Goal: Information Seeking & Learning: Check status

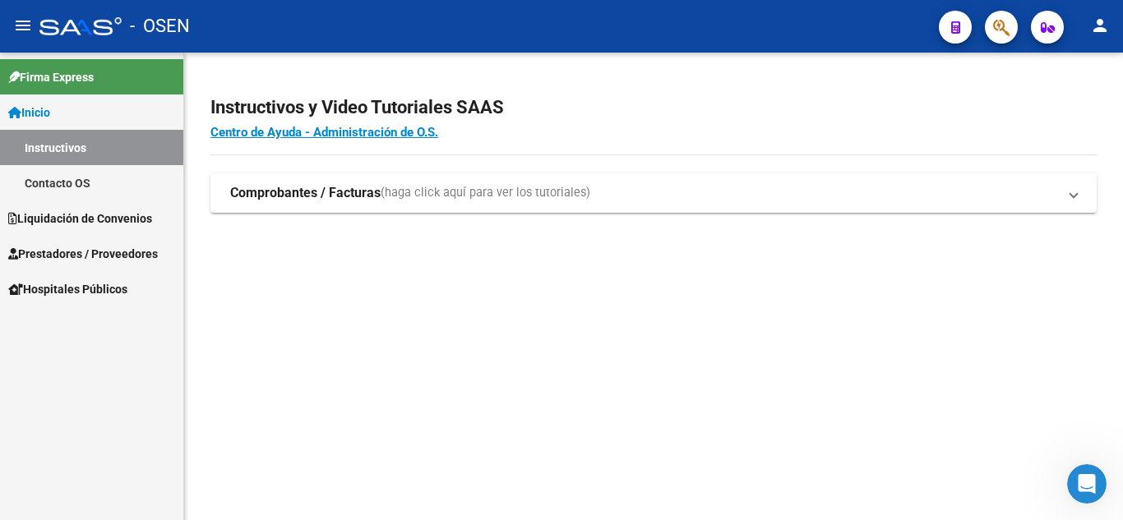
click at [773, 336] on mat-sidenav-content "Instructivos y Video Tutoriales SAAS Centro de Ayuda - Administración de O.S. C…" at bounding box center [653, 287] width 939 height 468
click at [87, 296] on span "Prestadores / Proveedores" at bounding box center [83, 289] width 150 height 18
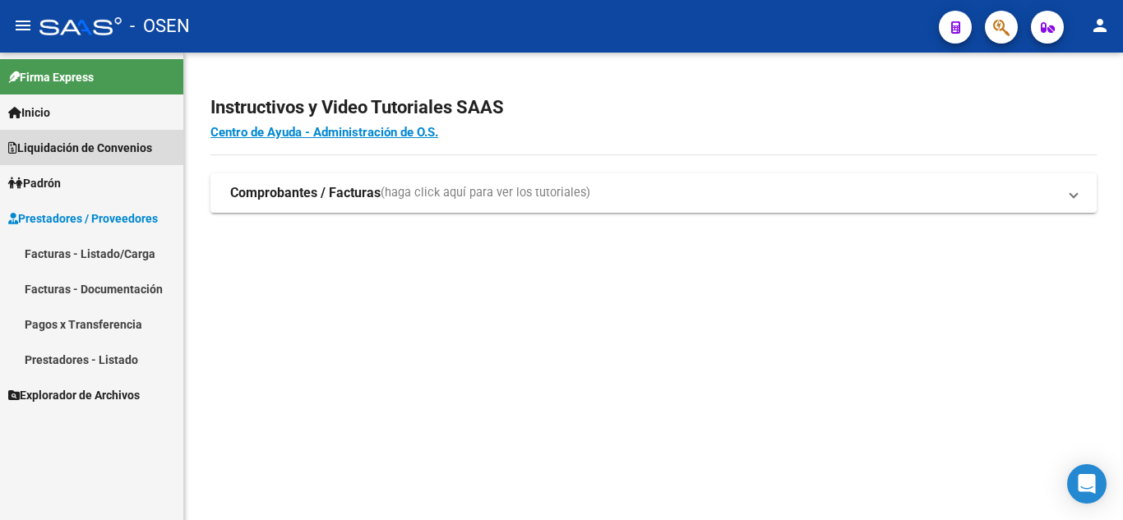
click at [67, 153] on span "Liquidación de Convenios" at bounding box center [80, 148] width 144 height 18
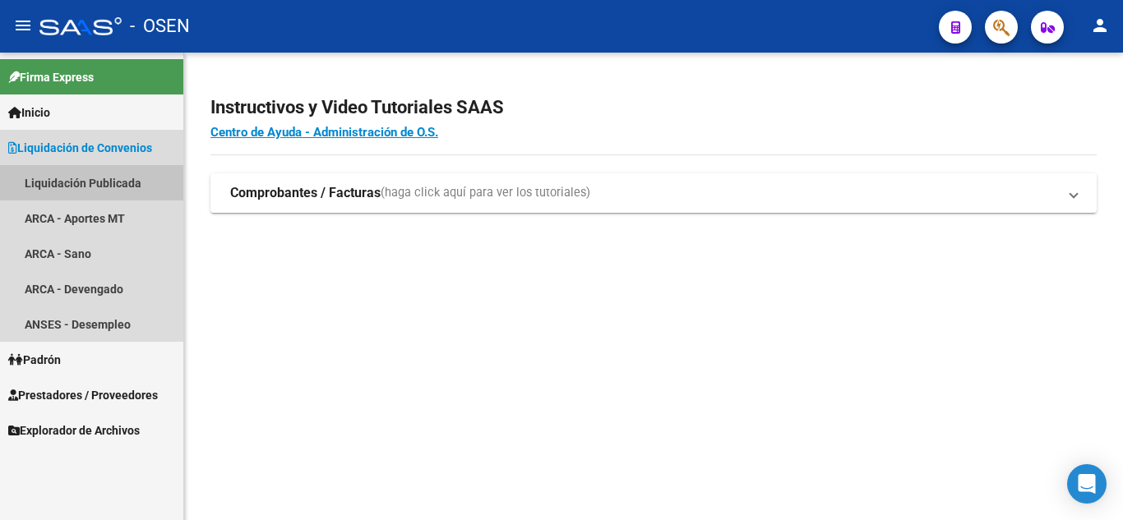
click at [118, 195] on link "Liquidación Publicada" at bounding box center [91, 182] width 183 height 35
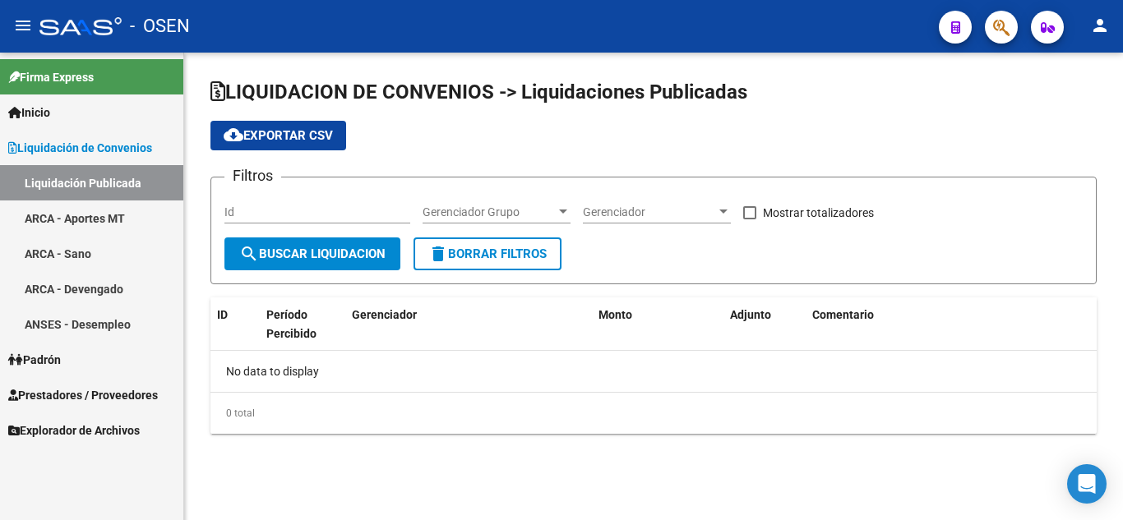
checkbox input "true"
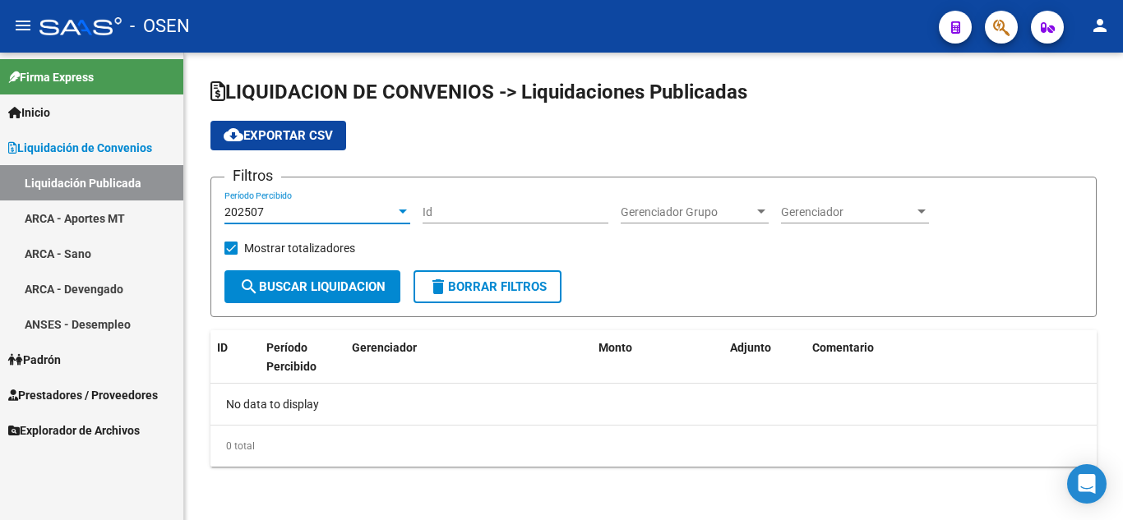
click at [361, 213] on div "202507" at bounding box center [309, 212] width 171 height 14
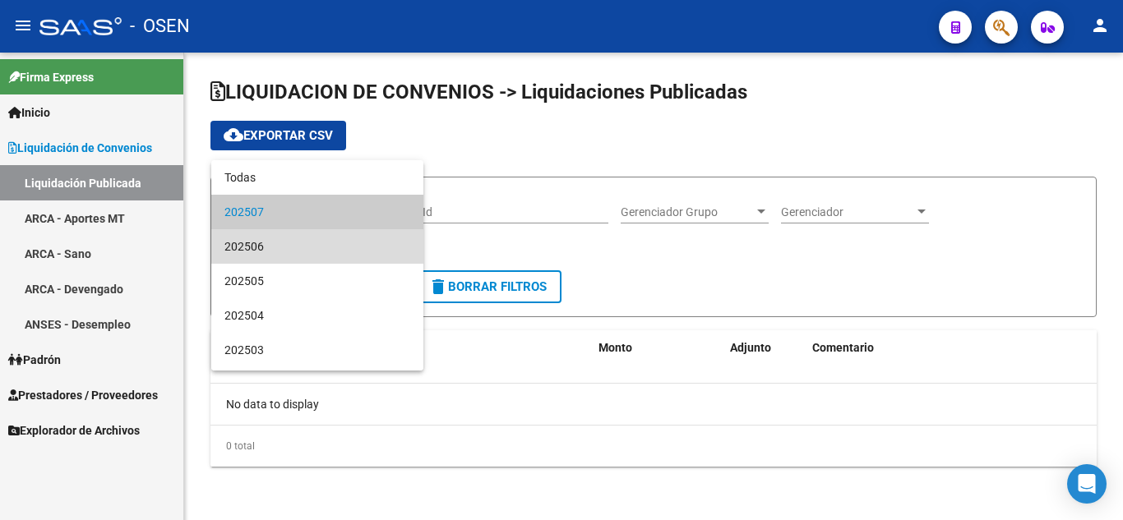
click at [348, 244] on span "202506" at bounding box center [317, 246] width 186 height 35
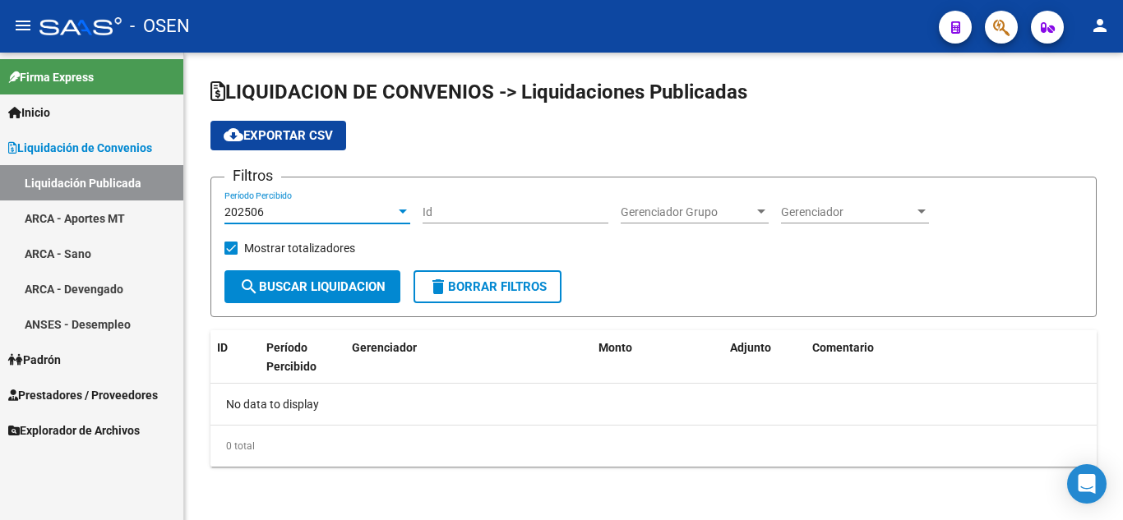
click at [331, 282] on span "search Buscar Liquidacion" at bounding box center [312, 286] width 146 height 15
click at [368, 199] on div "202506 Período Percibido" at bounding box center [317, 207] width 186 height 33
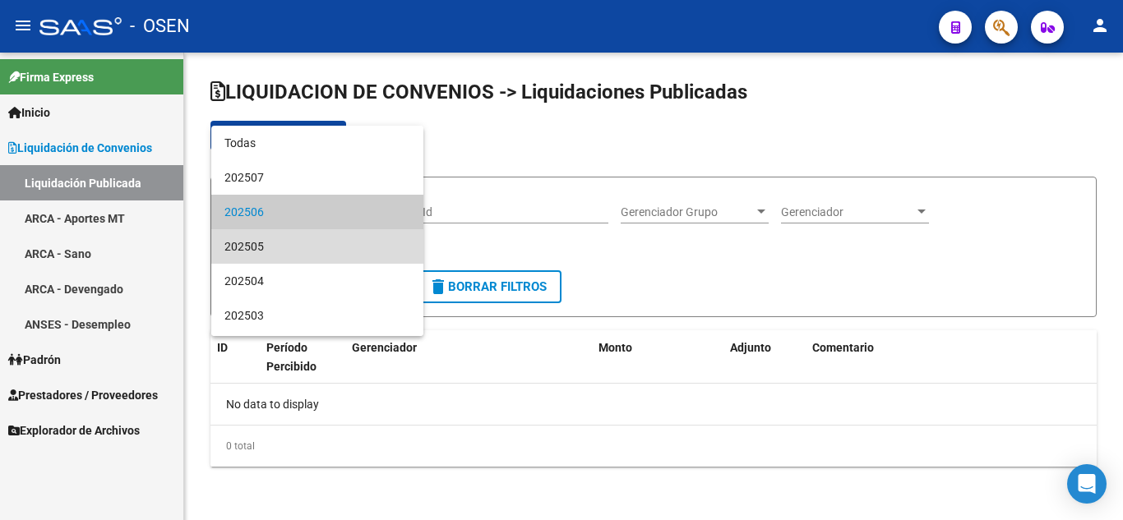
click at [319, 248] on span "202505" at bounding box center [317, 246] width 186 height 35
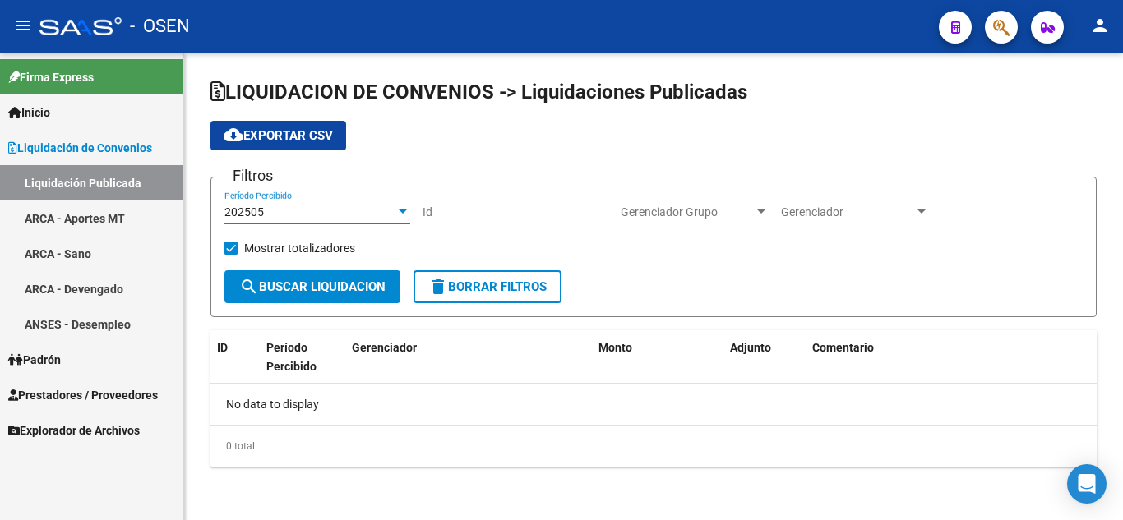
click at [321, 284] on span "search Buscar Liquidacion" at bounding box center [312, 286] width 146 height 15
click at [341, 211] on div "202505" at bounding box center [309, 212] width 171 height 14
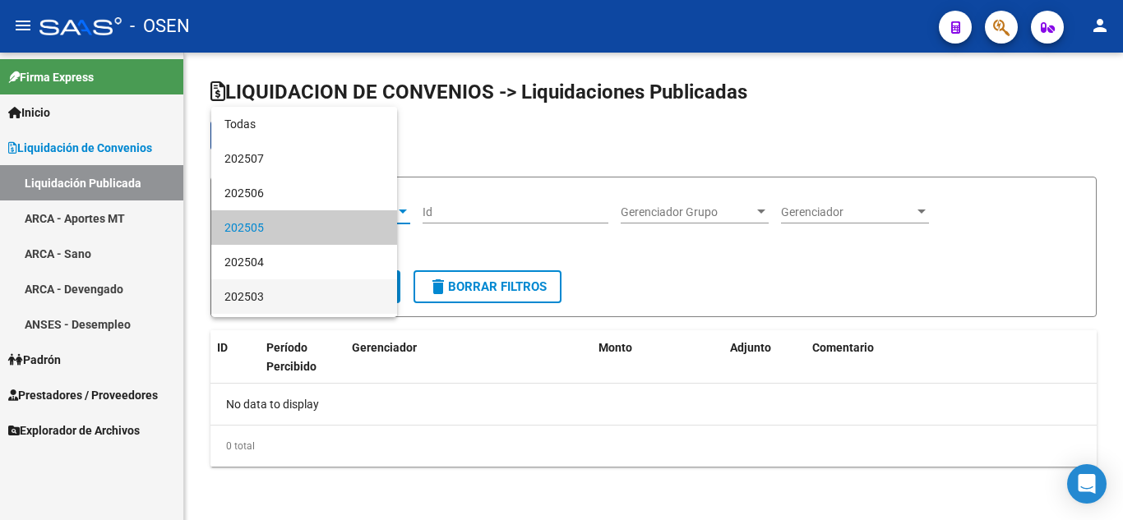
scroll to position [16, 0]
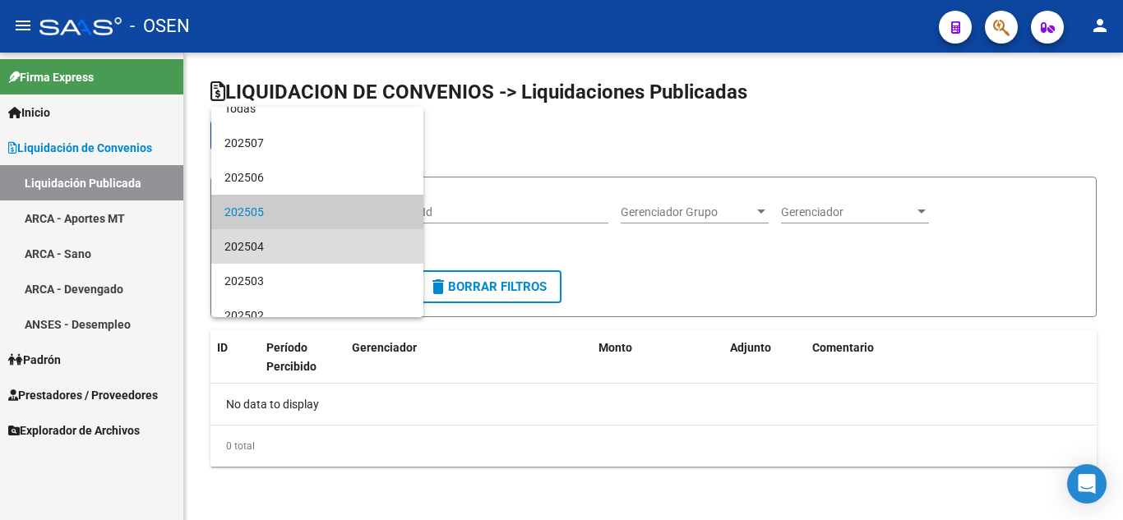
click at [330, 247] on span "202504" at bounding box center [317, 246] width 186 height 35
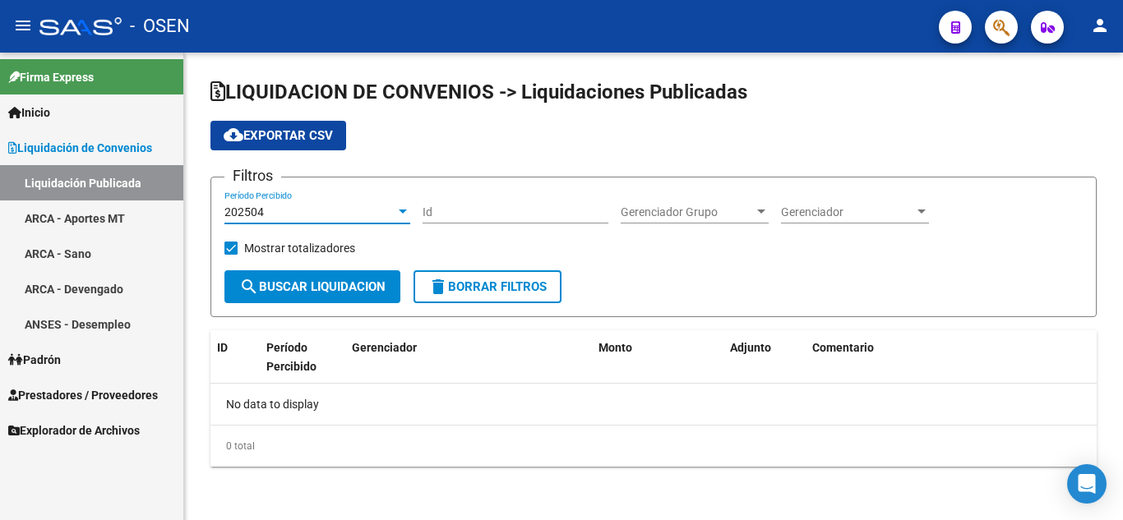
click at [329, 279] on button "search Buscar Liquidacion" at bounding box center [312, 286] width 176 height 33
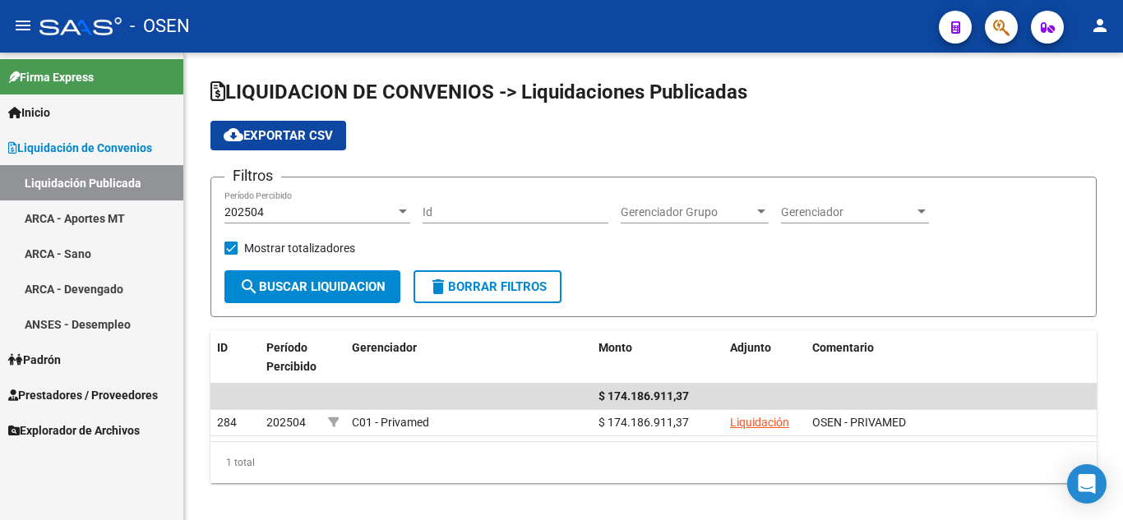
click at [91, 289] on link "ARCA - Devengado" at bounding box center [91, 288] width 183 height 35
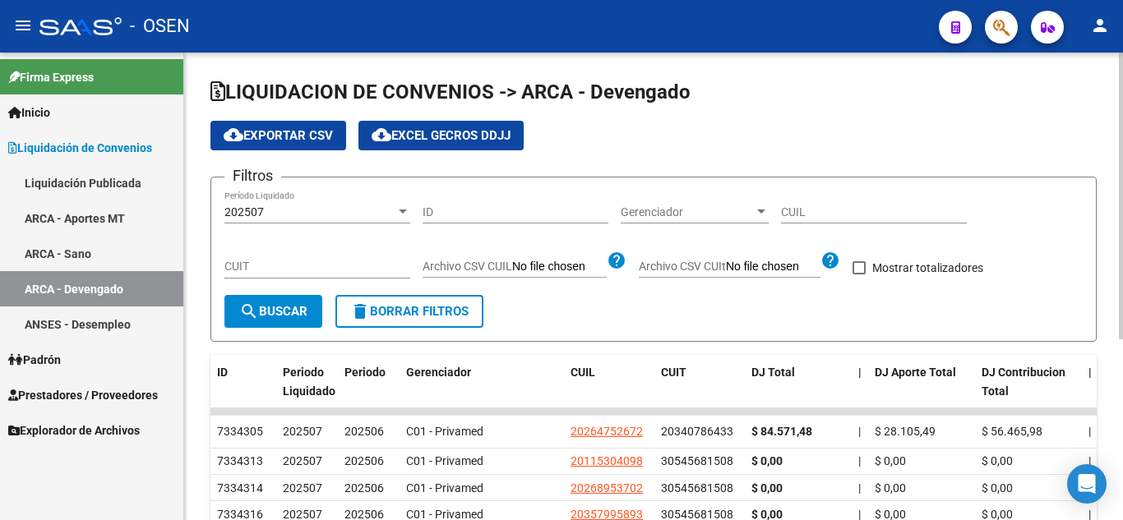
click at [800, 210] on input "CUIL" at bounding box center [874, 212] width 186 height 14
paste input "20-29846345-9"
type input "20-29846345-9"
click at [269, 302] on button "search Buscar" at bounding box center [273, 311] width 98 height 33
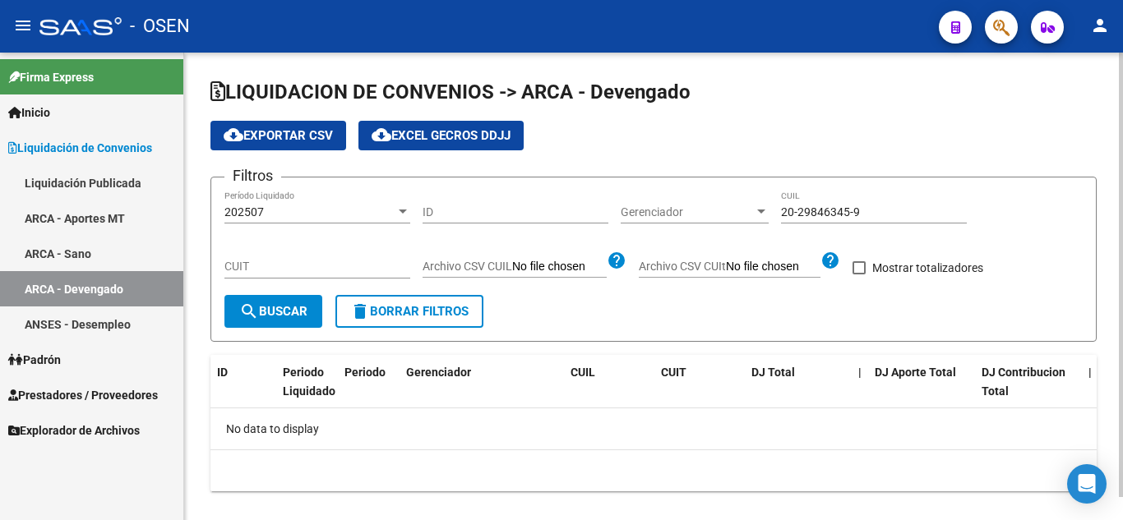
click at [417, 308] on span "delete Borrar Filtros" at bounding box center [409, 311] width 118 height 15
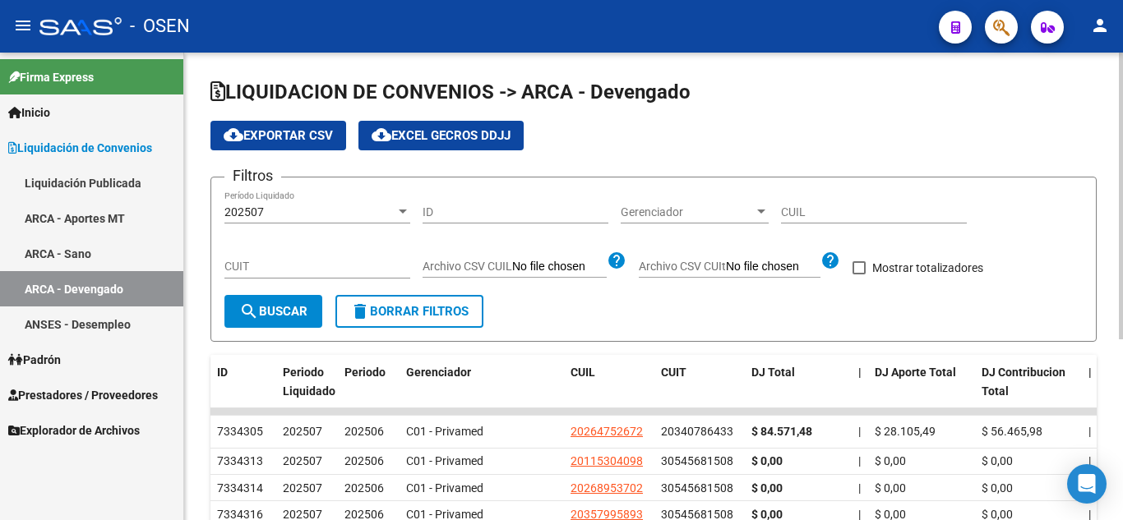
click at [822, 217] on input "CUIL" at bounding box center [874, 212] width 186 height 14
paste input "20-29846345-9"
type input "20-29846345-9"
click at [353, 210] on div "202507" at bounding box center [309, 212] width 171 height 14
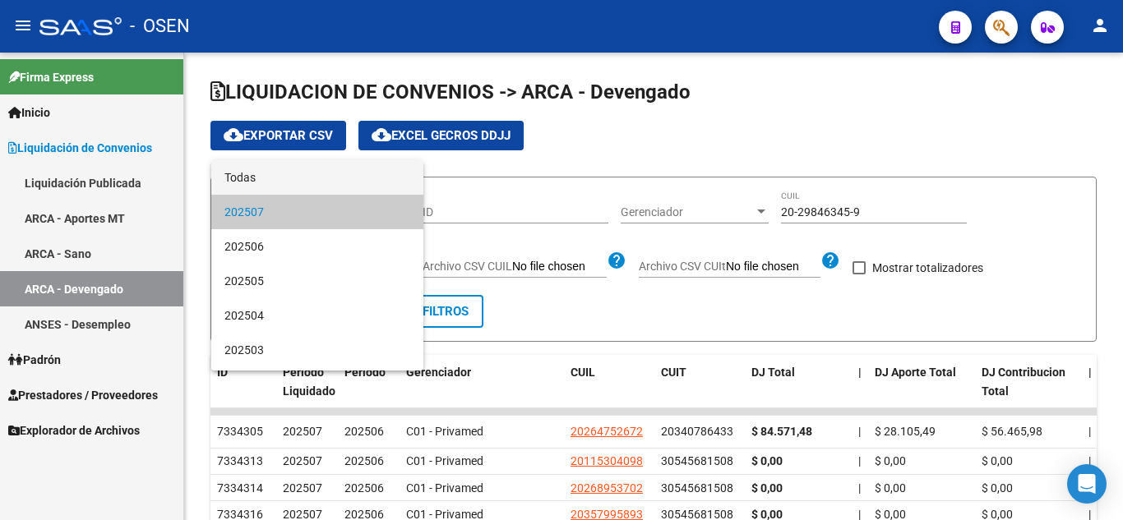
click at [282, 182] on span "Todas" at bounding box center [317, 177] width 186 height 35
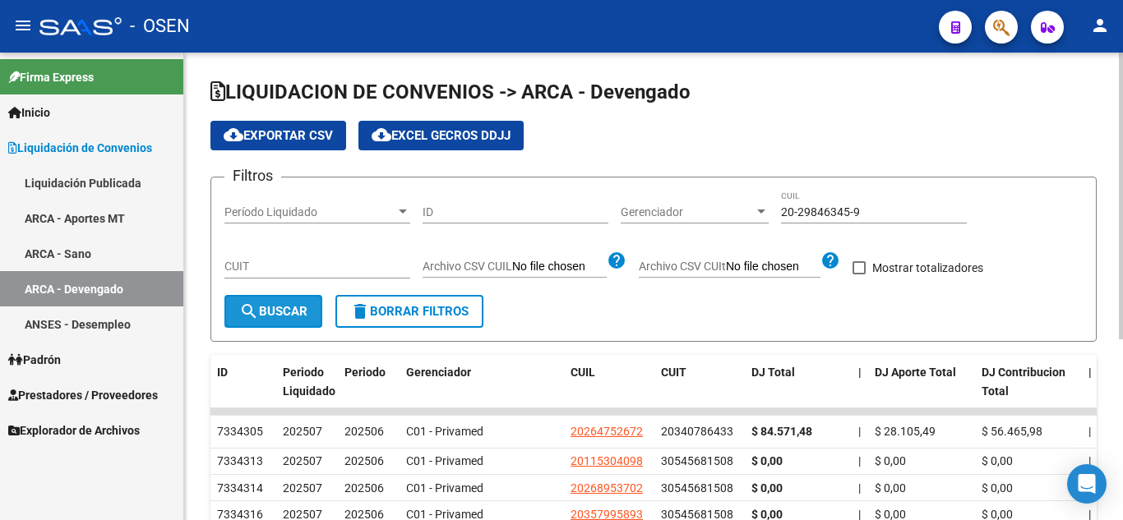
click at [283, 306] on span "search Buscar" at bounding box center [273, 311] width 68 height 15
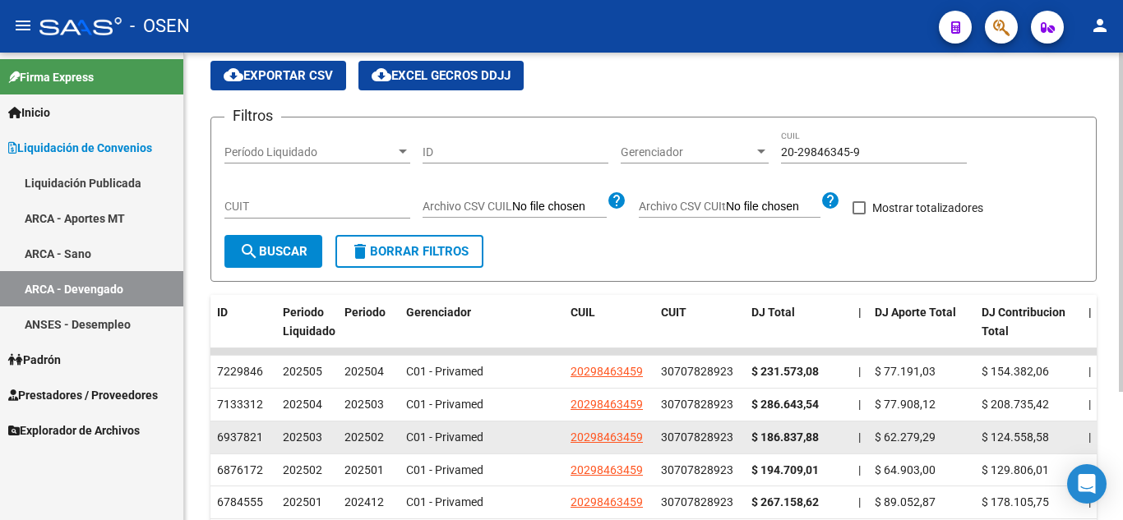
scroll to position [82, 0]
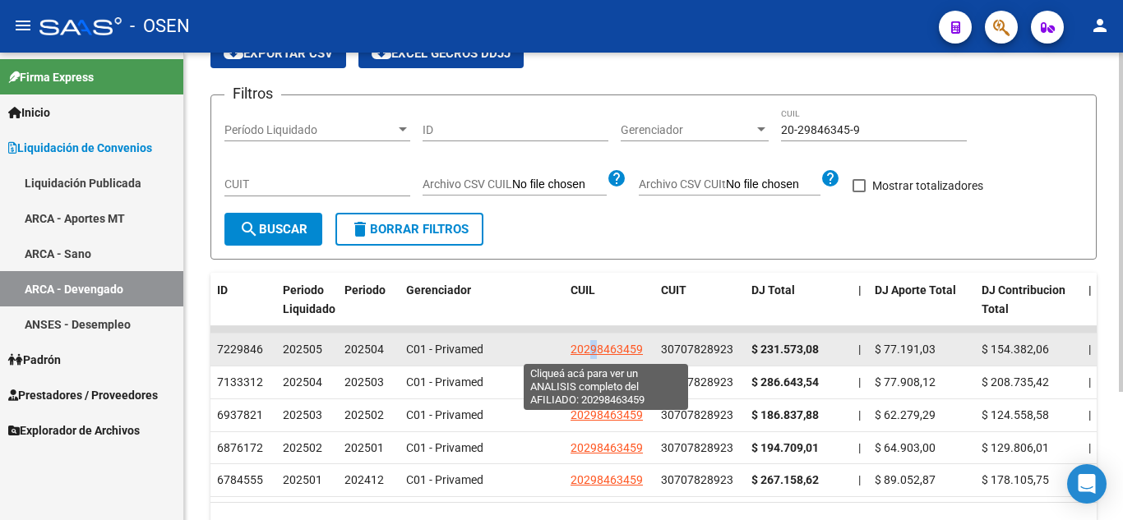
click at [593, 348] on span "20298463459" at bounding box center [606, 349] width 72 height 13
copy span "9"
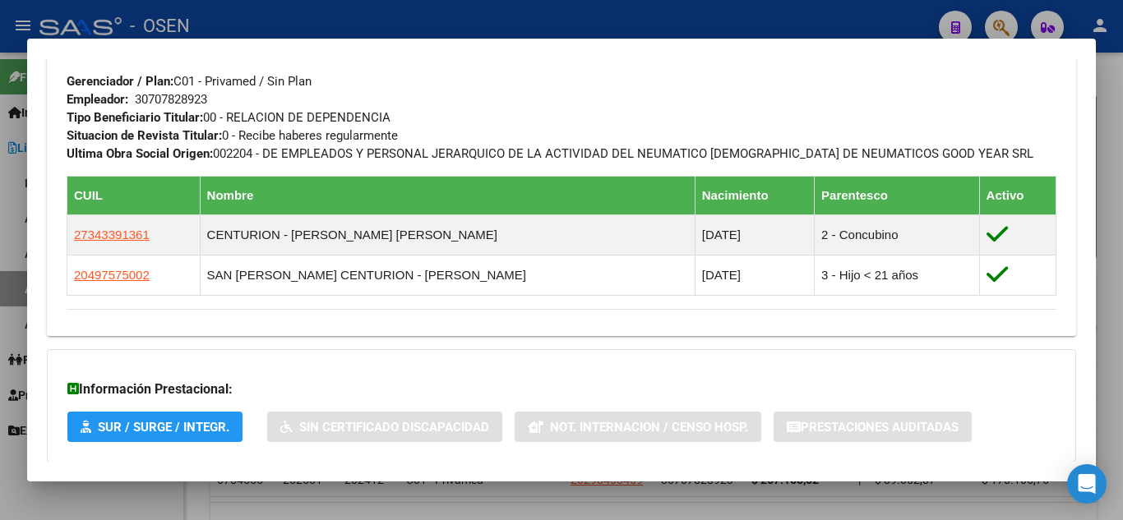
scroll to position [929, 0]
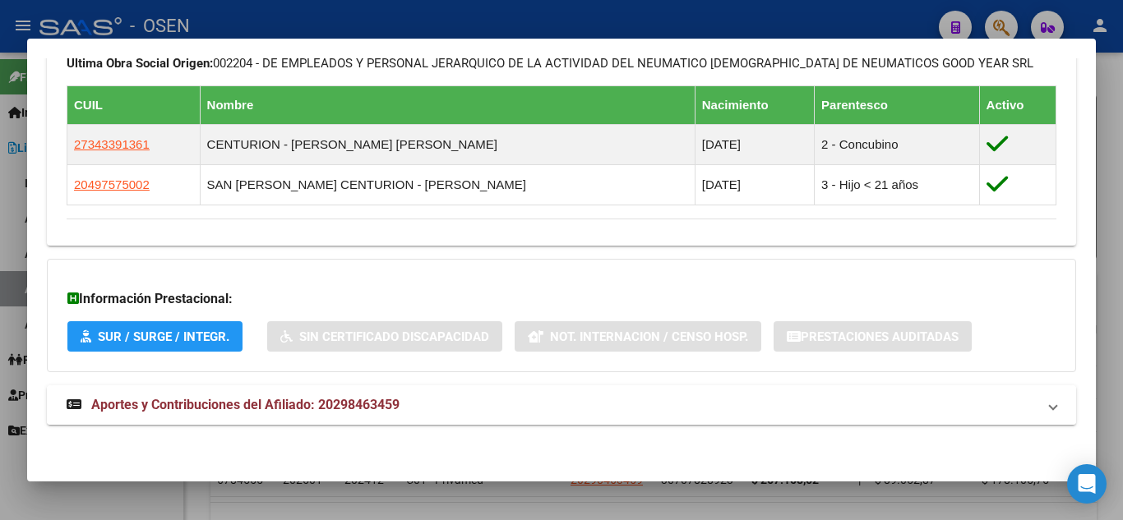
click at [551, 414] on mat-panel-title "Aportes y Contribuciones del Afiliado: 20298463459" at bounding box center [552, 405] width 970 height 20
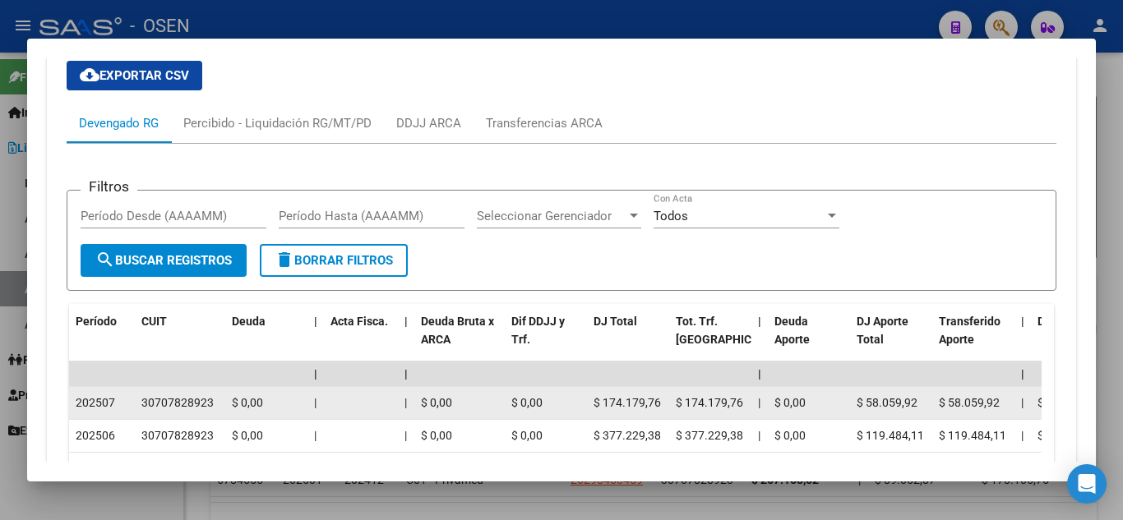
scroll to position [1313, 0]
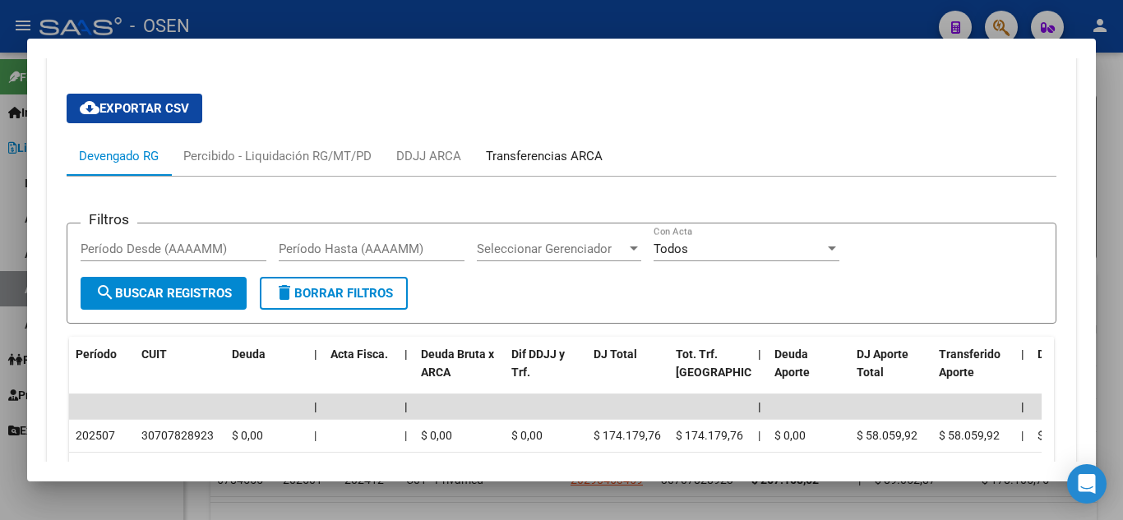
click at [523, 161] on div "Transferencias ARCA" at bounding box center [544, 156] width 117 height 18
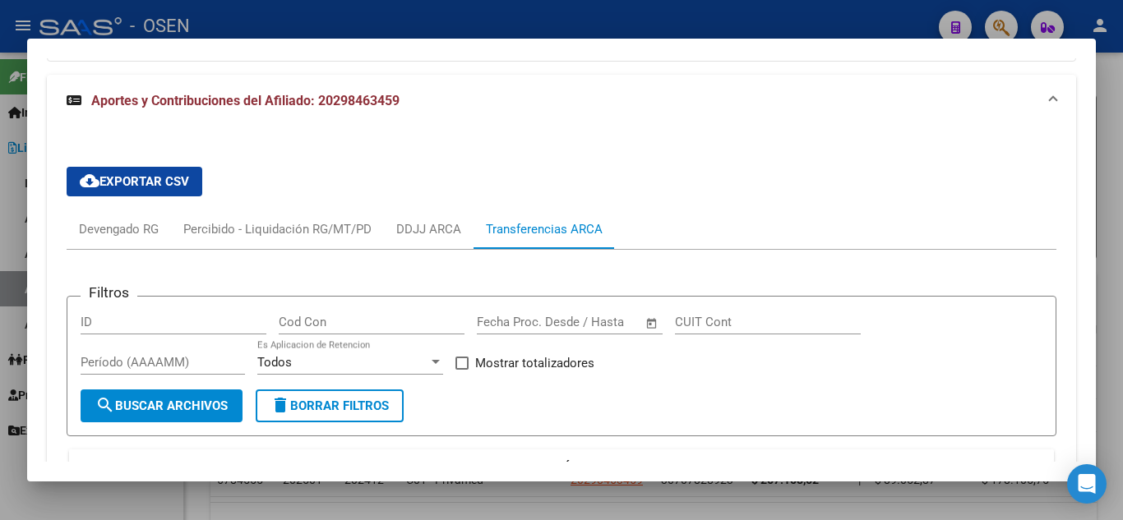
scroll to position [1231, 0]
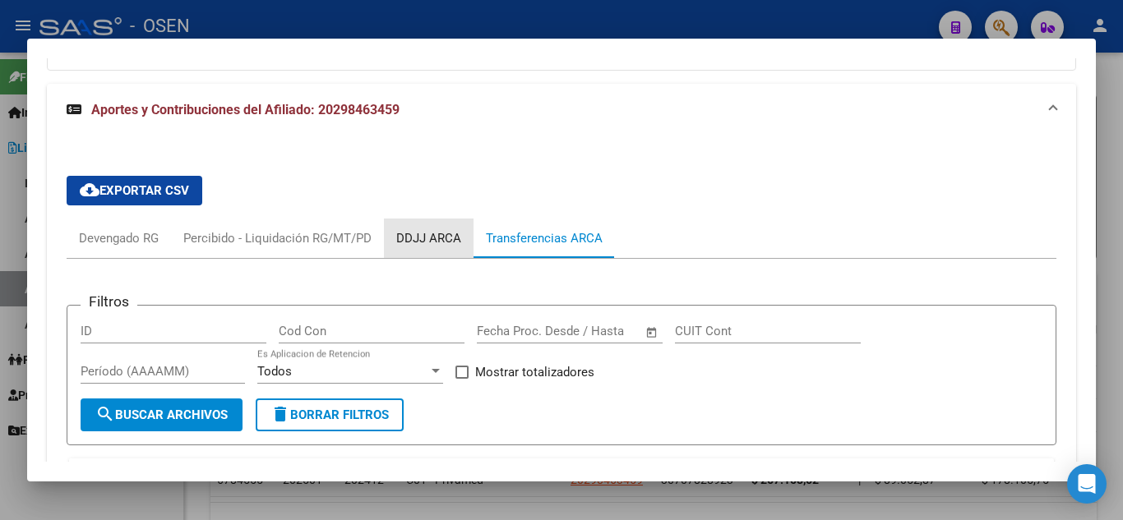
click at [434, 241] on div "DDJJ ARCA" at bounding box center [428, 238] width 65 height 18
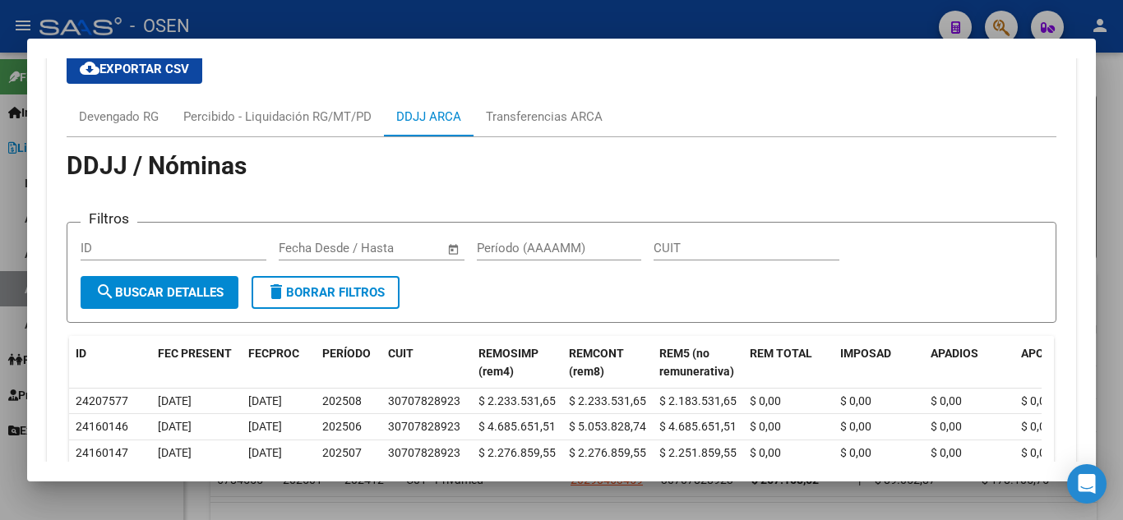
scroll to position [1560, 0]
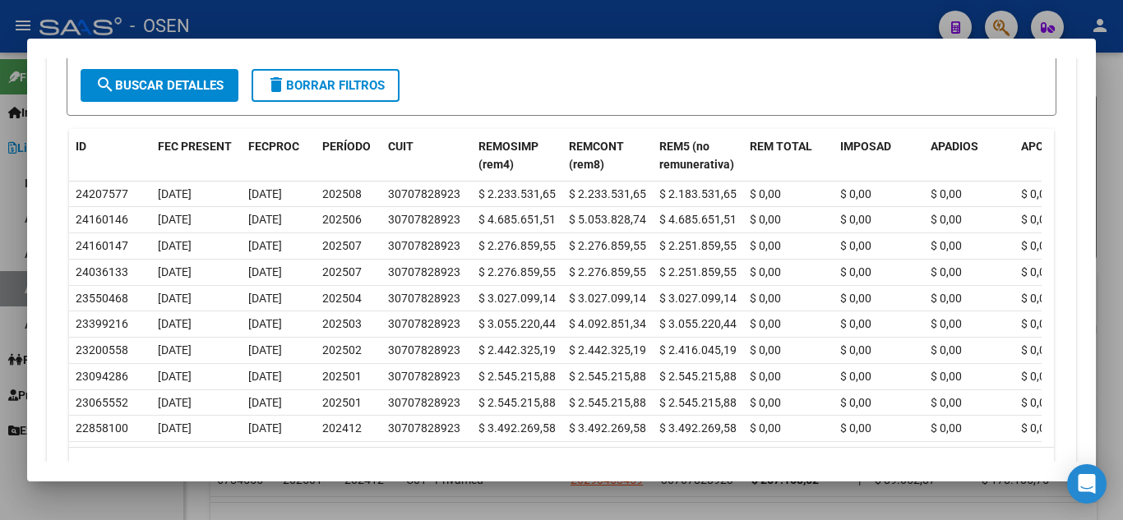
click at [501, 16] on div at bounding box center [561, 260] width 1123 height 520
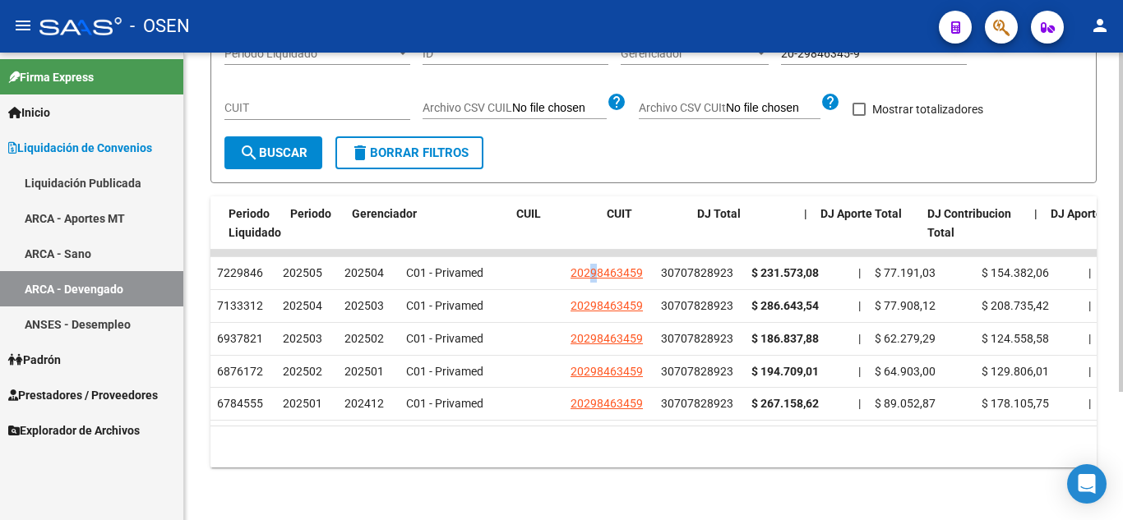
scroll to position [0, 54]
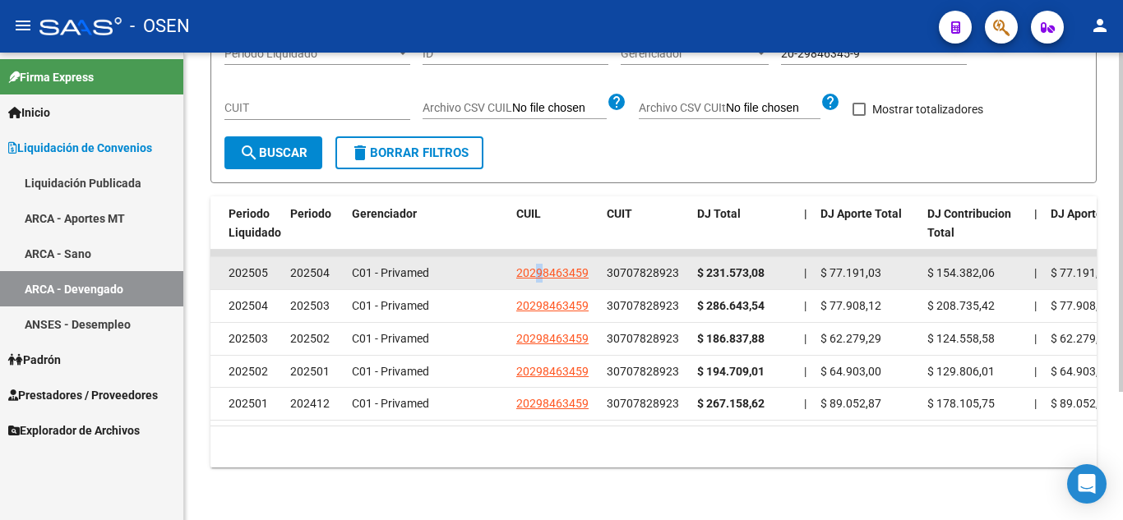
drag, startPoint x: 819, startPoint y: 269, endPoint x: 892, endPoint y: 272, distance: 73.2
click at [892, 272] on datatable-body-cell "$ 77.191,03" at bounding box center [867, 273] width 107 height 32
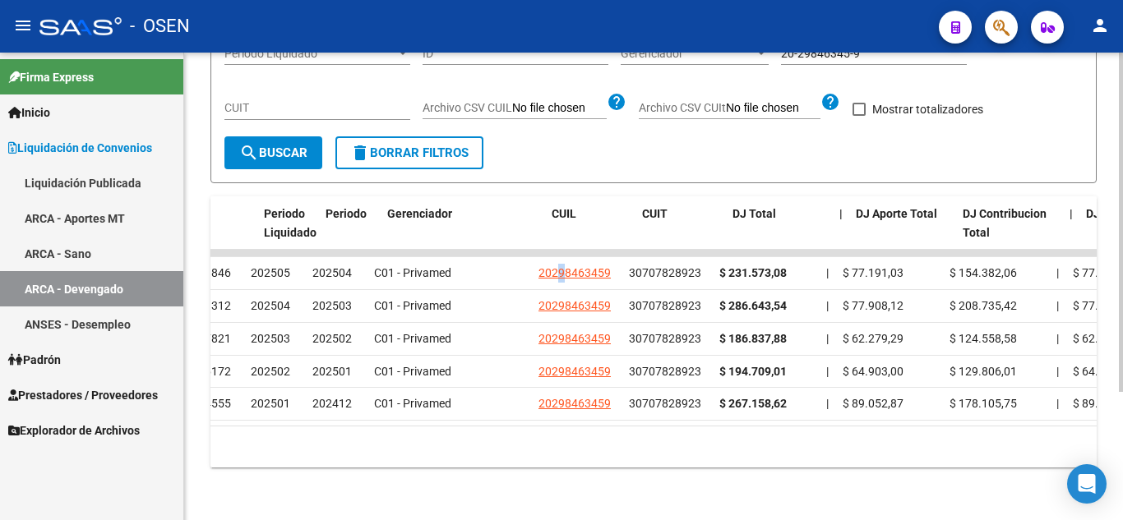
scroll to position [0, 0]
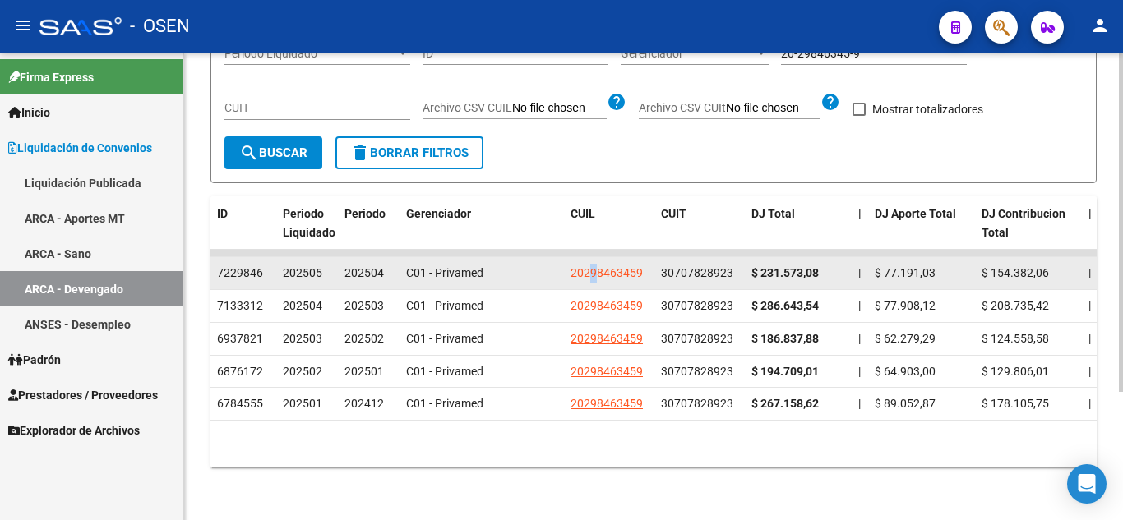
click at [875, 273] on span "$ 77.191,03" at bounding box center [904, 272] width 61 height 13
drag, startPoint x: 874, startPoint y: 271, endPoint x: 943, endPoint y: 260, distance: 70.0
click at [943, 264] on div "$ 77.191,03" at bounding box center [921, 273] width 94 height 19
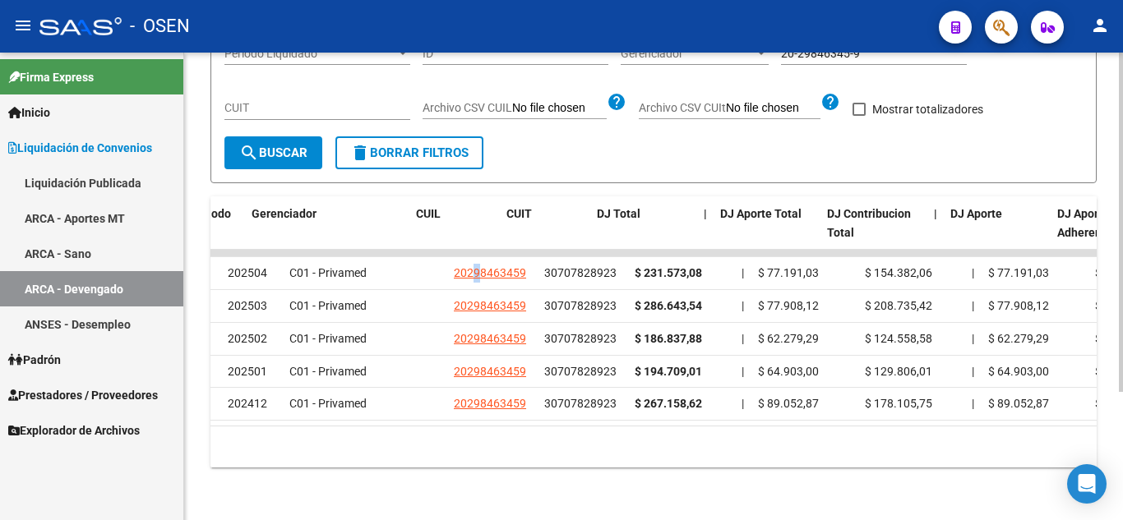
scroll to position [0, 344]
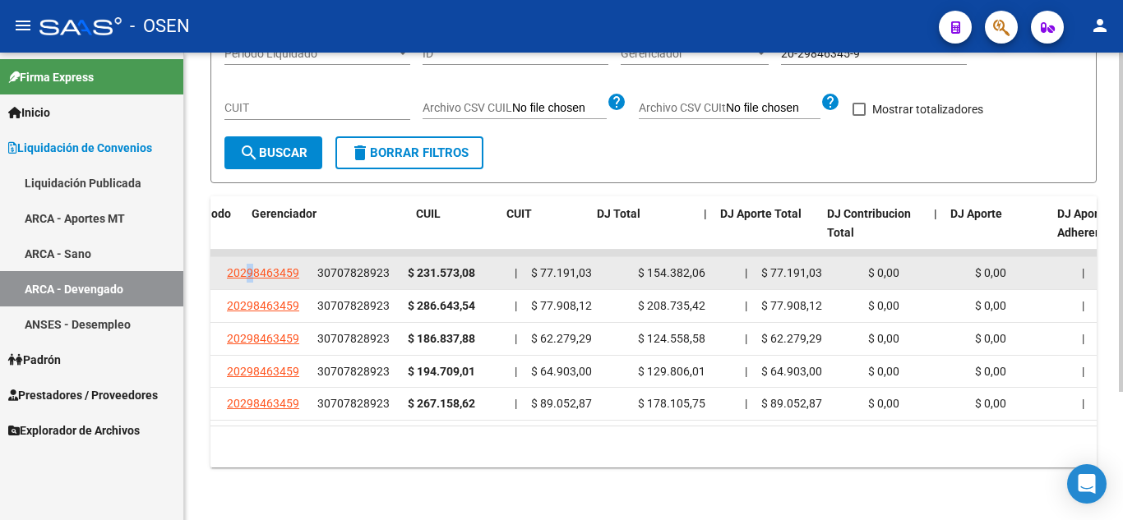
drag, startPoint x: 980, startPoint y: 270, endPoint x: 1091, endPoint y: 269, distance: 111.8
click at [1091, 269] on div "7229846 202505 202504 C01 - Privamed 20298463459 30707828923 $ 231.573,08 | $ 7…" at bounding box center [845, 273] width 1956 height 33
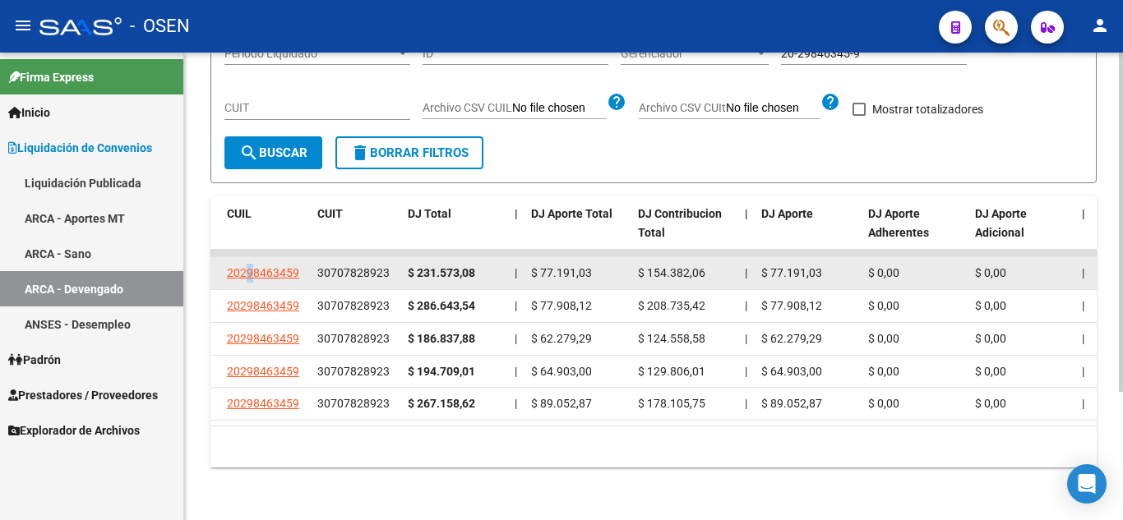
click at [715, 271] on div "$ 154.382,06" at bounding box center [685, 273] width 94 height 19
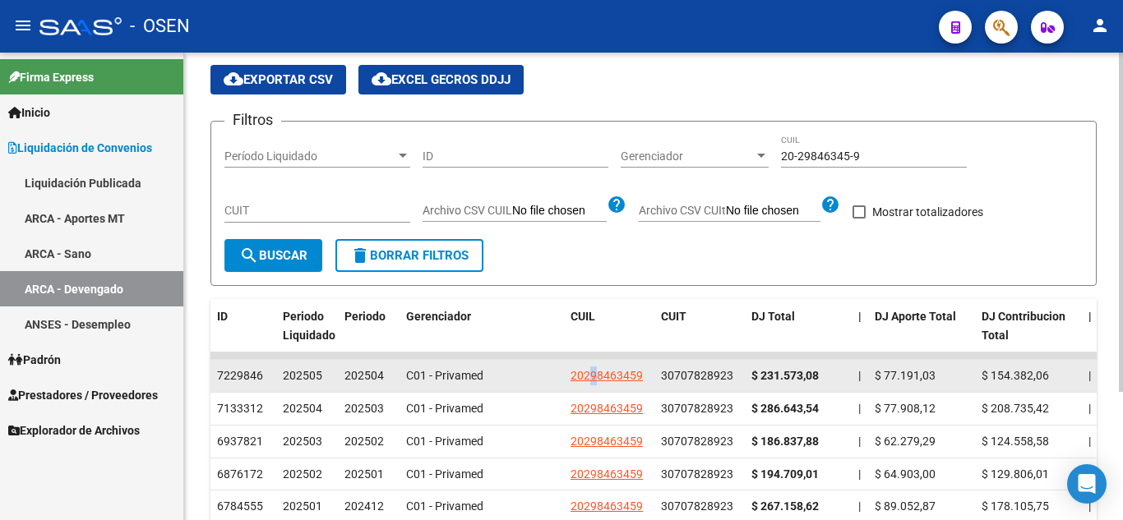
scroll to position [82, 0]
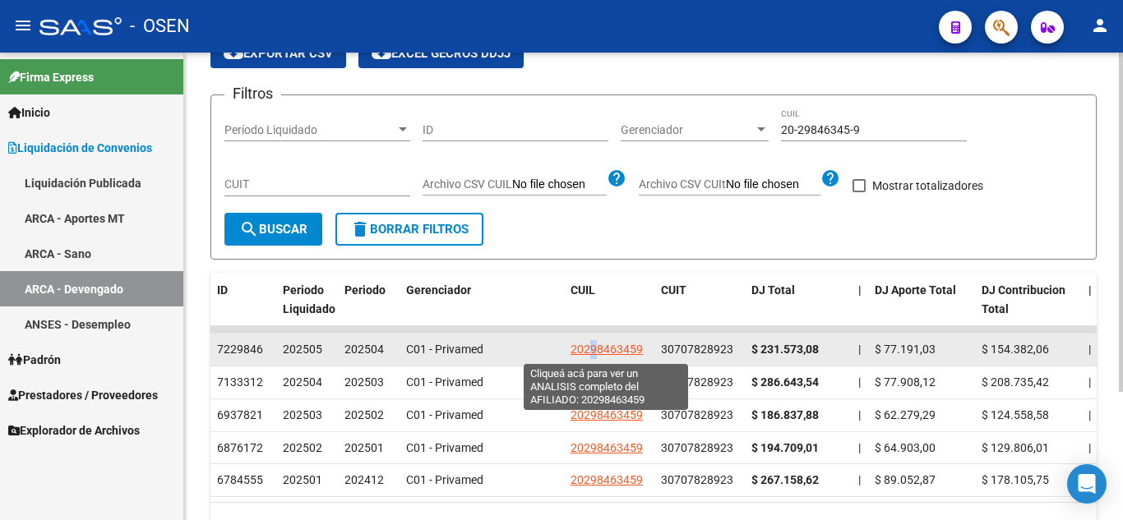
click at [593, 353] on span "20298463459" at bounding box center [606, 349] width 72 height 13
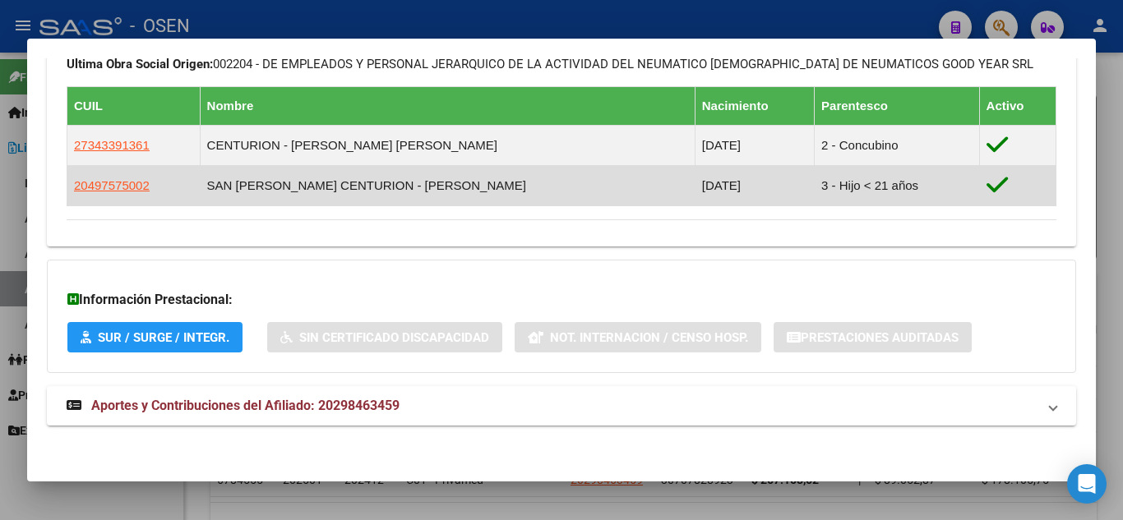
scroll to position [929, 0]
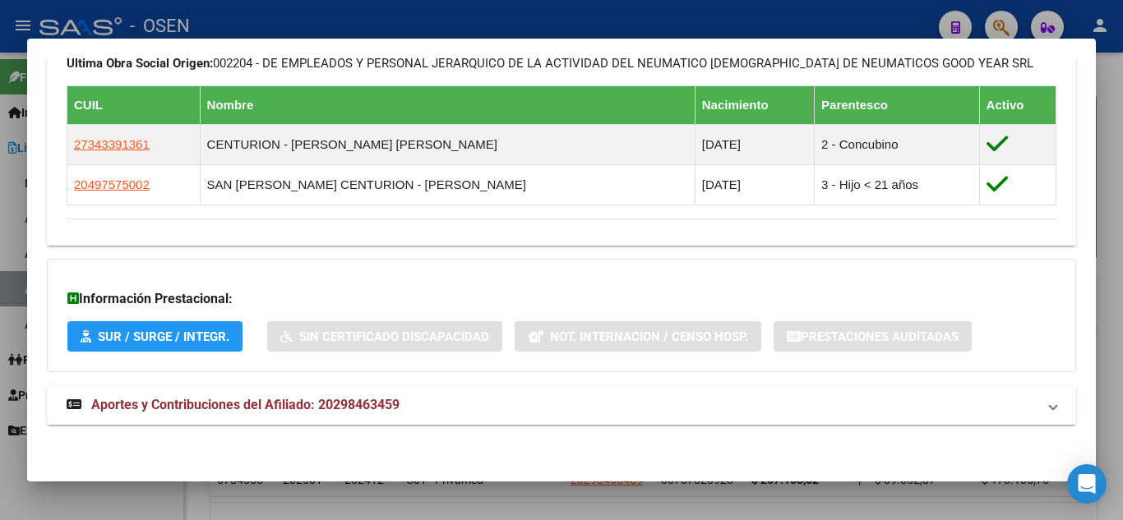
click at [264, 410] on span "Aportes y Contribuciones del Afiliado: 20298463459" at bounding box center [245, 405] width 308 height 16
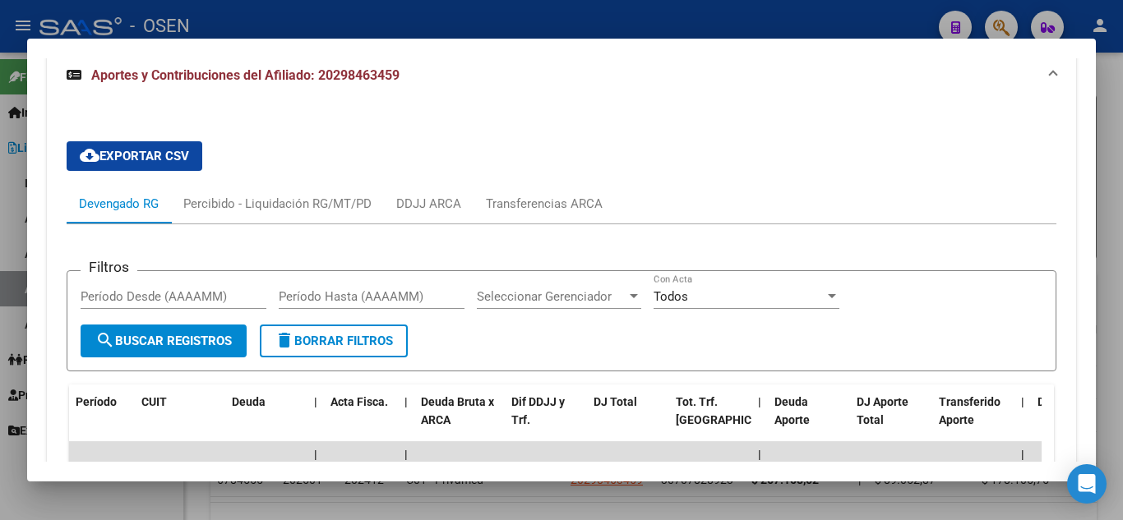
scroll to position [1178, 0]
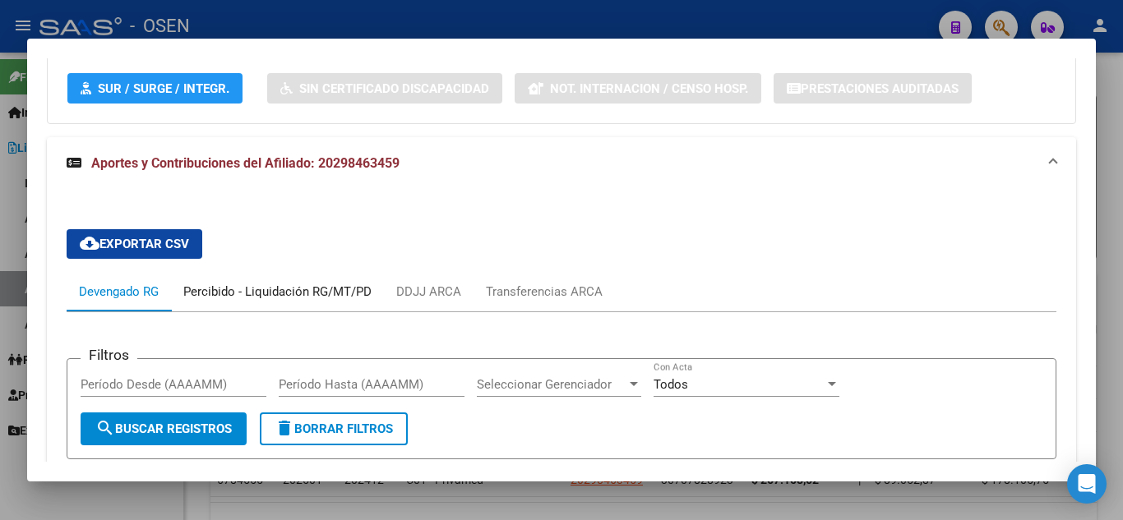
click at [242, 283] on div "Percibido - Liquidación RG/MT/PD" at bounding box center [277, 292] width 188 height 18
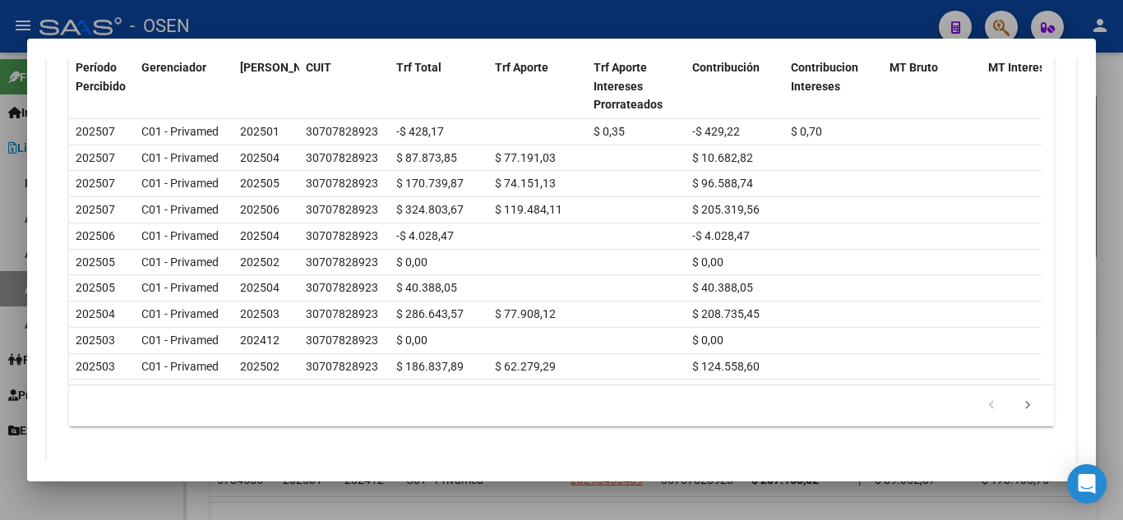
scroll to position [1295, 0]
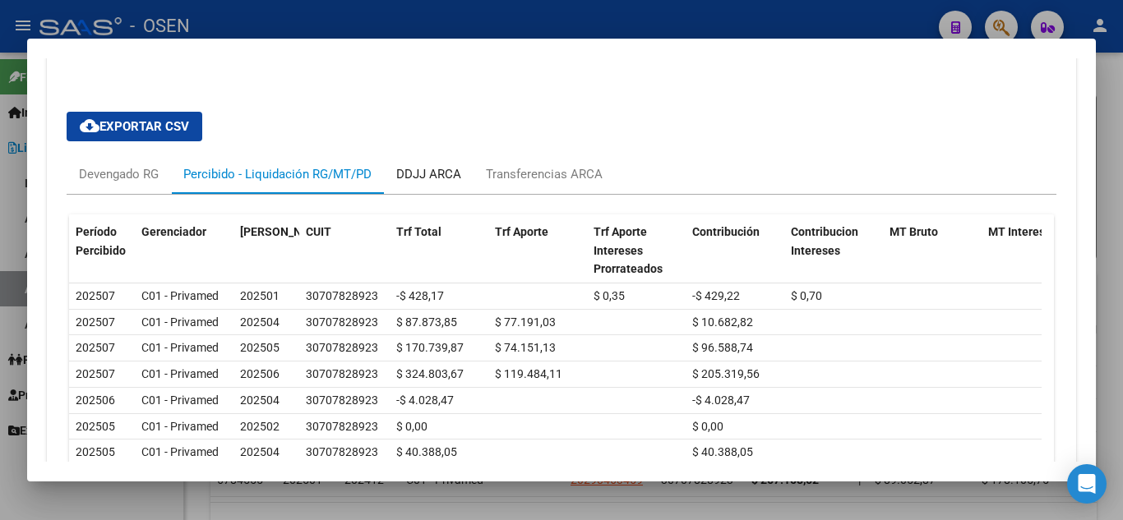
click at [445, 176] on div "DDJJ ARCA" at bounding box center [428, 174] width 65 height 18
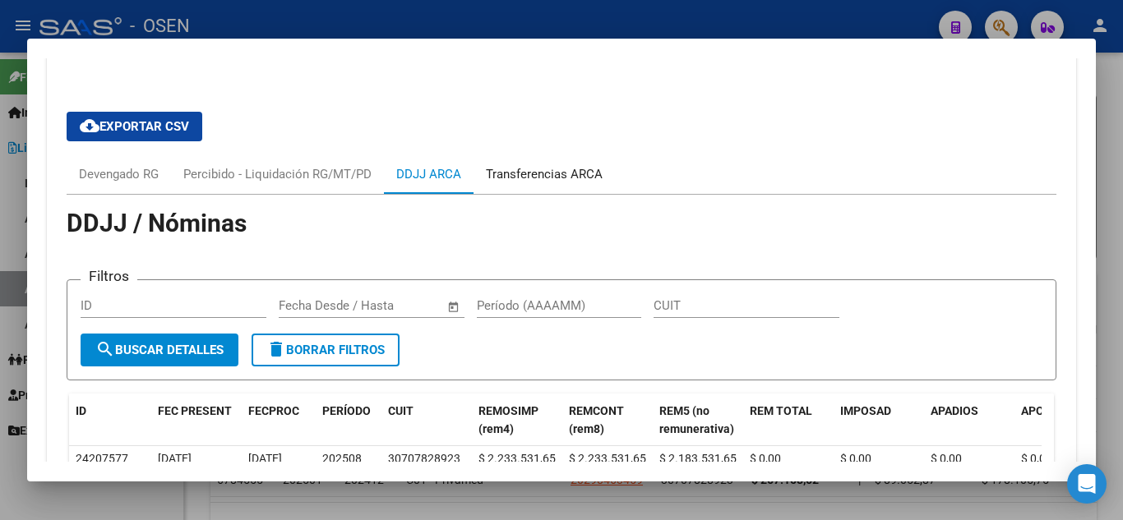
click at [543, 182] on div "Transferencias ARCA" at bounding box center [544, 174] width 117 height 18
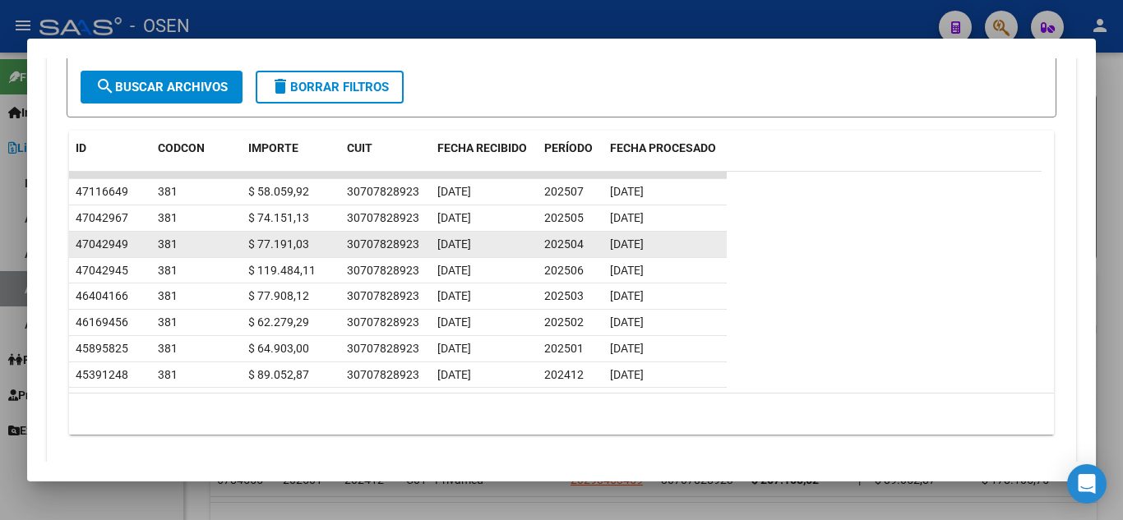
scroll to position [1608, 0]
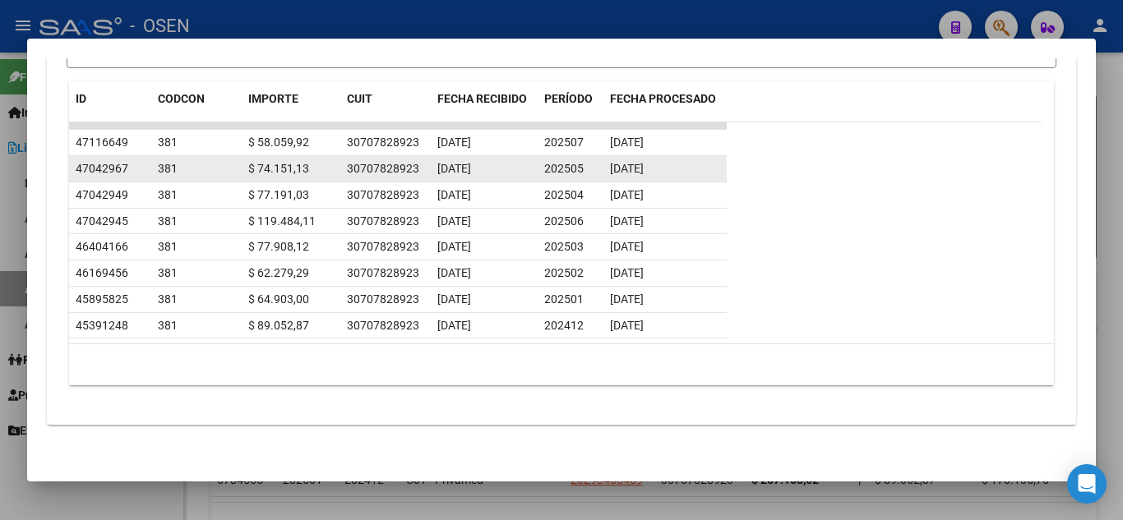
drag, startPoint x: 689, startPoint y: 163, endPoint x: 240, endPoint y: 168, distance: 448.8
click at [240, 168] on div "47042967 381 $ 74.151,13 30707828923 09/06/2025 202505 23/07/2025" at bounding box center [397, 169] width 657 height 26
click at [368, 168] on div "30707828923" at bounding box center [383, 168] width 72 height 19
click at [602, 173] on datatable-body-cell "202505" at bounding box center [570, 168] width 66 height 25
drag, startPoint x: 683, startPoint y: 169, endPoint x: 251, endPoint y: 167, distance: 431.5
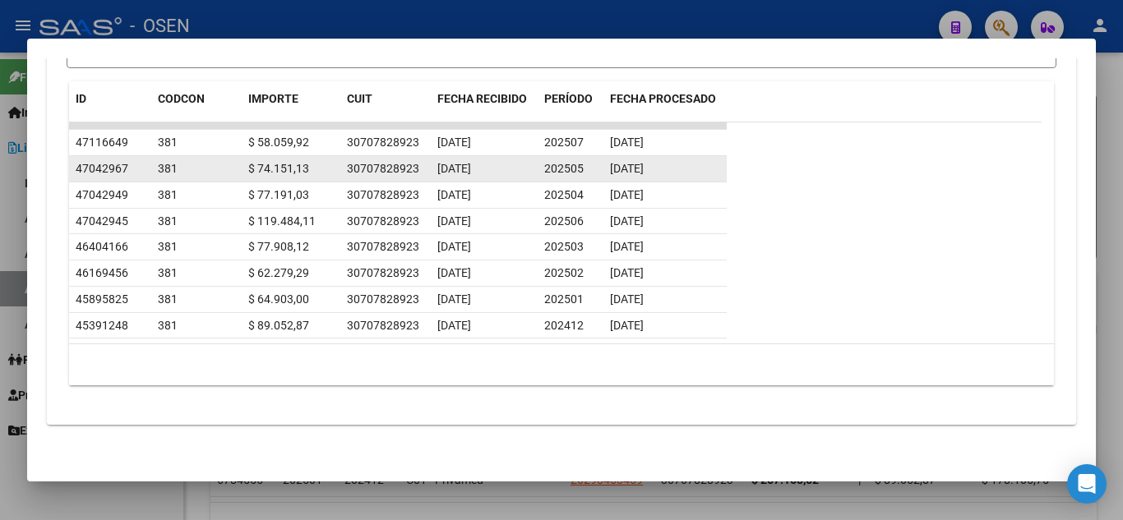
click at [251, 167] on div "47042967 381 $ 74.151,13 30707828923 09/06/2025 202505 23/07/2025" at bounding box center [397, 169] width 657 height 26
click at [359, 173] on div "30707828923" at bounding box center [383, 168] width 72 height 19
drag, startPoint x: 325, startPoint y: 171, endPoint x: 231, endPoint y: 168, distance: 93.7
click at [231, 168] on div "47042967 381 $ 74.151,13 30707828923 09/06/2025 202505 23/07/2025" at bounding box center [397, 169] width 657 height 26
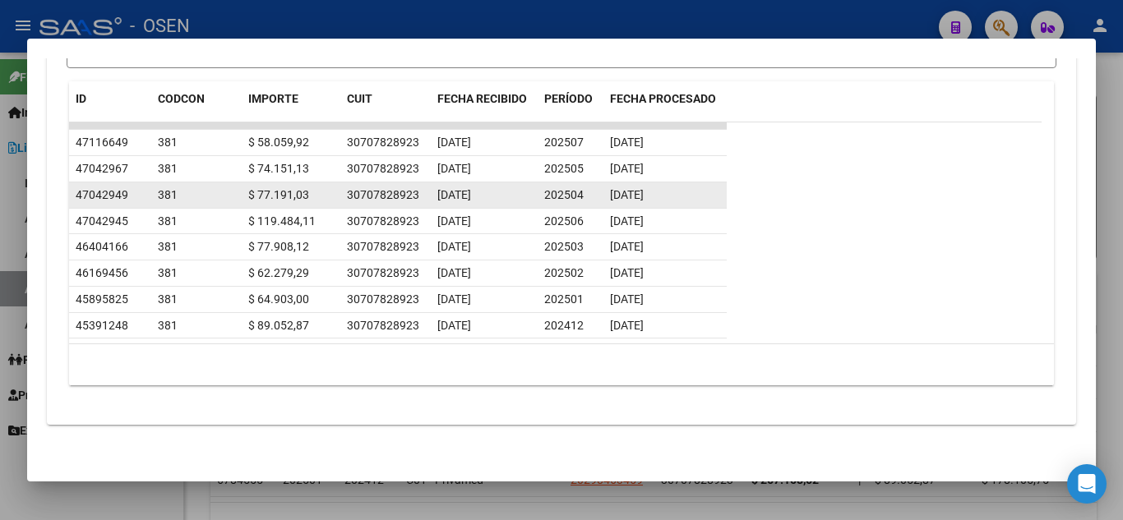
drag, startPoint x: 588, startPoint y: 191, endPoint x: 541, endPoint y: 194, distance: 46.9
click at [541, 194] on datatable-body-cell "202504" at bounding box center [570, 194] width 66 height 25
drag, startPoint x: 318, startPoint y: 198, endPoint x: 230, endPoint y: 198, distance: 87.9
click at [230, 198] on div "47042949 381 $ 77.191,03 30707828923 09/05/2025 202504 23/07/2025" at bounding box center [397, 195] width 657 height 26
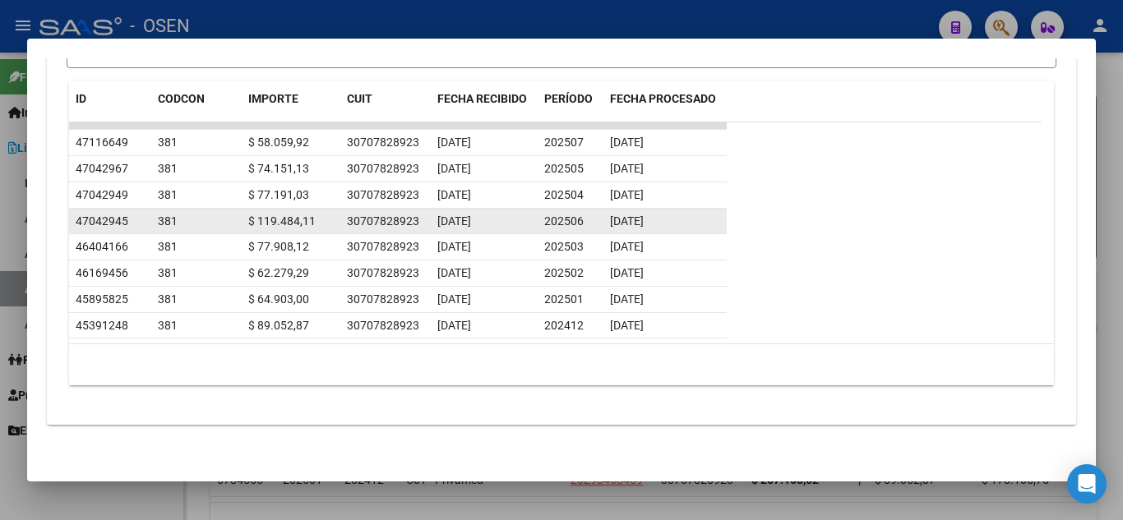
drag, startPoint x: 586, startPoint y: 224, endPoint x: 533, endPoint y: 221, distance: 52.7
click at [533, 221] on div "47042945 381 $ 119.484,11 30707828923 10/07/2025 202506 23/07/2025" at bounding box center [397, 222] width 657 height 26
drag, startPoint x: 480, startPoint y: 25, endPoint x: 474, endPoint y: 213, distance: 188.3
click at [474, 213] on div "Análisis Afiliado - CUIL: 20298463459 DATOS PADRÓN ÁGIL: SAN MARTIN GABRIEL ROD…" at bounding box center [561, 260] width 1123 height 520
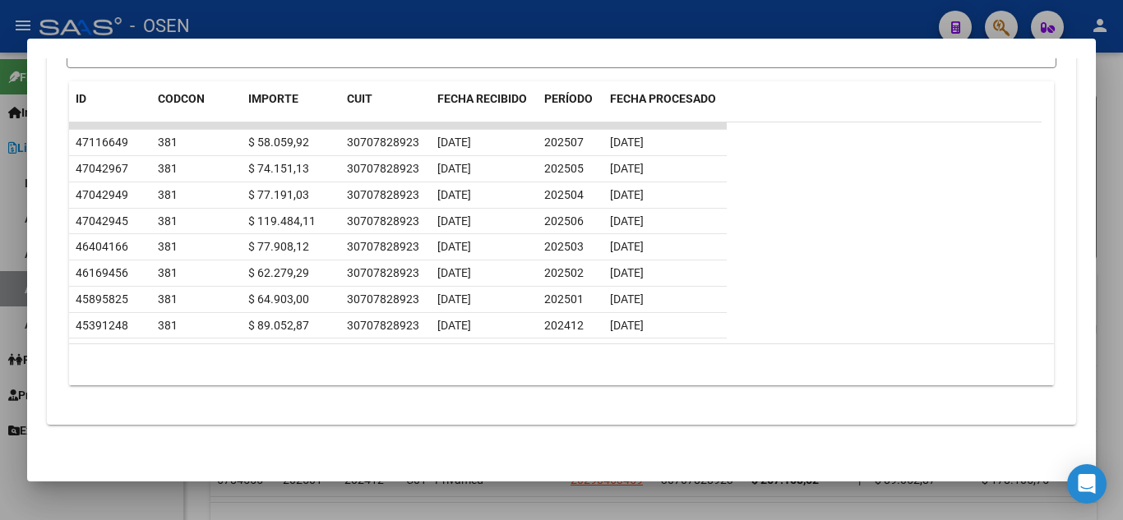
click at [487, 28] on div at bounding box center [561, 260] width 1123 height 520
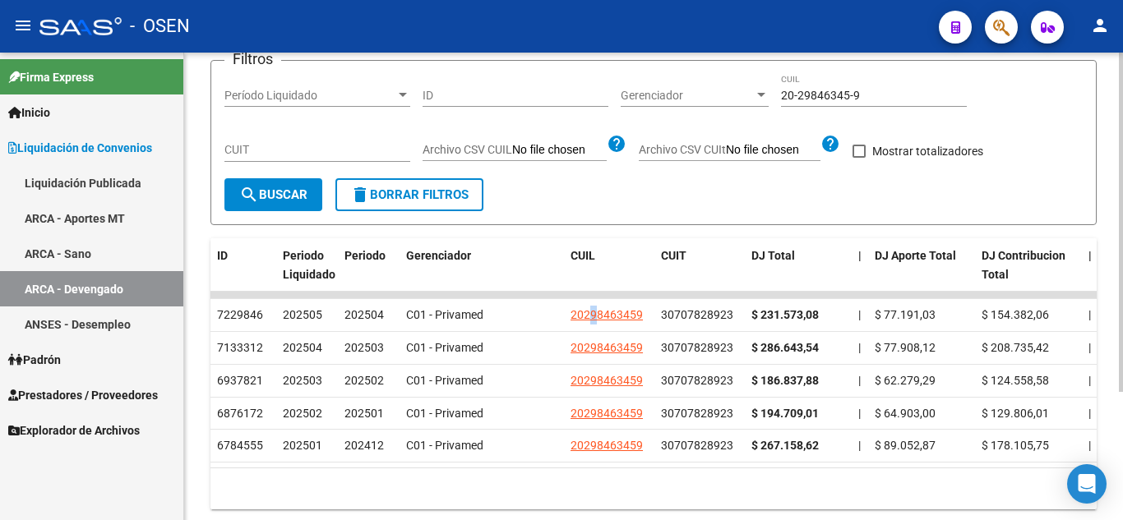
scroll to position [177, 0]
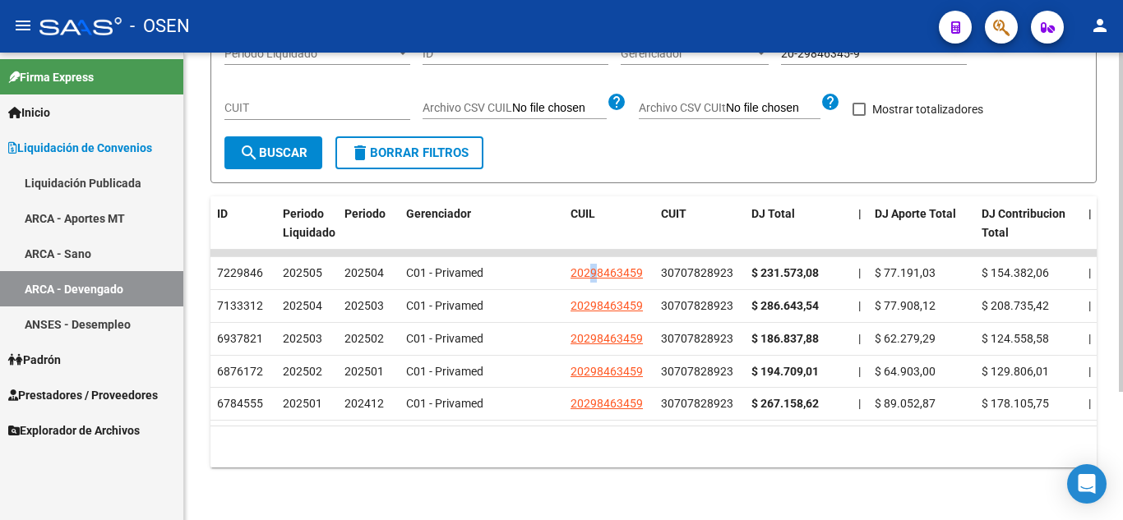
click at [293, 145] on span "search Buscar" at bounding box center [273, 152] width 68 height 15
click at [366, 207] on span "Periodo" at bounding box center [364, 213] width 41 height 13
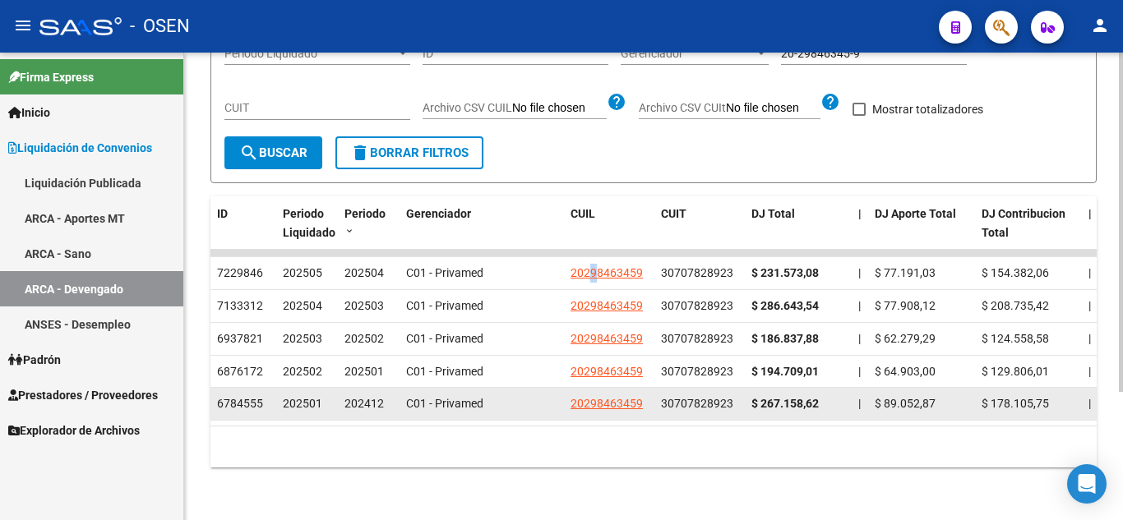
drag, startPoint x: 386, startPoint y: 390, endPoint x: 329, endPoint y: 389, distance: 57.6
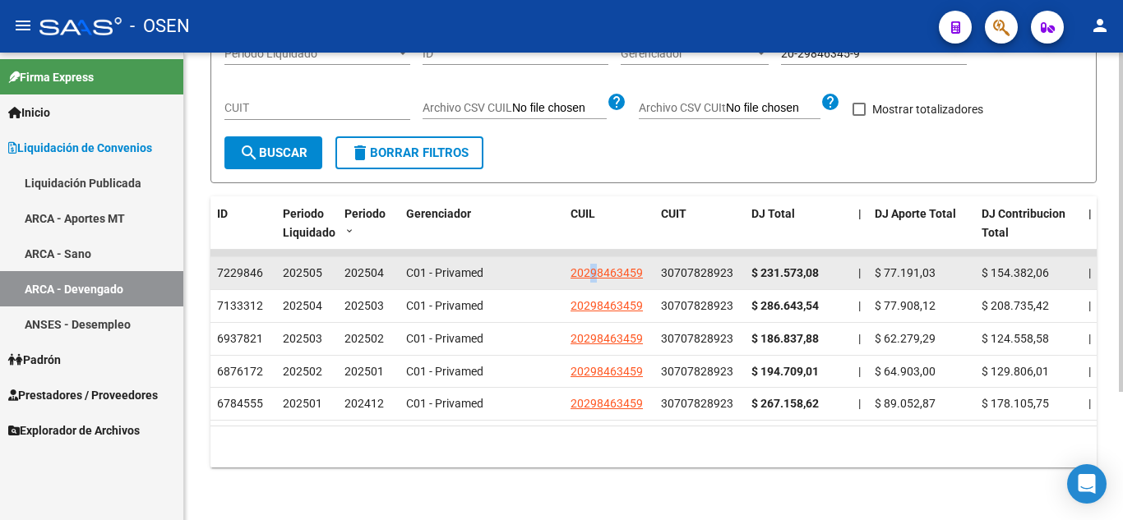
drag, startPoint x: 388, startPoint y: 254, endPoint x: 338, endPoint y: 251, distance: 50.2
click at [338, 257] on datatable-body-cell "202504" at bounding box center [369, 273] width 62 height 32
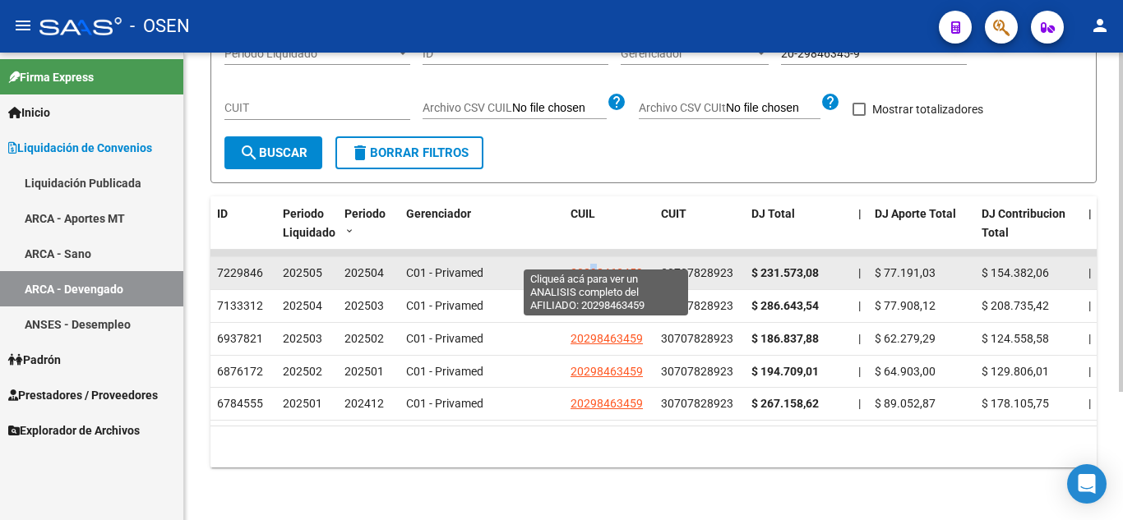
click at [604, 266] on span "20298463459" at bounding box center [606, 272] width 72 height 13
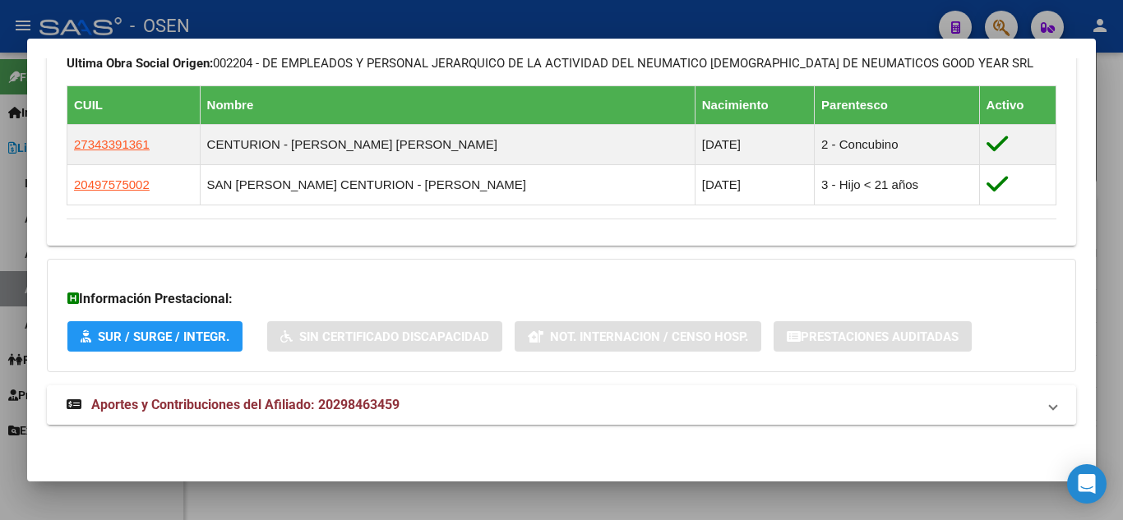
click at [532, 407] on mat-panel-title "Aportes y Contribuciones del Afiliado: 20298463459" at bounding box center [552, 405] width 970 height 20
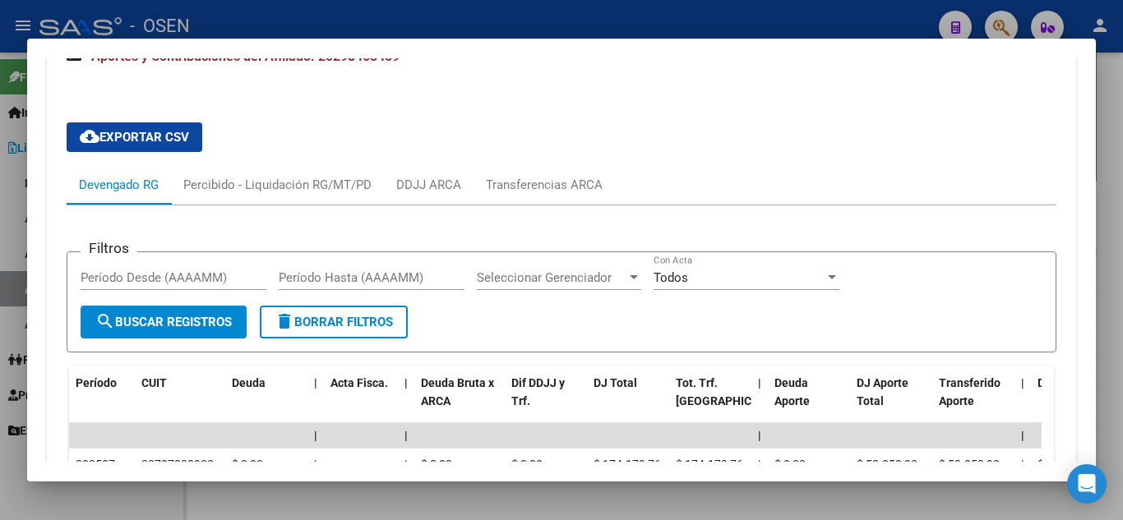
scroll to position [1231, 0]
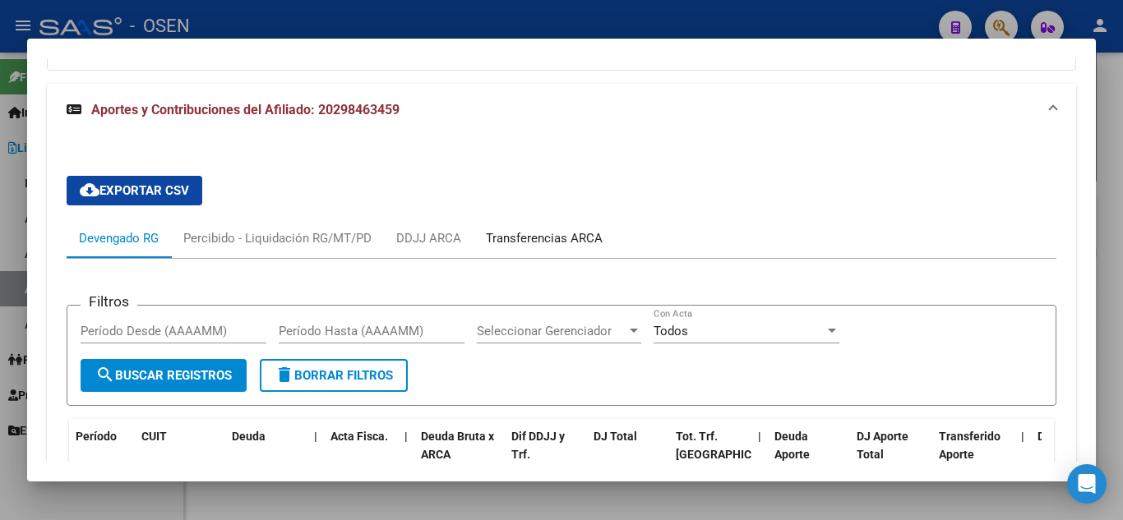
click at [530, 239] on div "Transferencias ARCA" at bounding box center [544, 238] width 117 height 18
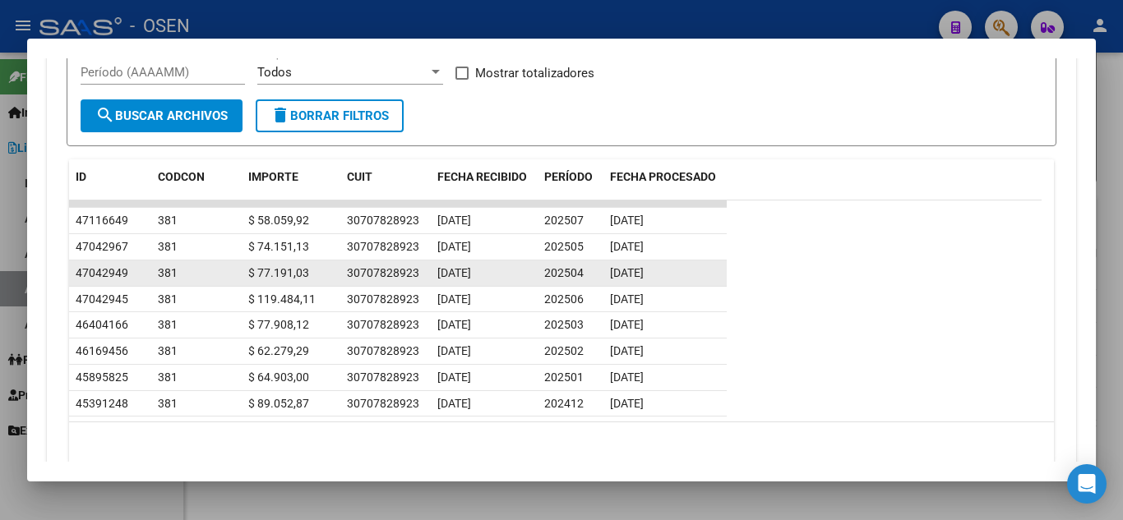
scroll to position [1560, 0]
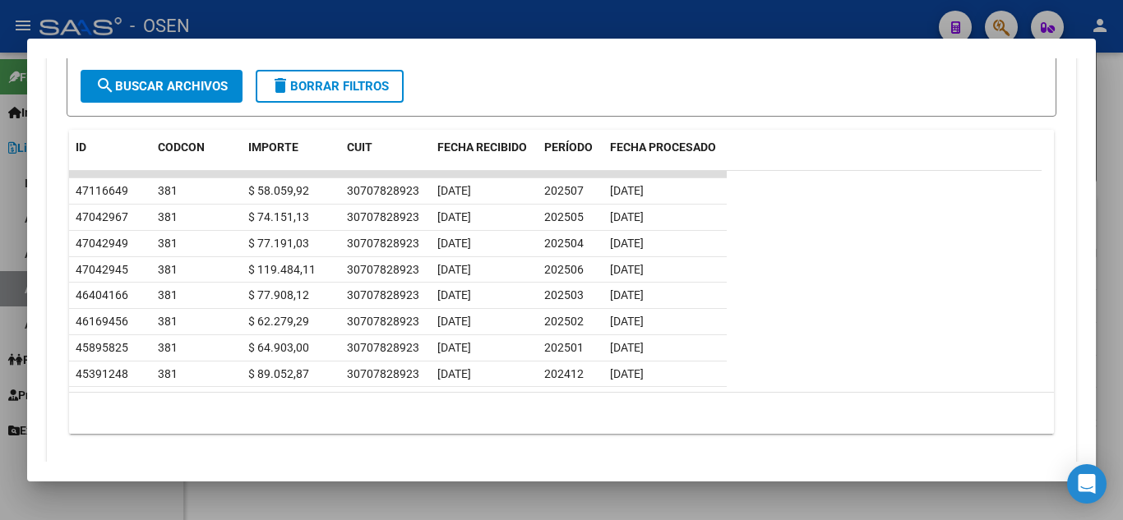
click at [541, 27] on div at bounding box center [561, 260] width 1123 height 520
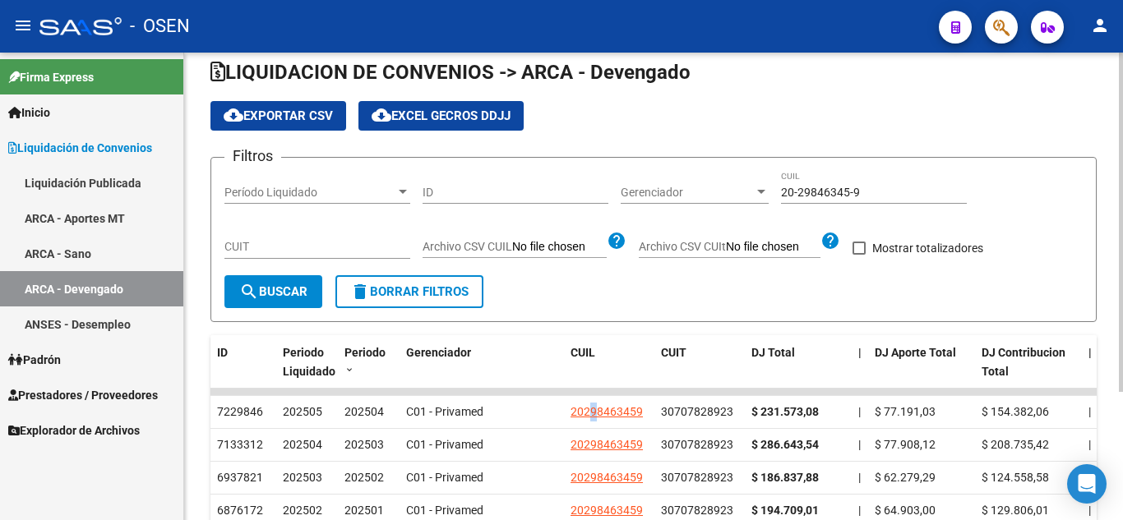
scroll to position [0, 0]
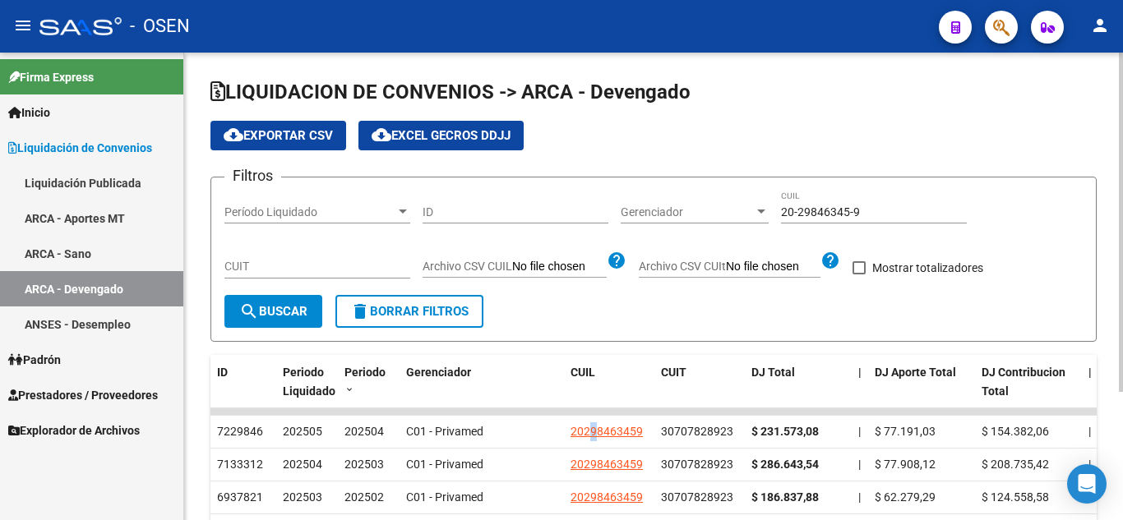
click at [713, 122] on div "cloud_download Exportar CSV cloud_download EXCEL GECROS DDJJ" at bounding box center [653, 136] width 886 height 30
click at [784, 120] on app-list-header "LIQUIDACION DE CONVENIOS -> ARCA - Devengado cloud_download Exportar CSV cloud_…" at bounding box center [653, 210] width 886 height 263
click at [754, 135] on div "cloud_download Exportar CSV cloud_download EXCEL GECROS DDJJ" at bounding box center [653, 136] width 886 height 30
click at [296, 303] on button "search Buscar" at bounding box center [273, 311] width 98 height 33
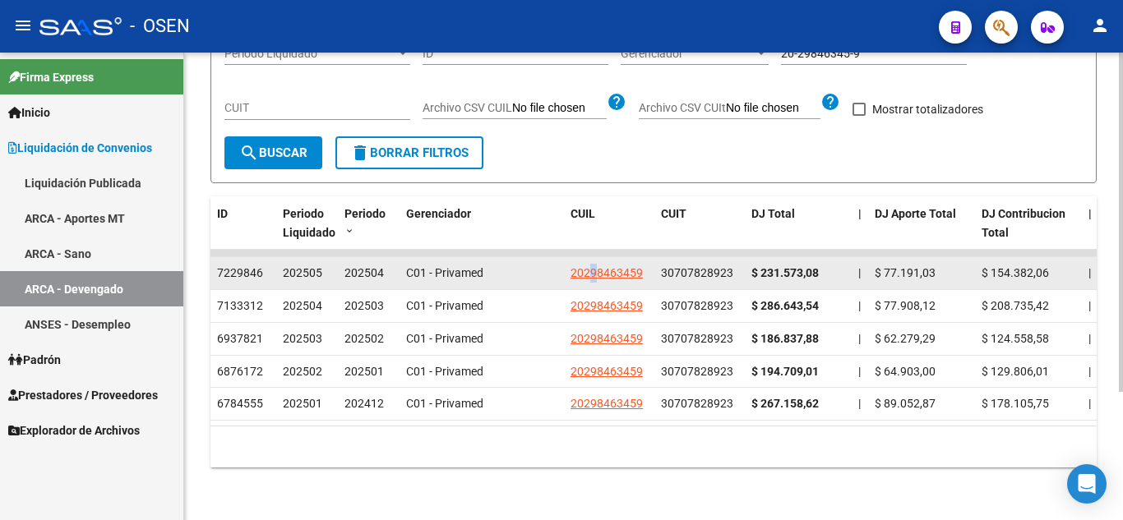
scroll to position [177, 0]
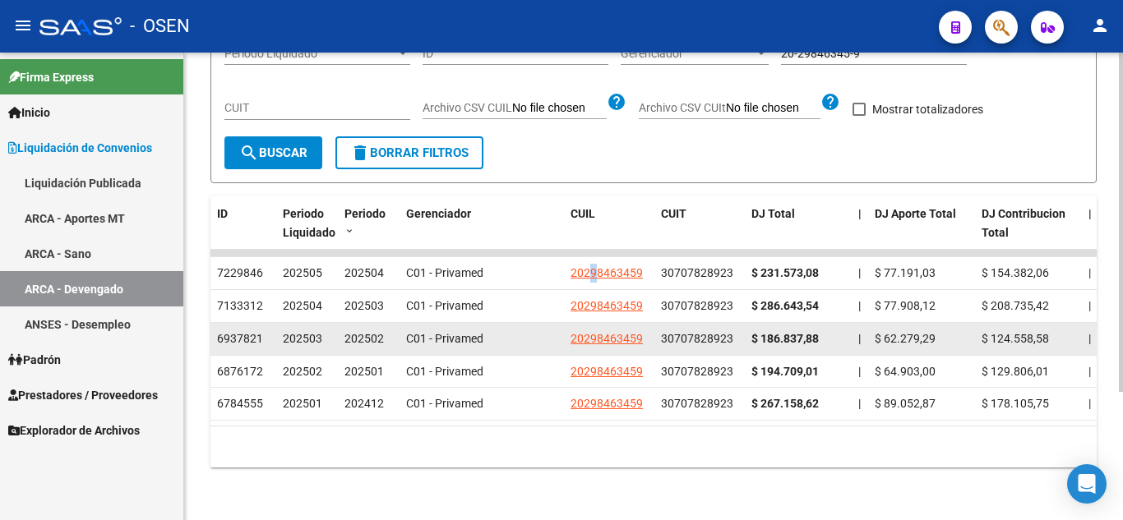
drag, startPoint x: 380, startPoint y: 388, endPoint x: 326, endPoint y: 329, distance: 79.7
click at [327, 330] on datatable-scroller "7229846 202505 202504 C01 - Privamed 20298463459 30707828923 $ 231.573,08 | $ 7…" at bounding box center [653, 335] width 886 height 171
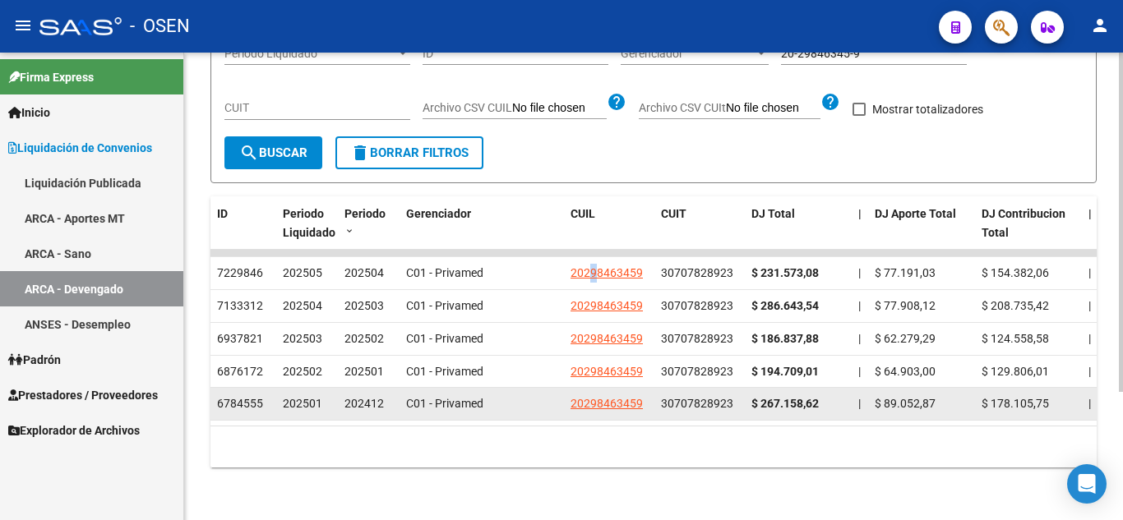
click at [382, 399] on div "202412" at bounding box center [368, 403] width 48 height 19
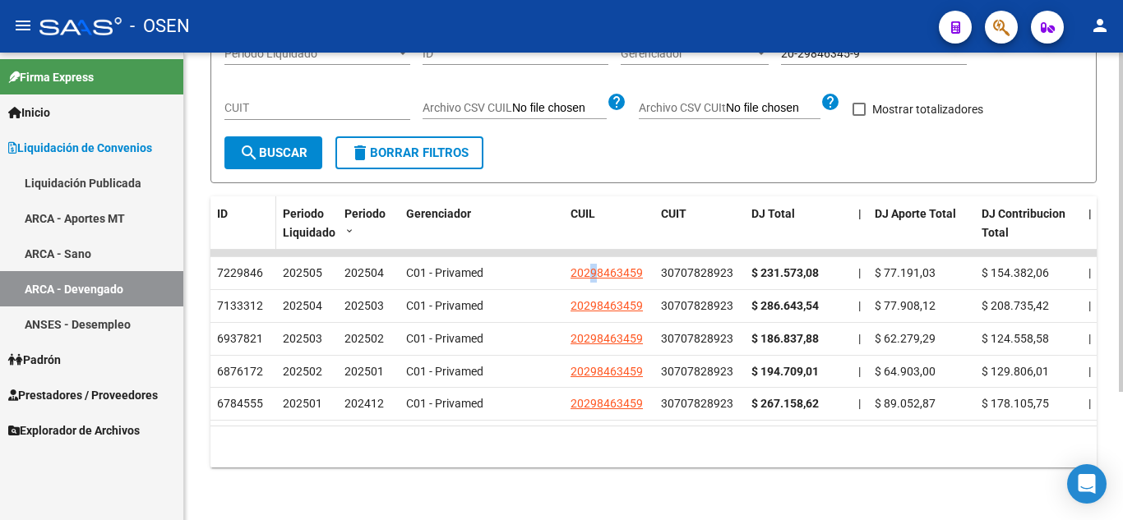
drag, startPoint x: 386, startPoint y: 394, endPoint x: 214, endPoint y: 215, distance: 248.8
click at [214, 215] on div "ID Periodo Liquidado Periodo Gerenciador CUIL CUIT DJ Total | DJ Aporte Total D…" at bounding box center [653, 331] width 886 height 271
click at [476, 205] on div "Gerenciador" at bounding box center [481, 214] width 151 height 19
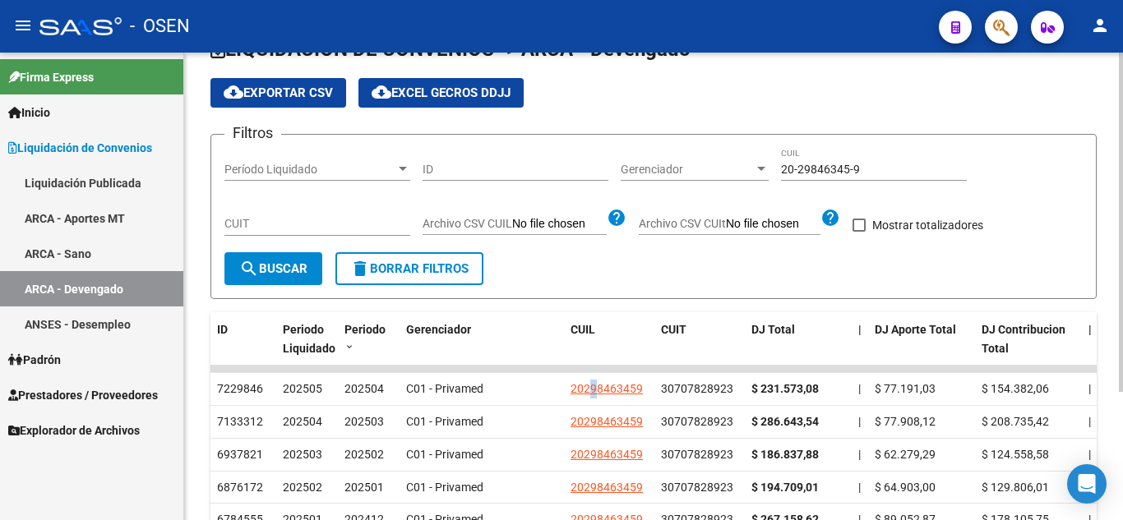
scroll to position [0, 0]
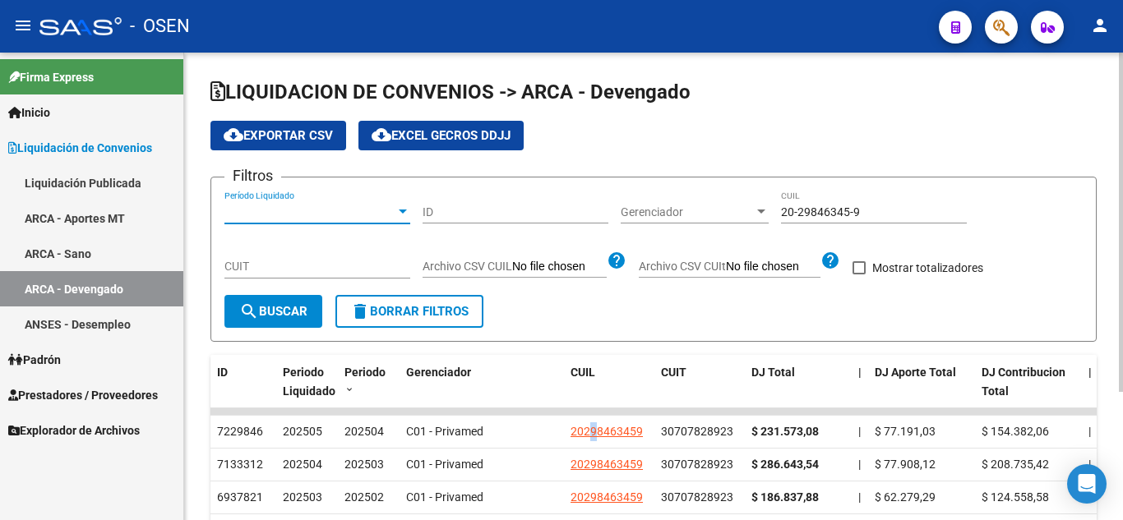
click at [353, 216] on span "Período Liquidado" at bounding box center [309, 212] width 171 height 14
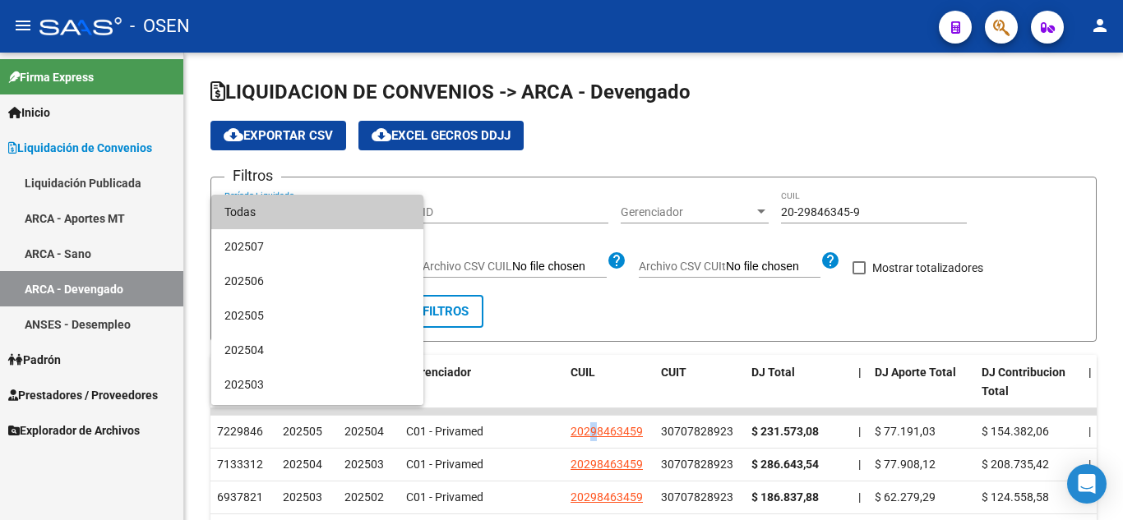
click at [459, 306] on div at bounding box center [561, 260] width 1123 height 520
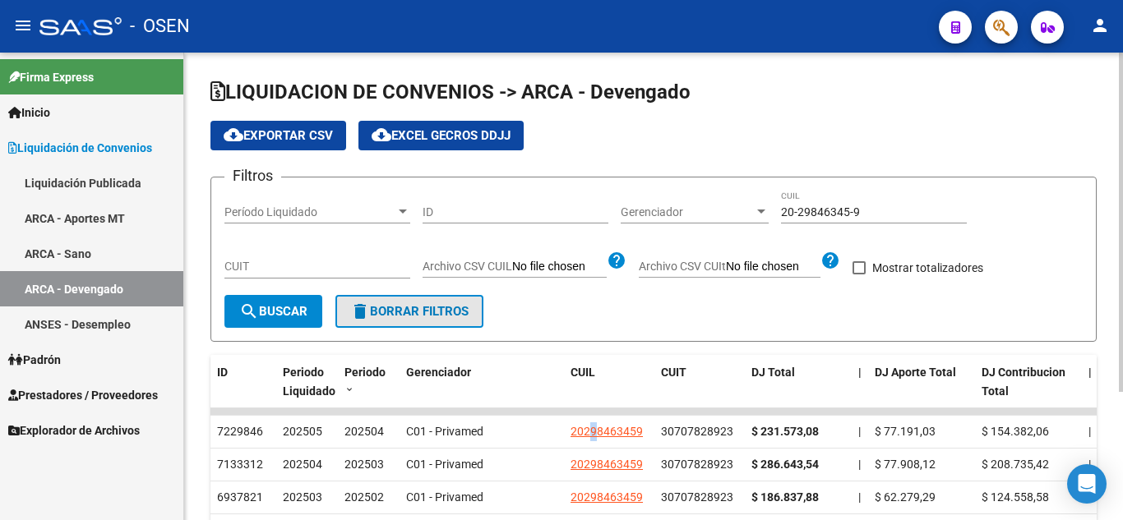
click at [430, 325] on button "delete Borrar Filtros" at bounding box center [409, 311] width 148 height 33
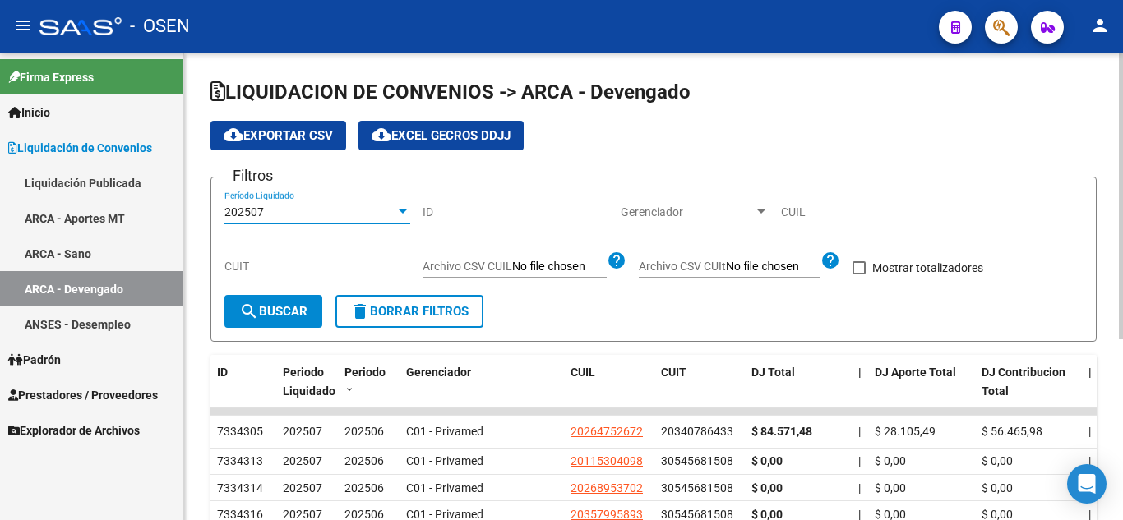
click at [288, 219] on div "202507" at bounding box center [309, 212] width 171 height 14
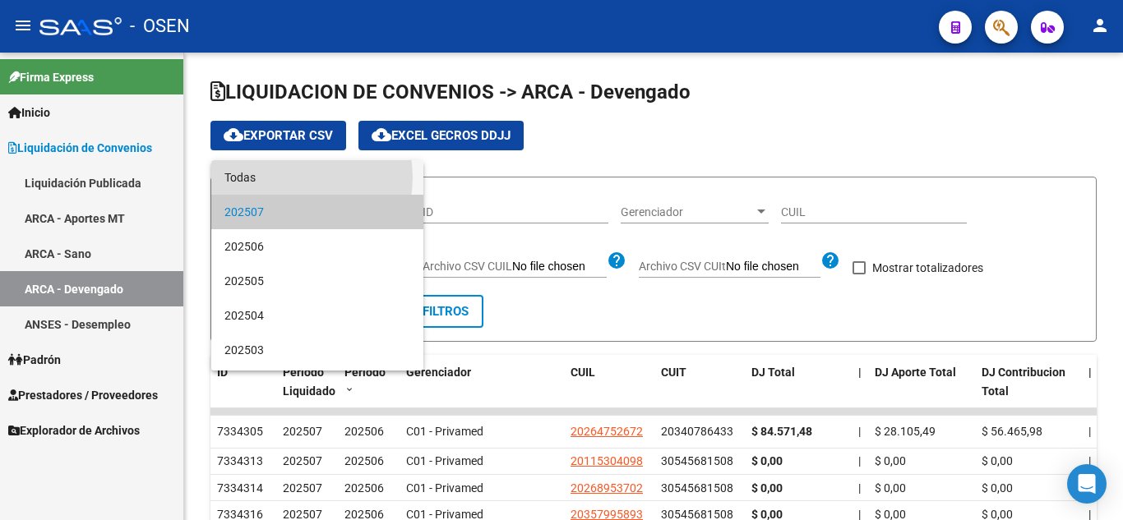
click at [284, 177] on span "Todas" at bounding box center [317, 177] width 186 height 35
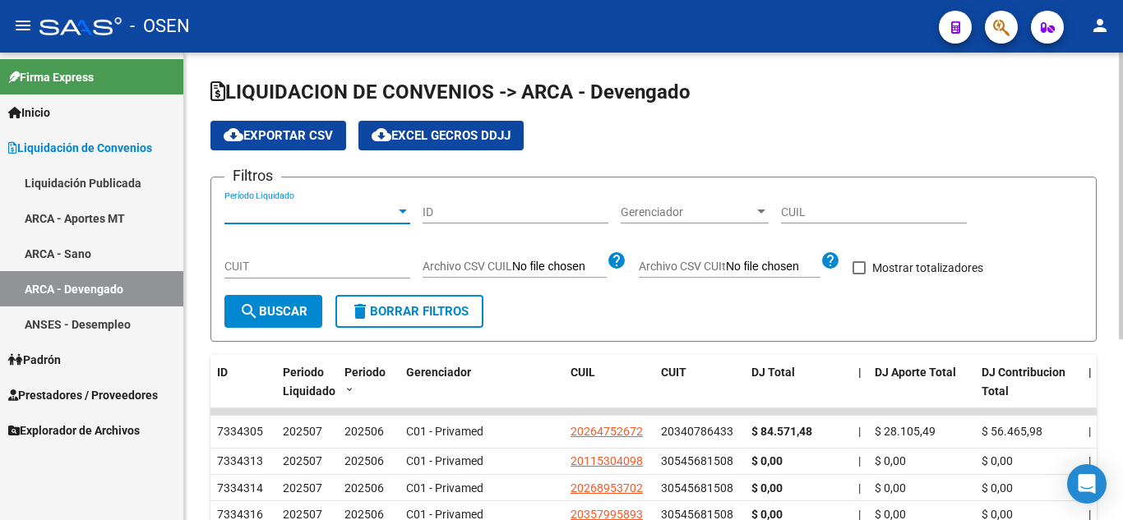
click at [275, 206] on span "Período Liquidado" at bounding box center [309, 212] width 171 height 14
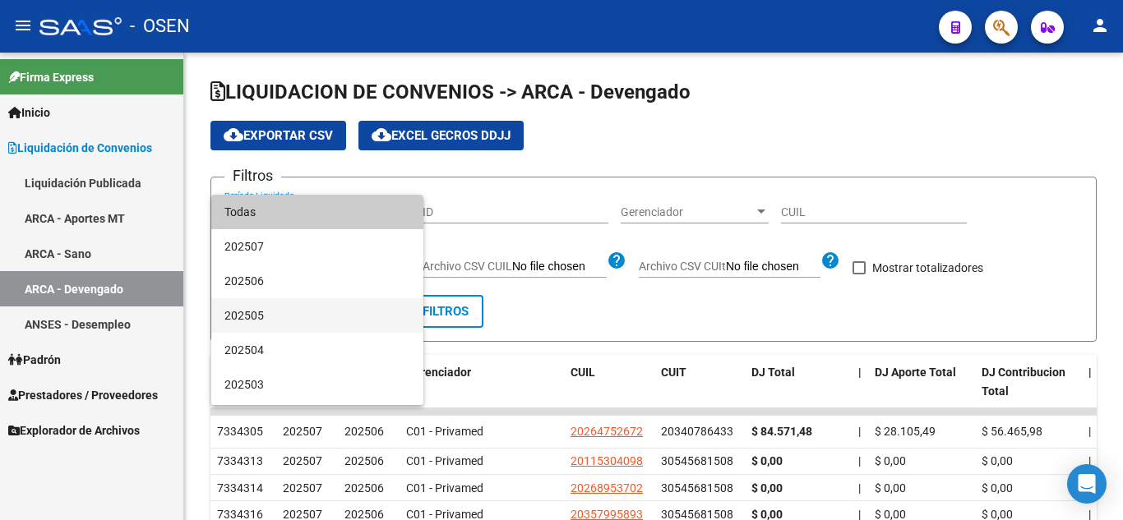
click at [285, 310] on span "202505" at bounding box center [317, 315] width 186 height 35
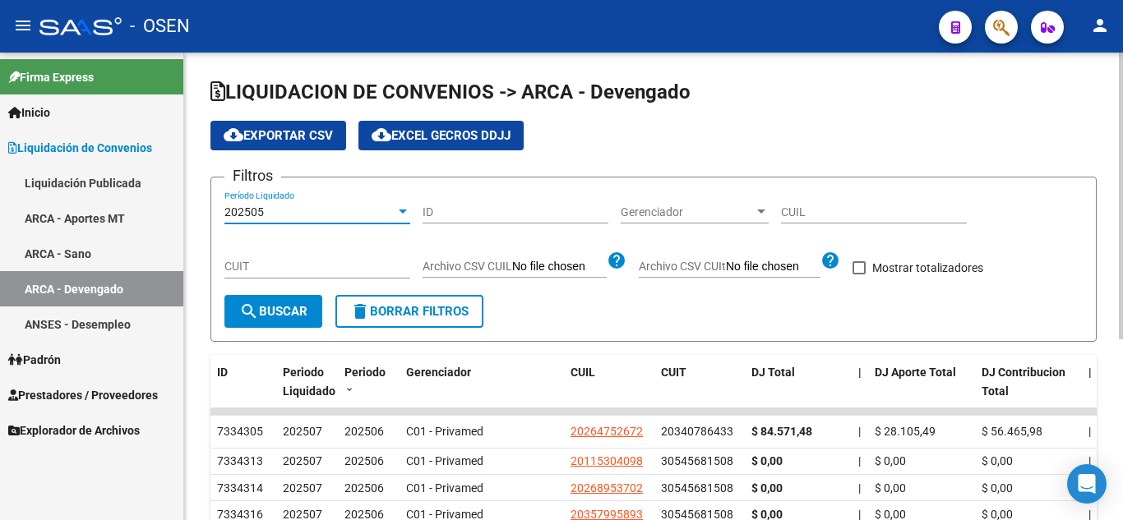
click at [281, 321] on button "search Buscar" at bounding box center [273, 311] width 98 height 33
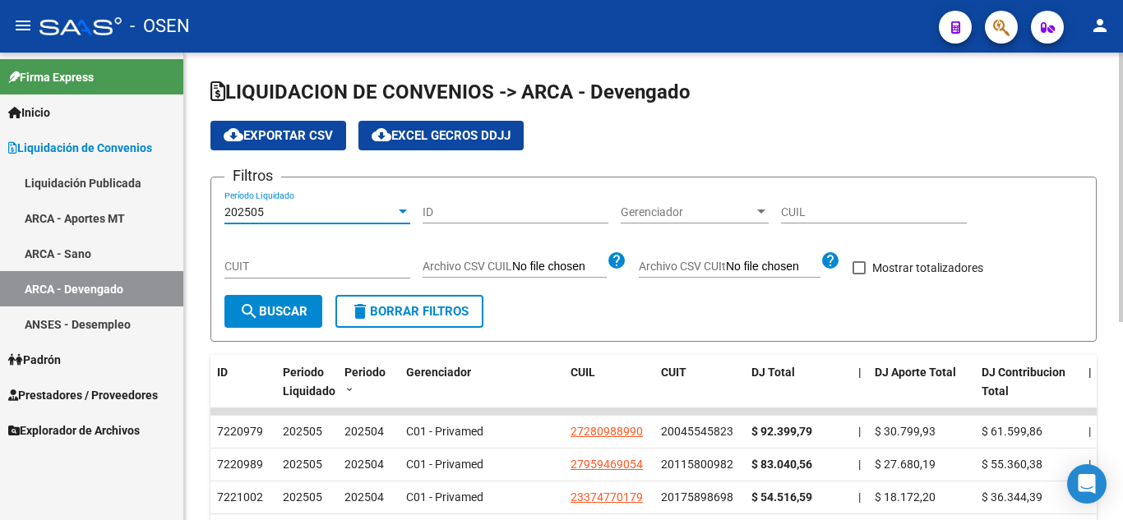
click at [288, 214] on div "202505" at bounding box center [309, 212] width 171 height 14
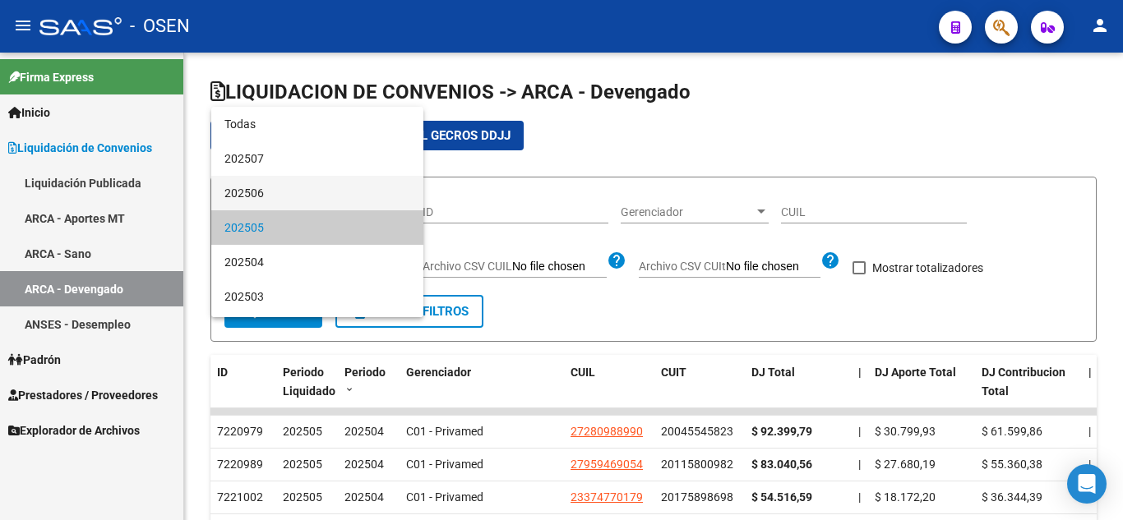
scroll to position [16, 0]
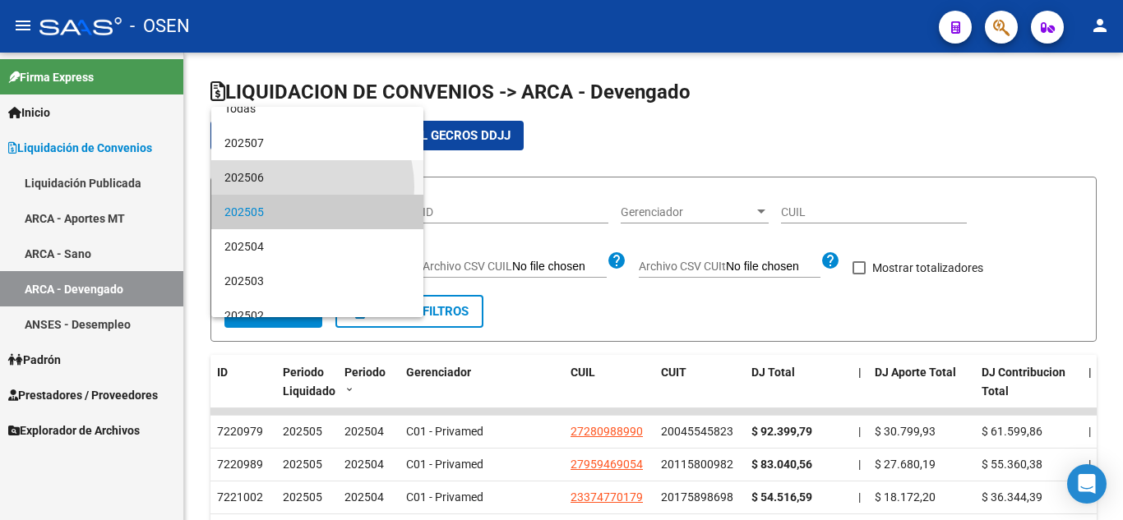
click at [290, 187] on span "202506" at bounding box center [317, 177] width 186 height 35
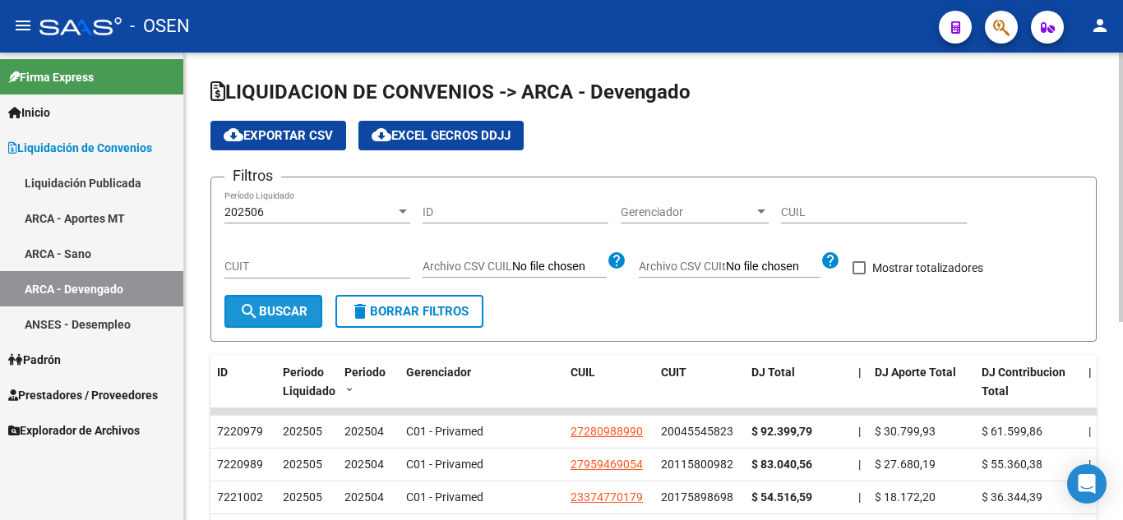
click at [282, 307] on span "search Buscar" at bounding box center [273, 311] width 68 height 15
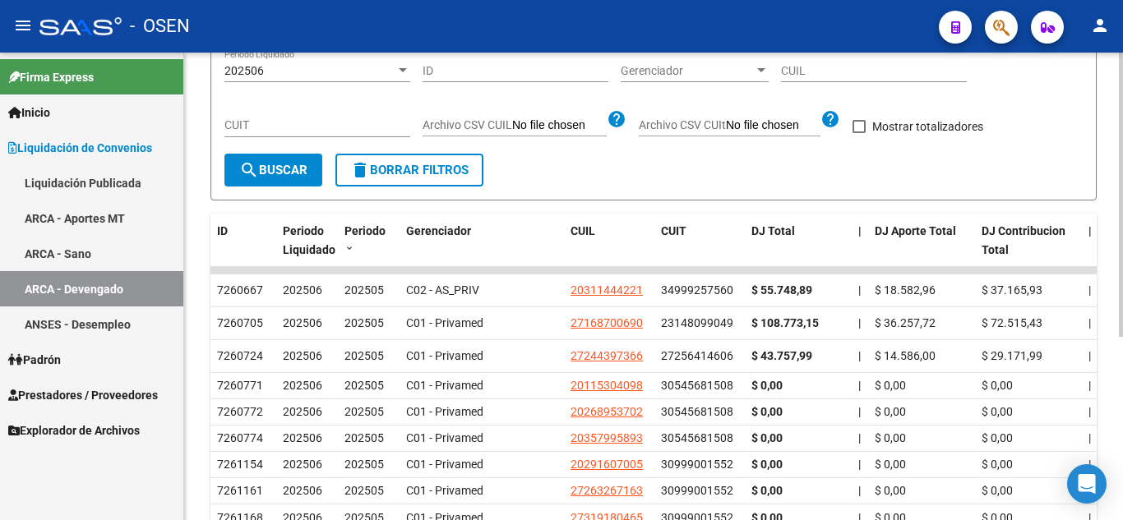
scroll to position [0, 0]
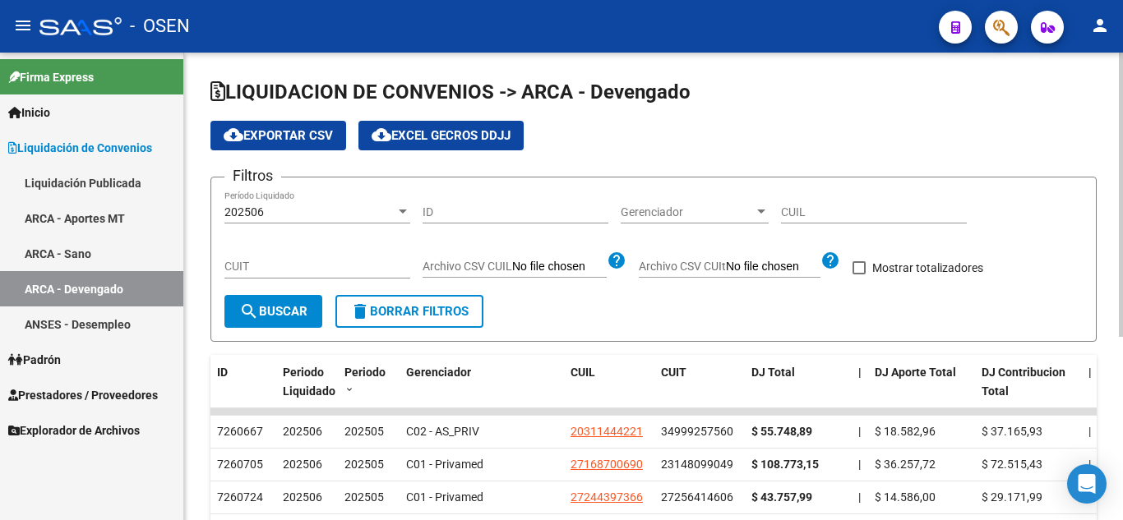
click at [301, 216] on div "202506" at bounding box center [309, 212] width 171 height 14
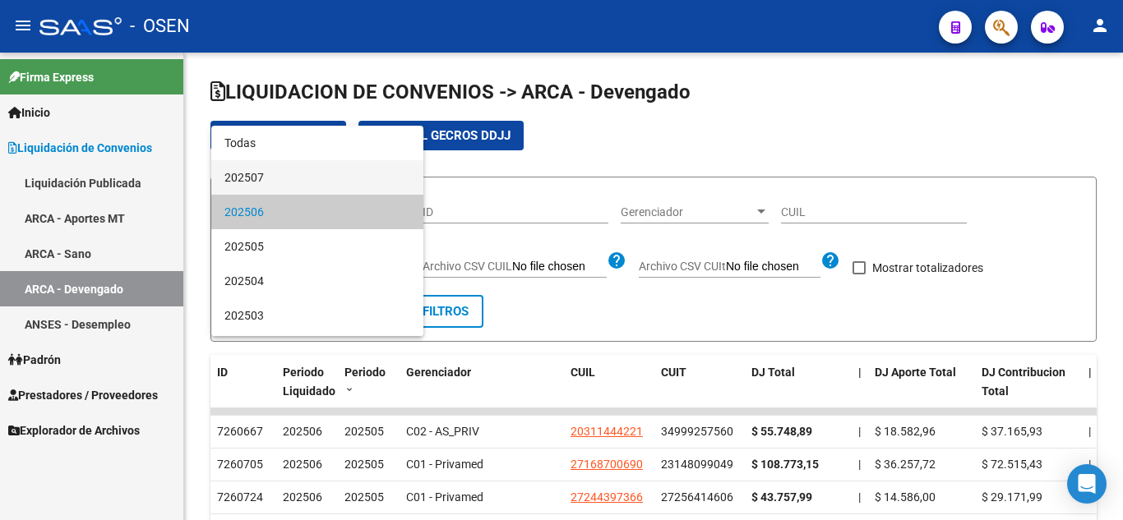
click at [284, 172] on span "202507" at bounding box center [317, 177] width 186 height 35
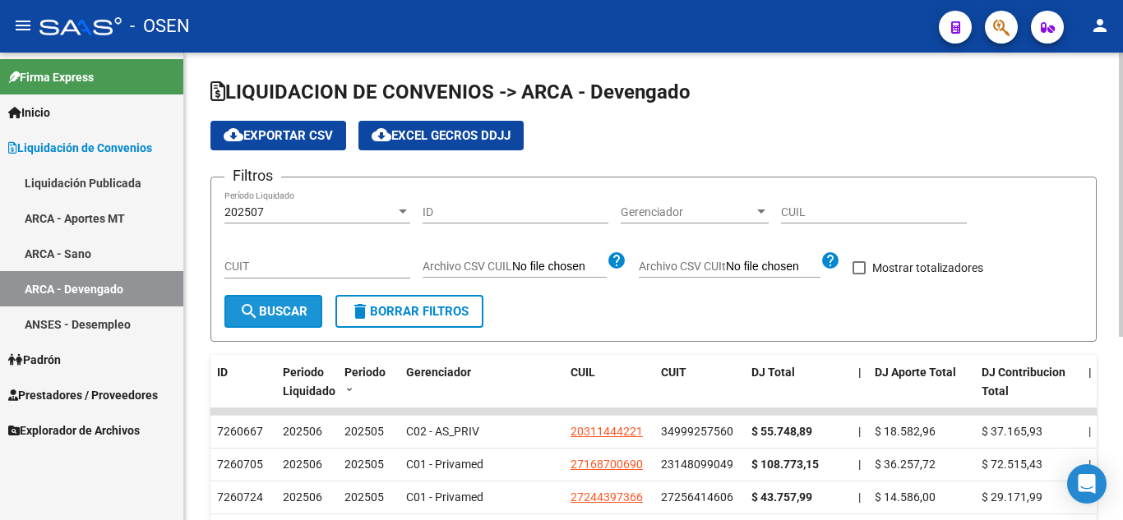
click at [280, 307] on span "search Buscar" at bounding box center [273, 311] width 68 height 15
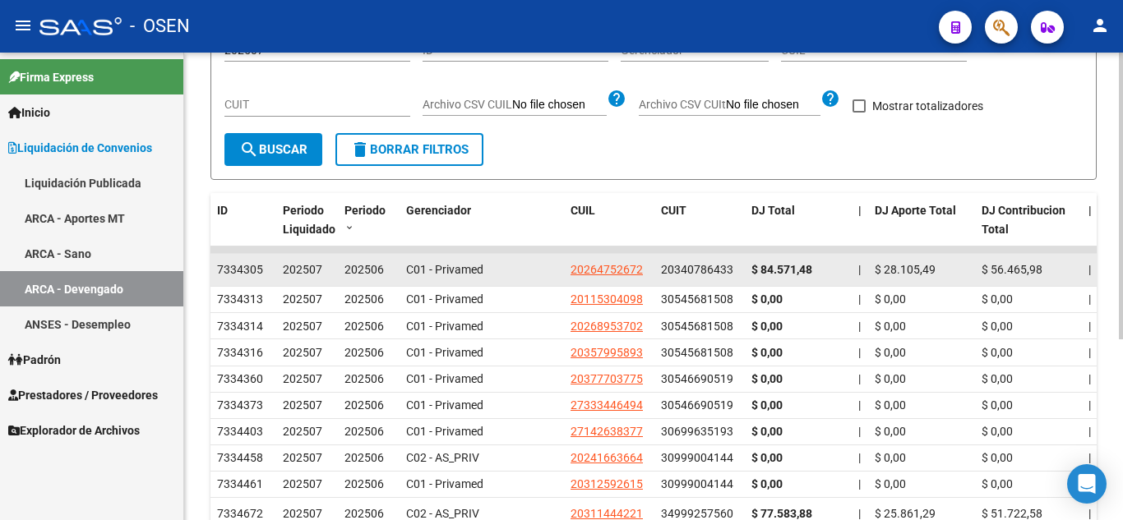
scroll to position [247, 0]
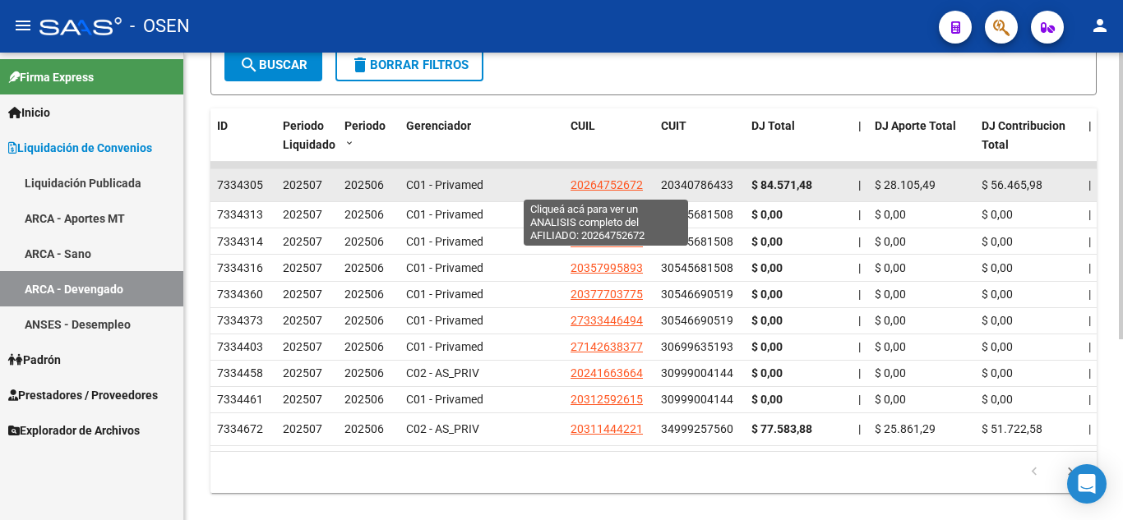
click at [602, 185] on span "20264752672" at bounding box center [606, 184] width 72 height 13
type textarea "20264752672"
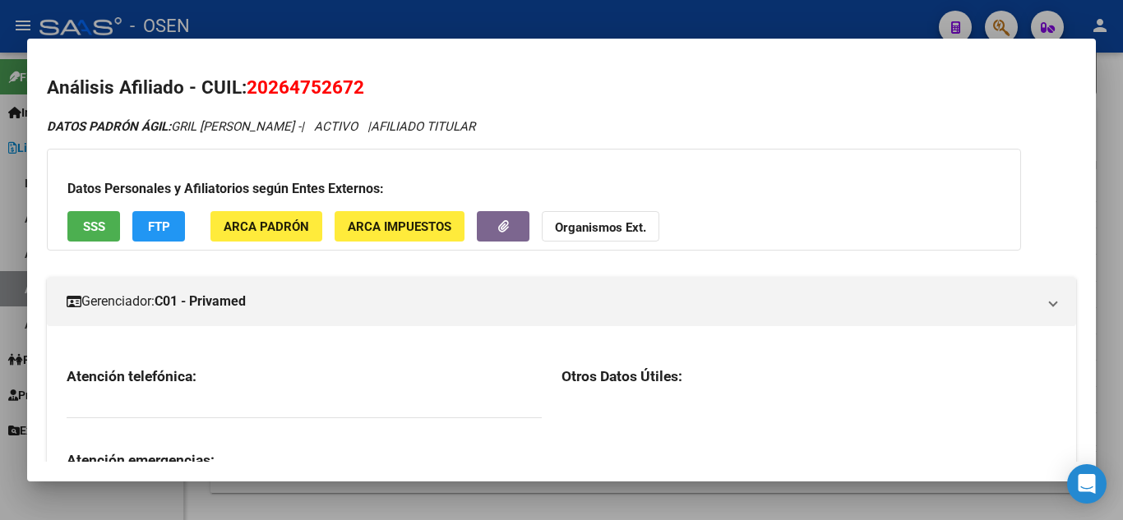
click at [498, 4] on div at bounding box center [561, 260] width 1123 height 520
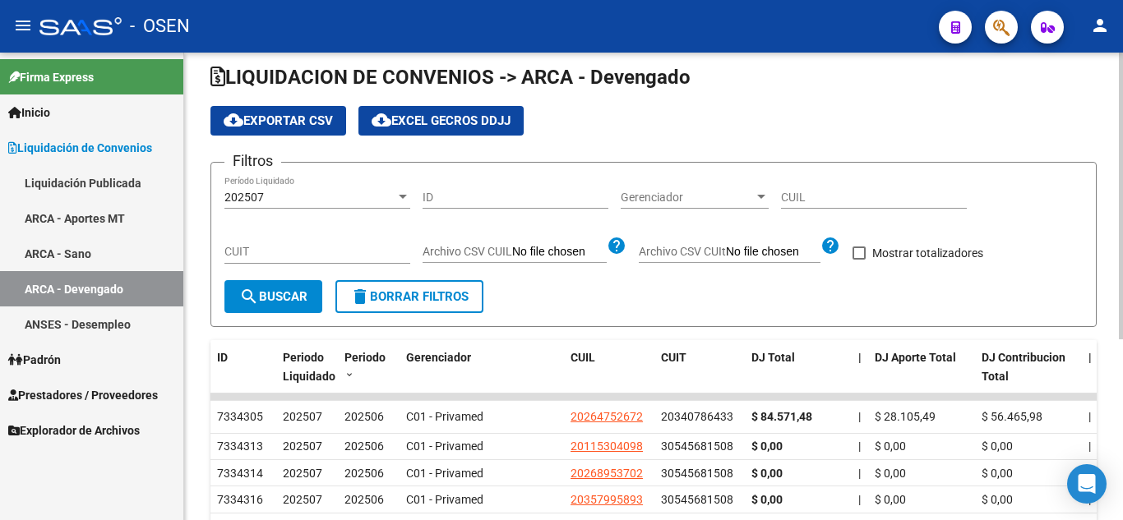
scroll to position [0, 0]
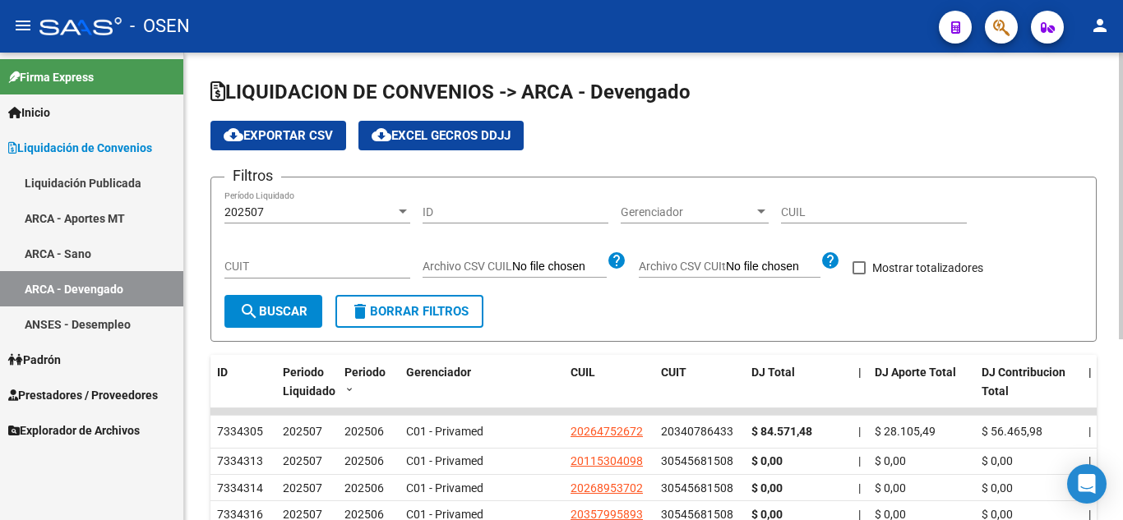
click at [858, 215] on input "CUIL" at bounding box center [874, 212] width 186 height 14
paste input "20-26475267-2"
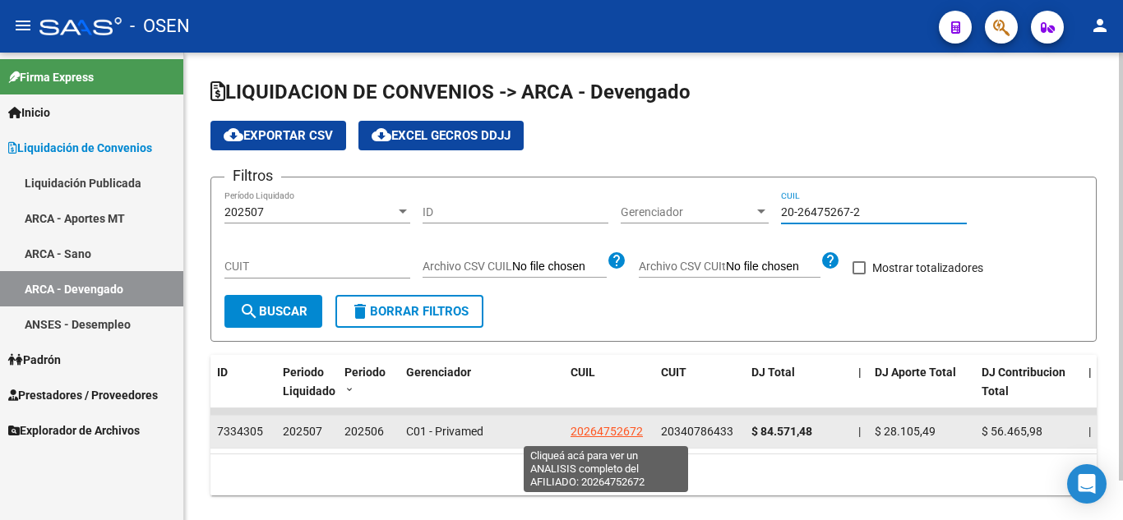
click at [613, 429] on span "20264752672" at bounding box center [606, 431] width 72 height 13
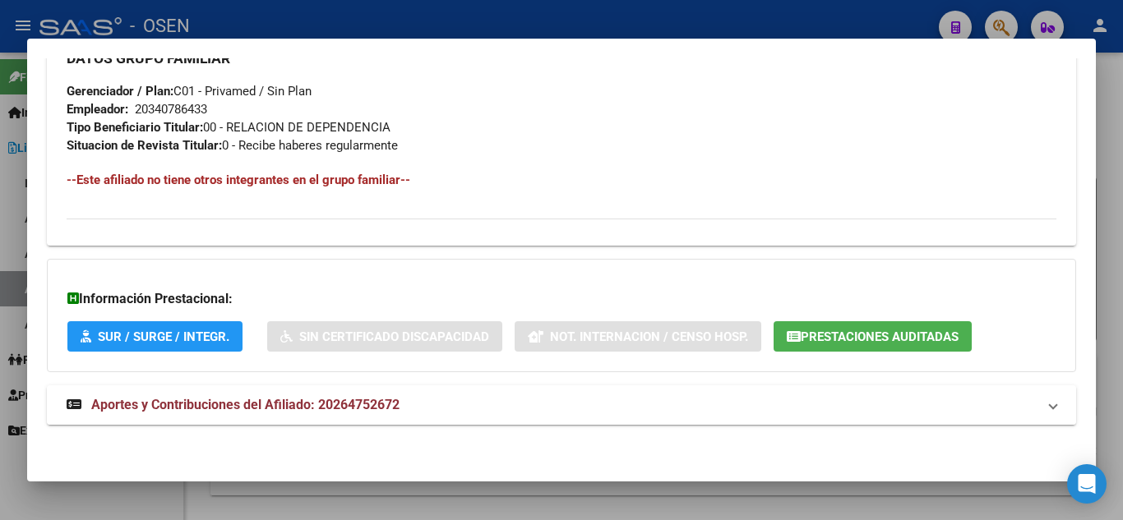
click at [623, 415] on mat-expansion-panel-header "Aportes y Contribuciones del Afiliado: 20264752672" at bounding box center [561, 404] width 1029 height 39
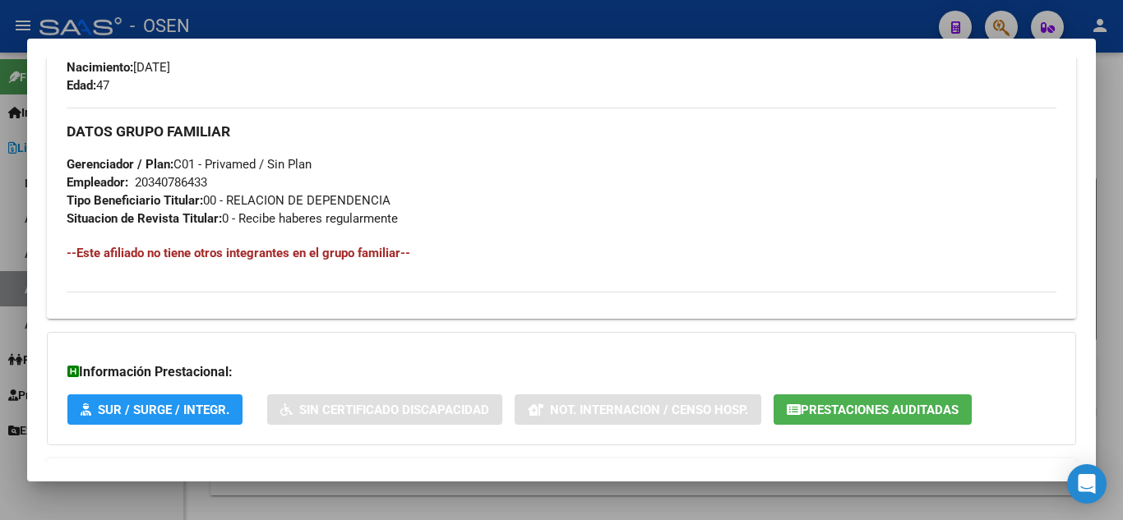
scroll to position [740, 0]
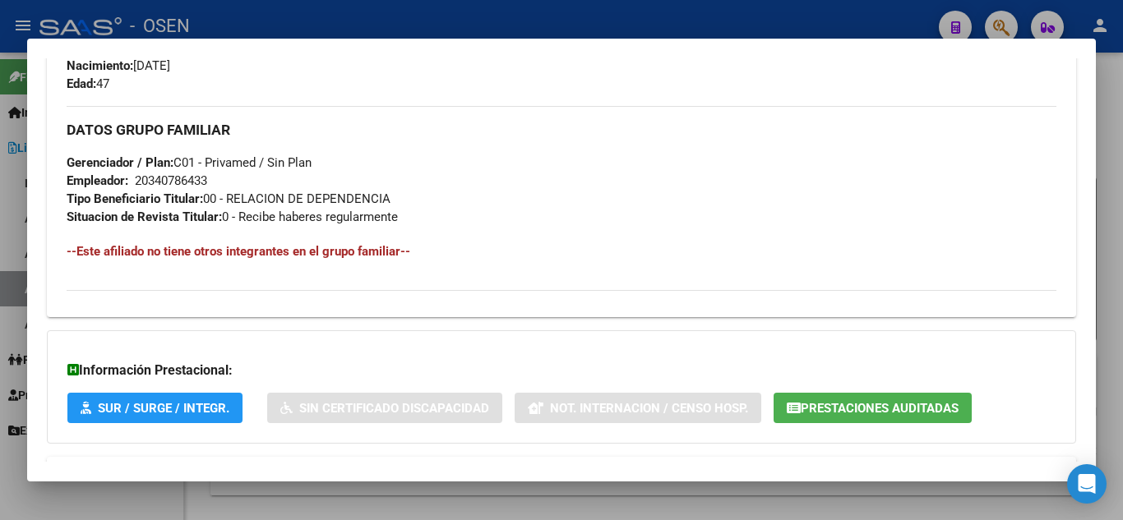
click at [334, 28] on div at bounding box center [561, 260] width 1123 height 520
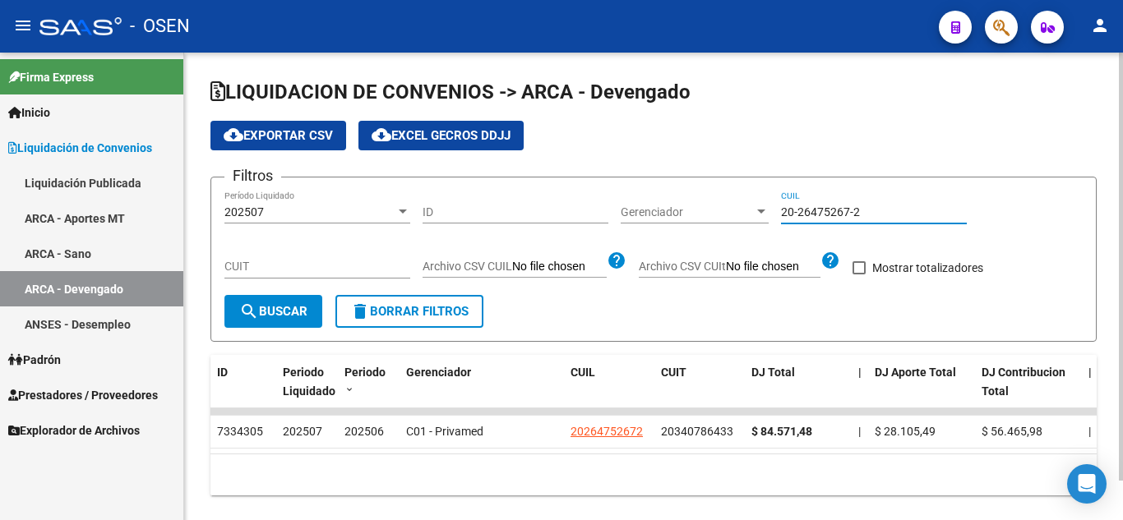
drag, startPoint x: 935, startPoint y: 218, endPoint x: 195, endPoint y: 67, distance: 755.8
click at [344, 168] on app-list-header "LIQUIDACION DE CONVENIOS -> ARCA - Devengado cloud_download Exportar CSV cloud_…" at bounding box center [653, 210] width 886 height 263
paste input "9846345-9"
type input "20-29846345-9"
click at [195, 67] on div "LIQUIDACION DE CONVENIOS -> ARCA - Devengado cloud_download Exportar CSV cloud_…" at bounding box center [653, 301] width 939 height 496
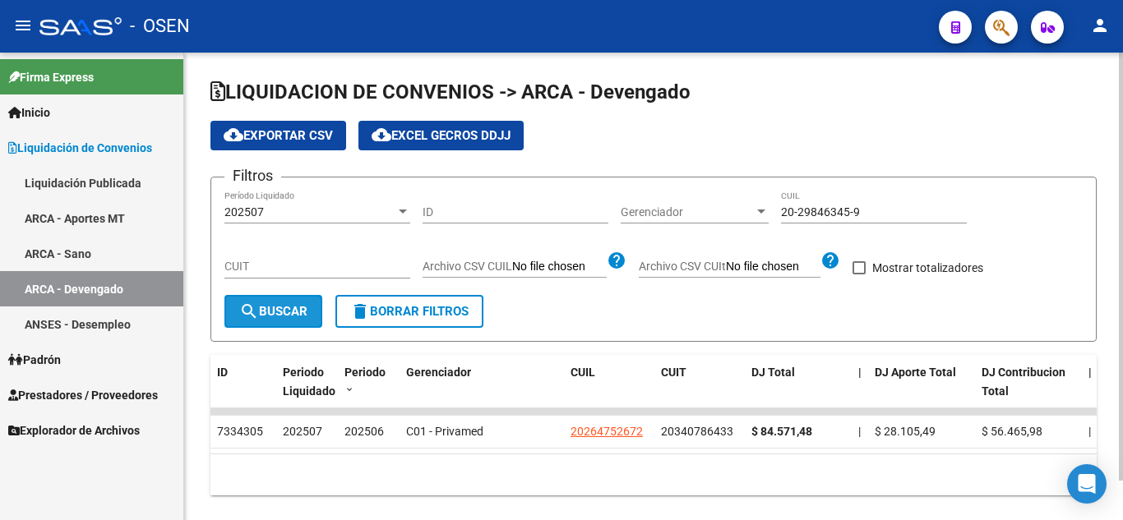
click at [295, 306] on span "search Buscar" at bounding box center [273, 311] width 68 height 15
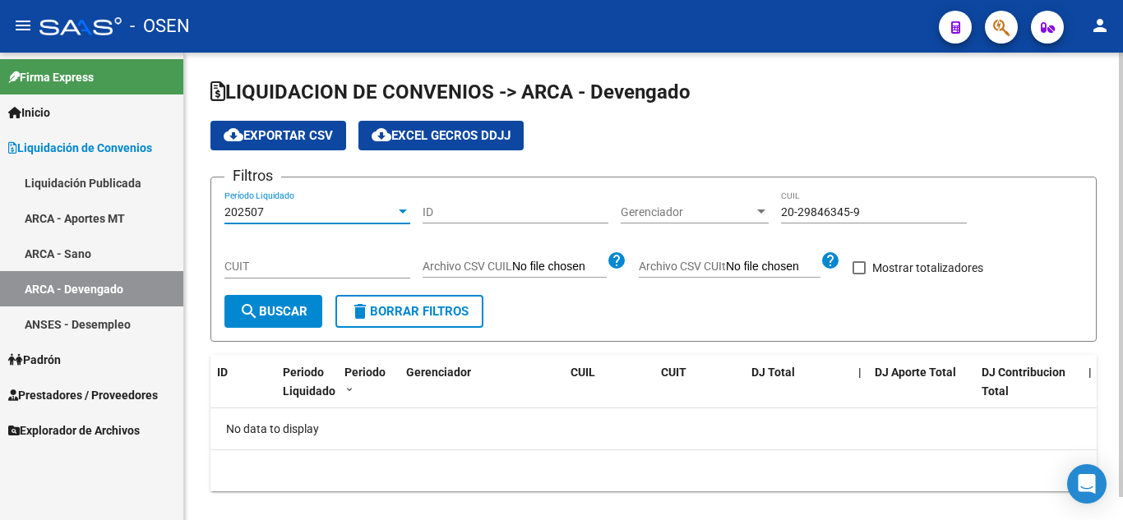
click at [337, 214] on div "202507" at bounding box center [309, 212] width 171 height 14
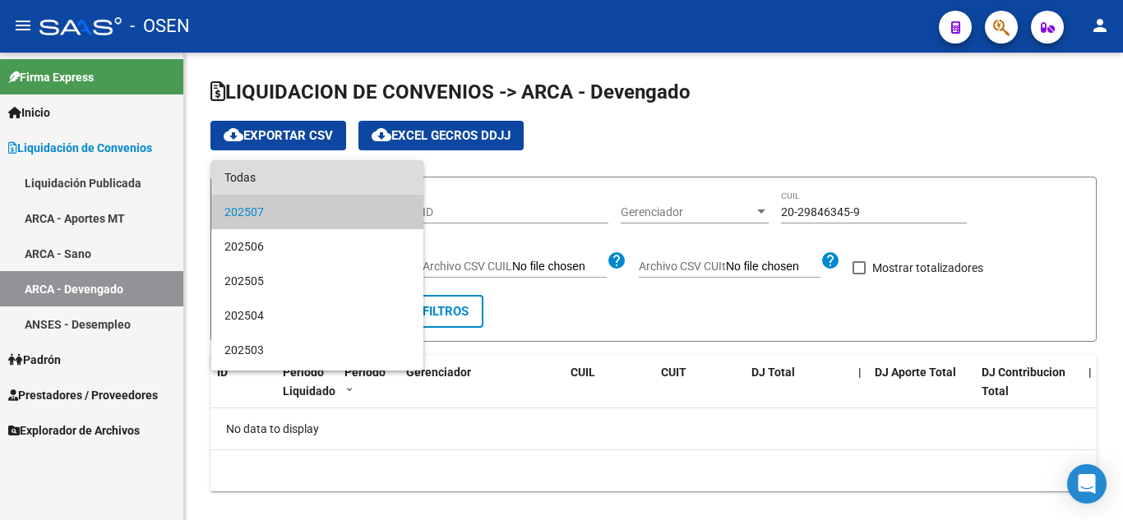
click at [322, 190] on span "Todas" at bounding box center [317, 177] width 186 height 35
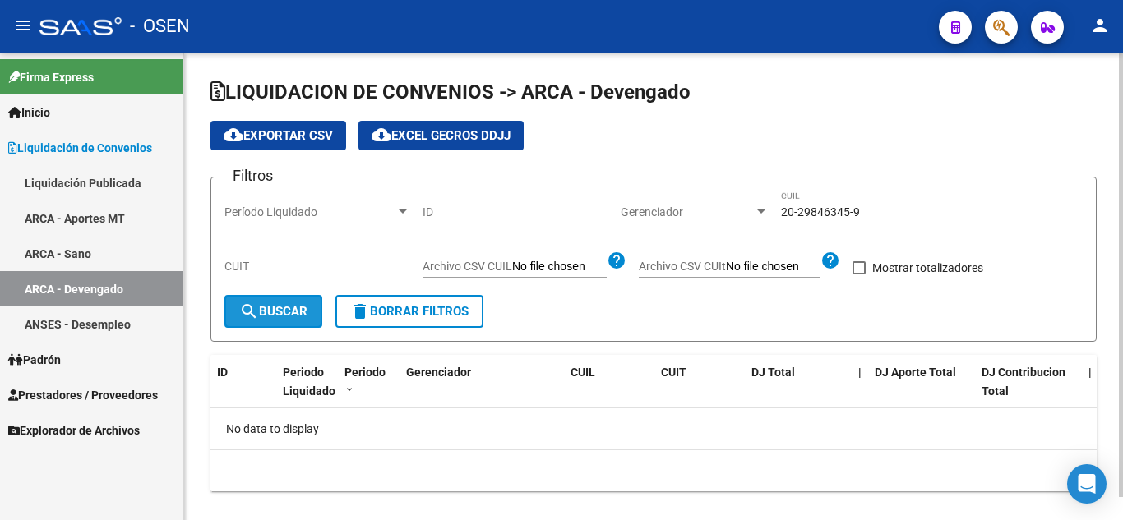
click at [290, 313] on span "search Buscar" at bounding box center [273, 311] width 68 height 15
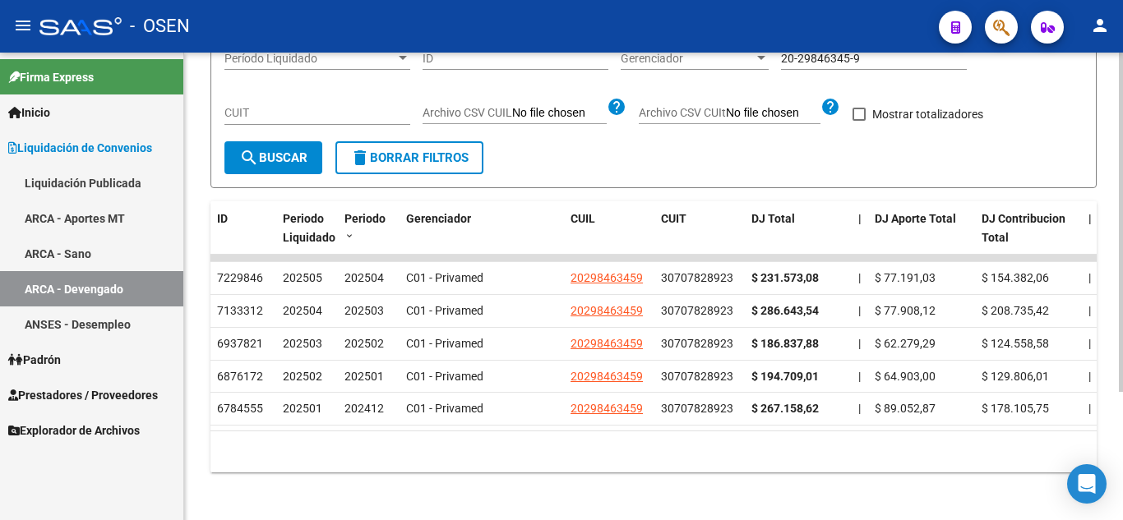
scroll to position [177, 0]
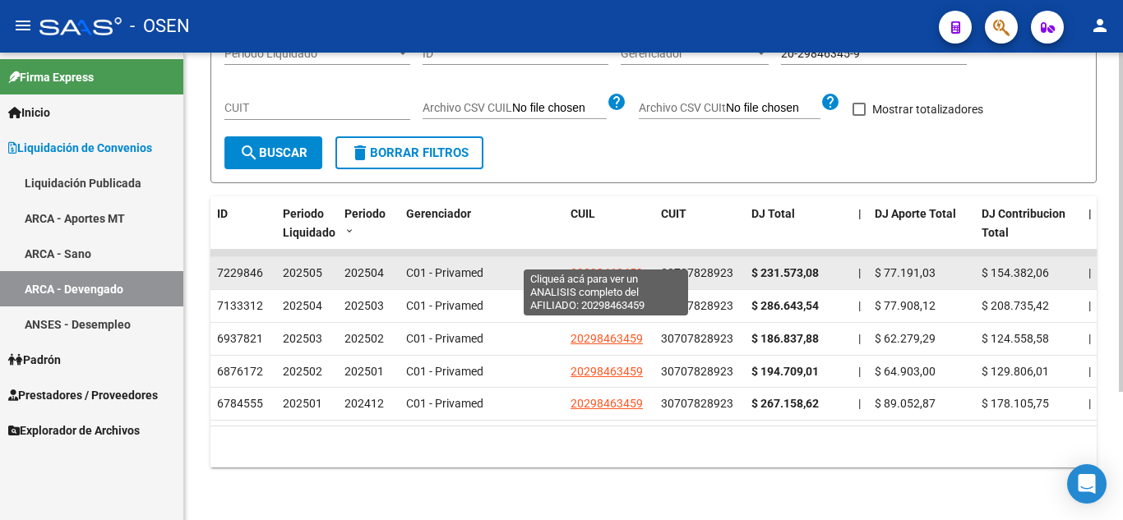
click at [604, 266] on span "20298463459" at bounding box center [606, 272] width 72 height 13
type textarea "20298463459"
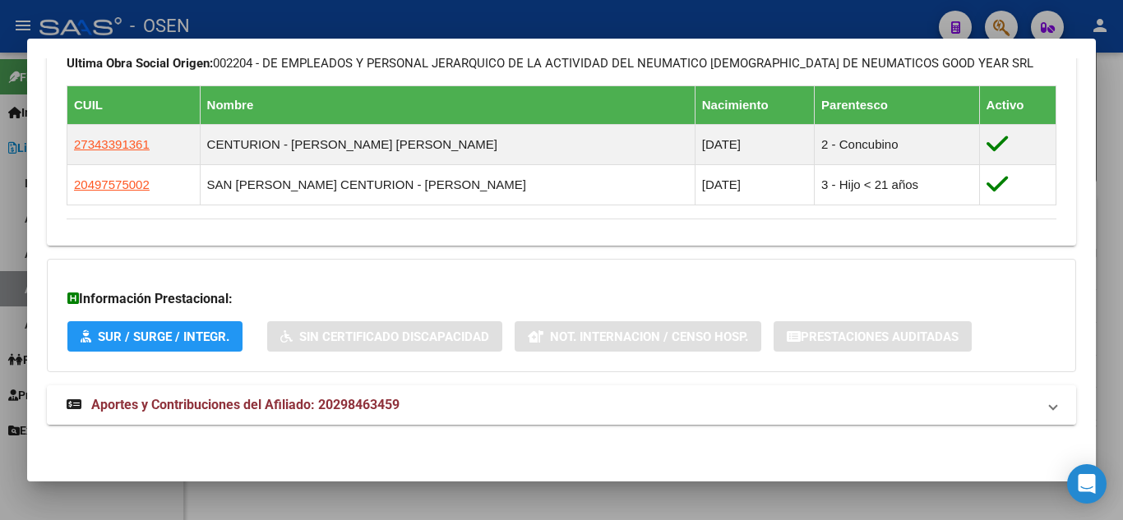
click at [508, 417] on mat-expansion-panel-header "Aportes y Contribuciones del Afiliado: 20298463459" at bounding box center [561, 404] width 1029 height 39
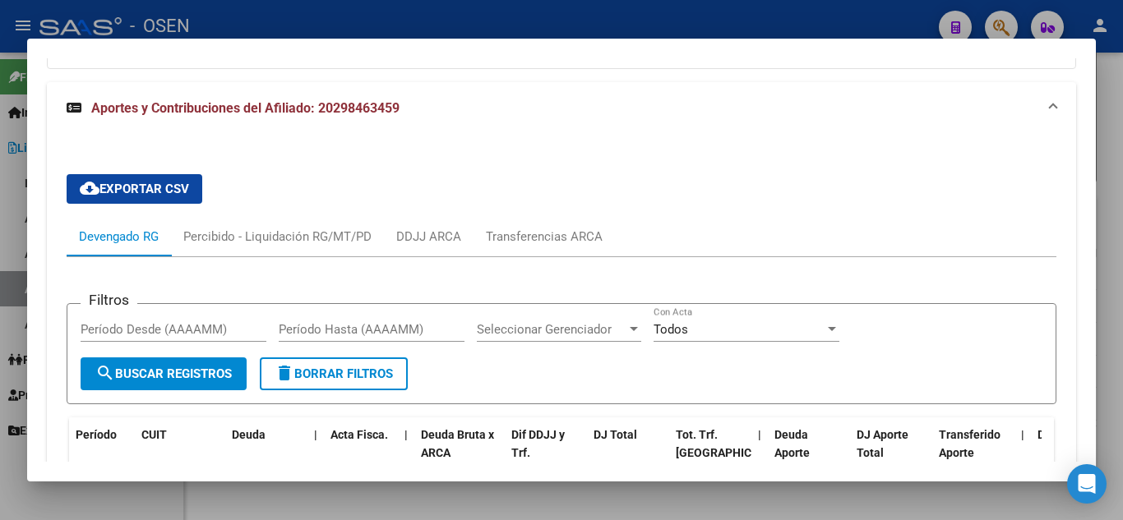
scroll to position [1479, 0]
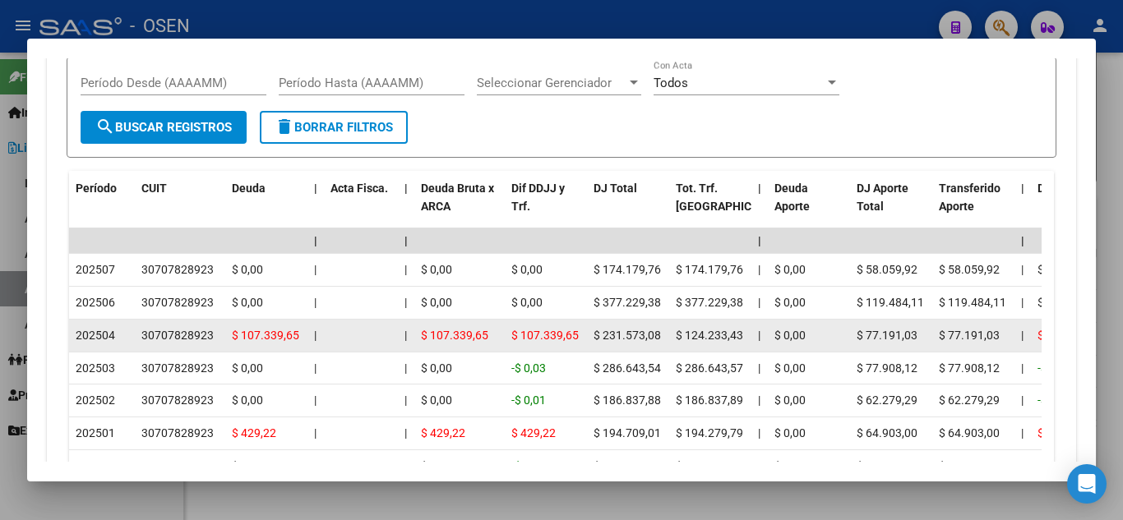
drag, startPoint x: 592, startPoint y: 334, endPoint x: 671, endPoint y: 334, distance: 78.9
click at [663, 339] on datatable-body-cell "$ 231.573,08" at bounding box center [628, 336] width 82 height 32
drag, startPoint x: 103, startPoint y: 329, endPoint x: 230, endPoint y: 330, distance: 127.4
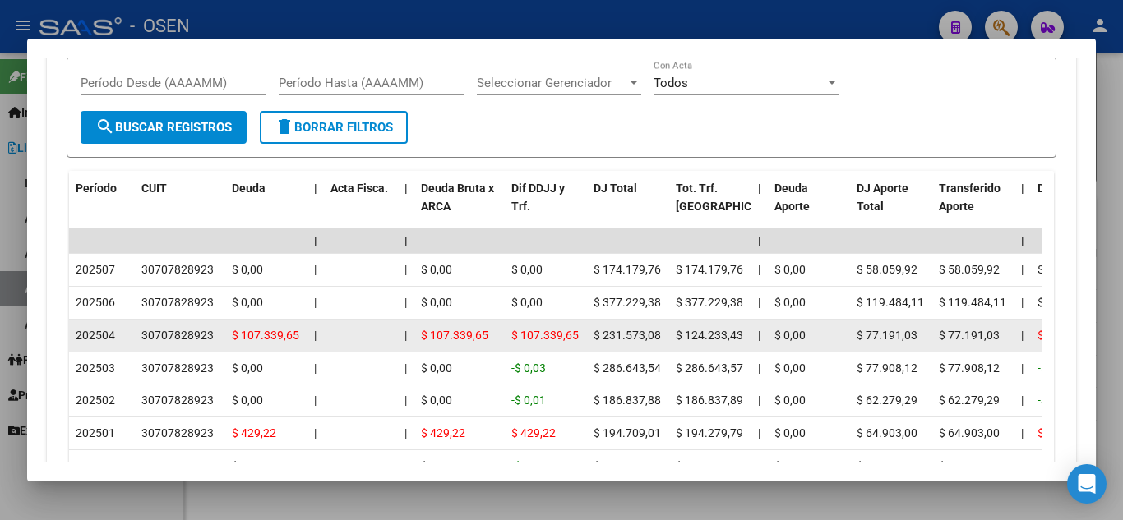
click at [110, 339] on span "202504" at bounding box center [95, 335] width 39 height 13
click at [123, 339] on div "202504" at bounding box center [102, 335] width 53 height 19
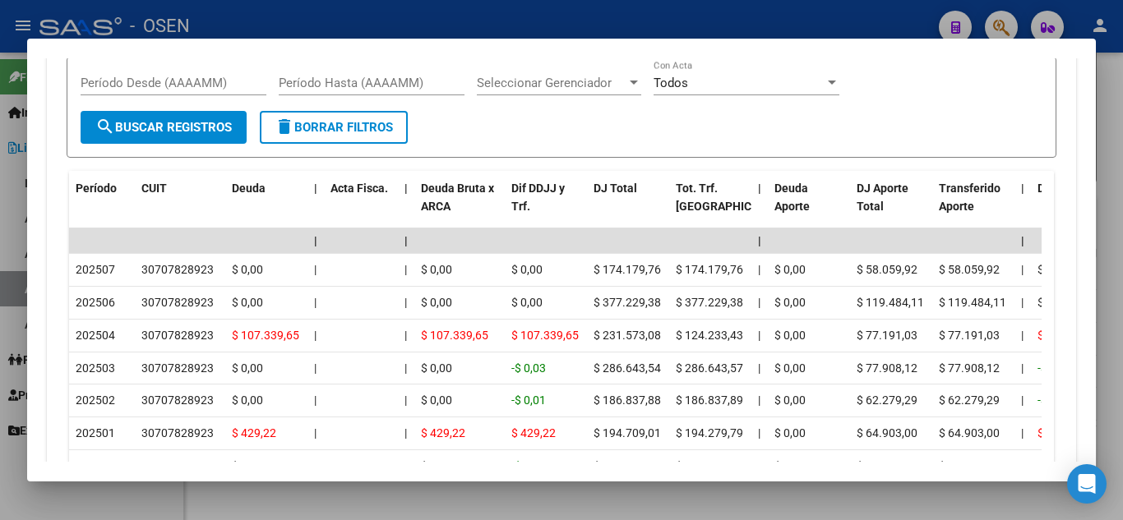
drag, startPoint x: 101, startPoint y: 339, endPoint x: 68, endPoint y: 339, distance: 32.9
click at [68, 339] on div "Filtros Período Desde (AAAAMM) Período Hasta (AAAAMM) Seleccionar Gerenciador S…" at bounding box center [561, 280] width 989 height 500
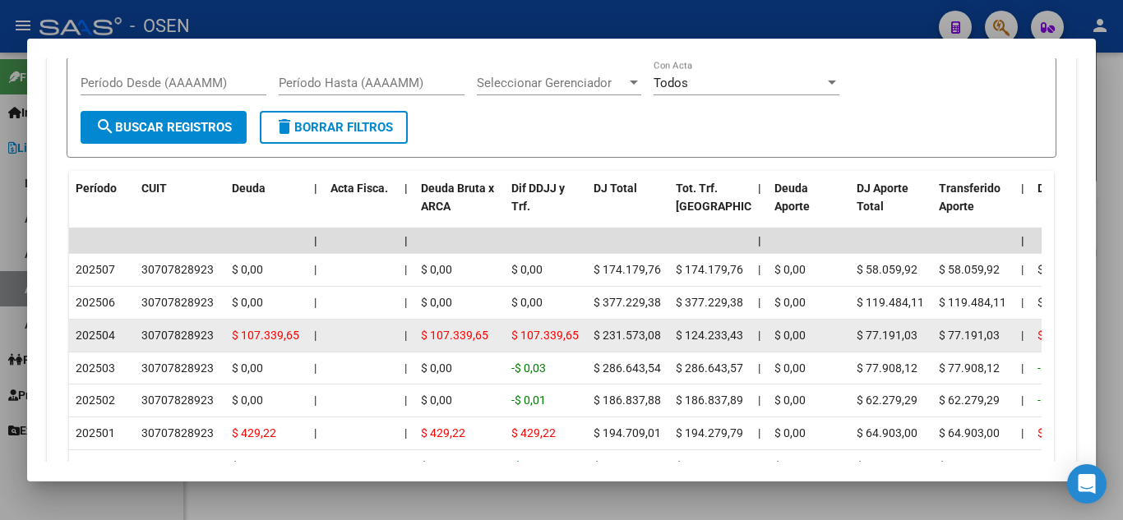
click at [116, 339] on div "202504" at bounding box center [102, 335] width 53 height 19
drag, startPoint x: 679, startPoint y: 338, endPoint x: 763, endPoint y: 342, distance: 83.9
click at [674, 344] on datatable-body-cell "$ 124.233,43" at bounding box center [710, 336] width 82 height 32
drag, startPoint x: 665, startPoint y: 339, endPoint x: 592, endPoint y: 339, distance: 73.1
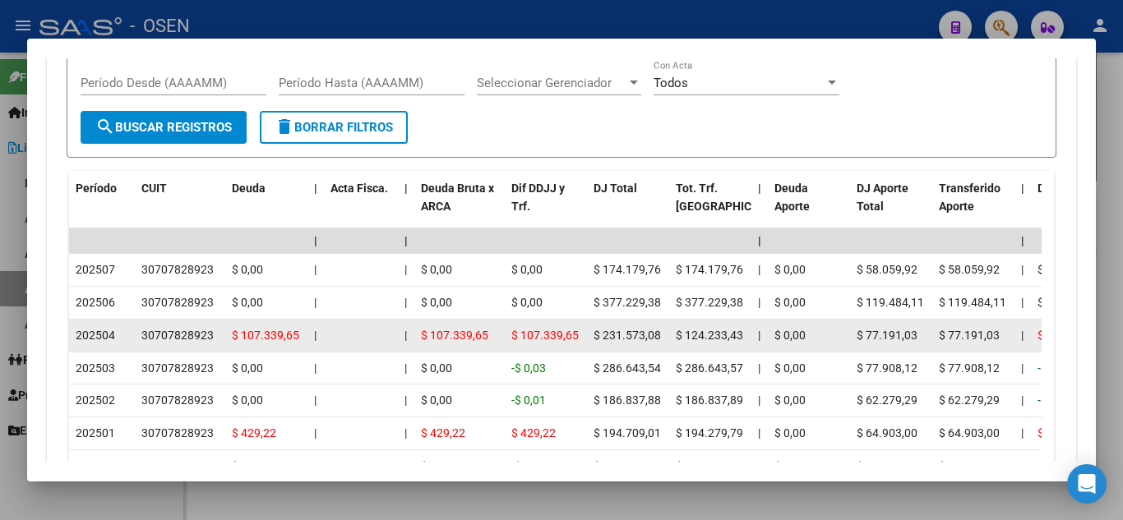
click at [592, 339] on datatable-body-cell "$ 231.573,08" at bounding box center [628, 336] width 82 height 32
click at [603, 341] on span "$ 231.573,08" at bounding box center [626, 335] width 67 height 13
drag, startPoint x: 625, startPoint y: 339, endPoint x: 662, endPoint y: 339, distance: 37.0
click at [662, 339] on div "$ 231.573,08" at bounding box center [627, 335] width 69 height 19
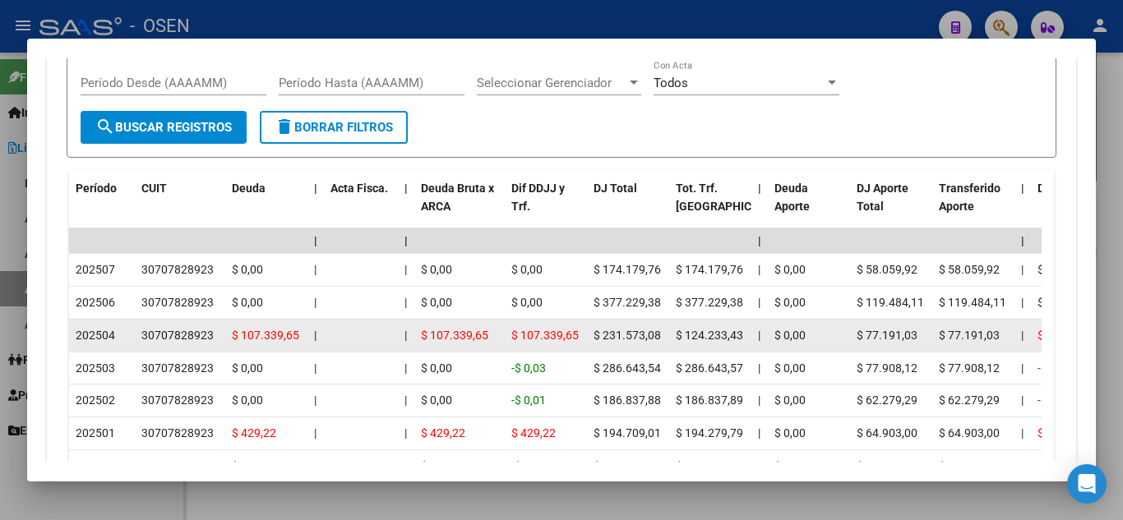
drag, startPoint x: 675, startPoint y: 334, endPoint x: 748, endPoint y: 339, distance: 73.3
click at [748, 339] on datatable-body-cell "$ 124.233,43" at bounding box center [710, 336] width 82 height 32
drag, startPoint x: 123, startPoint y: 334, endPoint x: 76, endPoint y: 336, distance: 47.7
click at [76, 336] on div "202504" at bounding box center [102, 335] width 53 height 19
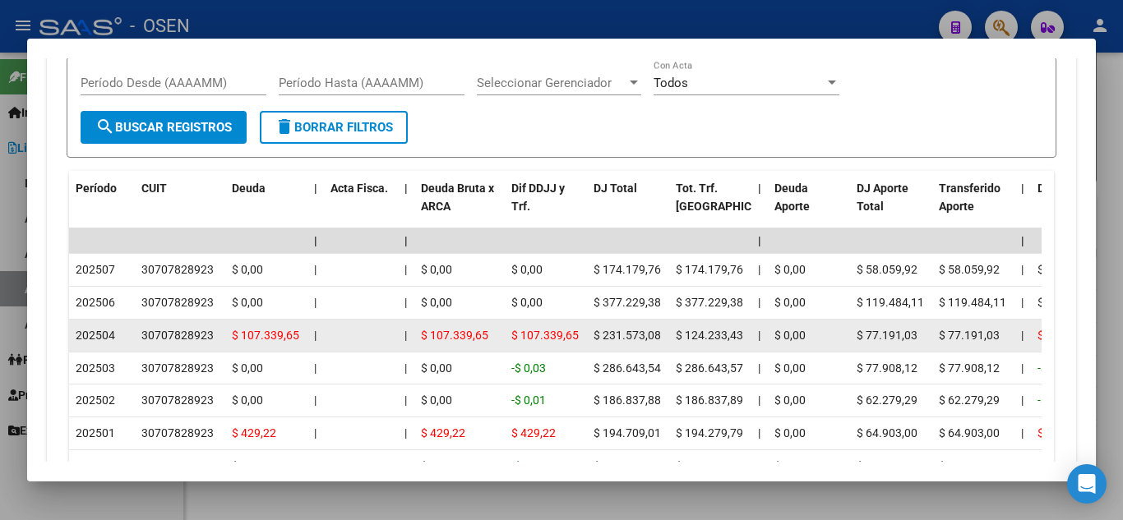
drag, startPoint x: 591, startPoint y: 334, endPoint x: 661, endPoint y: 340, distance: 70.1
click at [661, 340] on datatable-body-cell "$ 231.573,08" at bounding box center [628, 336] width 82 height 32
click at [644, 342] on span "$ 231.573,08" at bounding box center [626, 335] width 67 height 13
drag, startPoint x: 602, startPoint y: 331, endPoint x: 647, endPoint y: 339, distance: 45.0
click at [647, 339] on span "$ 231.573,08" at bounding box center [626, 335] width 67 height 13
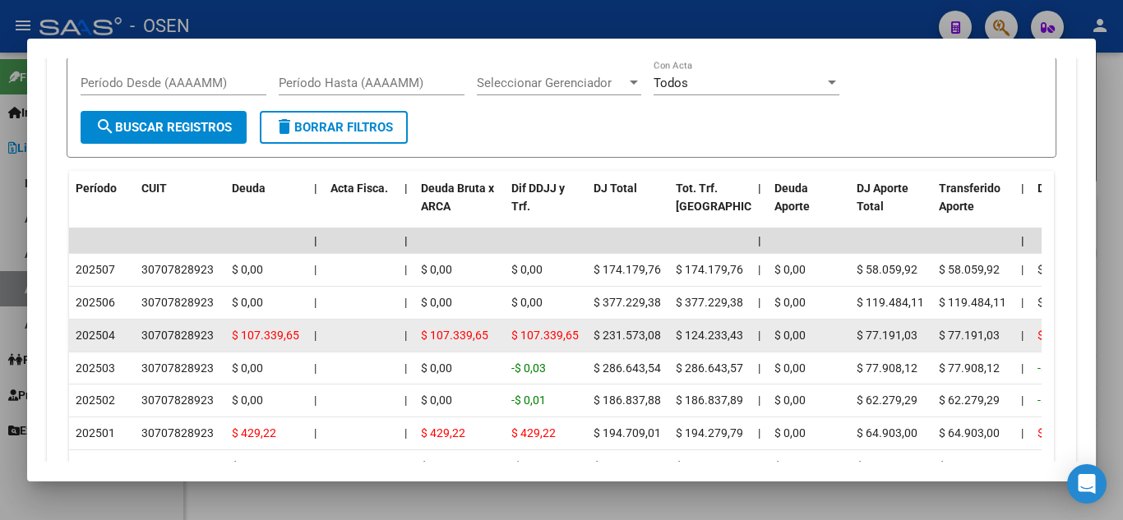
click at [671, 339] on datatable-body-cell "$ 124.233,43" at bounding box center [710, 336] width 82 height 32
drag, startPoint x: 681, startPoint y: 335, endPoint x: 745, endPoint y: 339, distance: 64.2
click at [741, 337] on span "$ 124.233,43" at bounding box center [709, 335] width 67 height 13
click at [745, 339] on datatable-body-cell "$ 124.233,43" at bounding box center [710, 336] width 82 height 32
drag, startPoint x: 742, startPoint y: 335, endPoint x: 671, endPoint y: 335, distance: 71.5
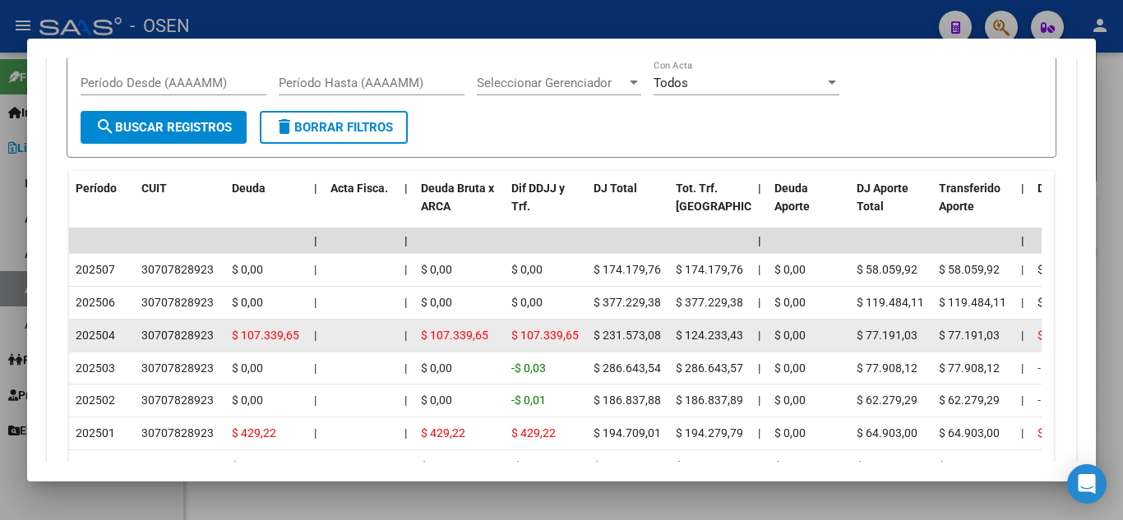
click at [671, 335] on datatable-body-cell "$ 124.233,43" at bounding box center [710, 336] width 82 height 32
click at [675, 339] on datatable-body-cell "$ 124.233,43" at bounding box center [710, 336] width 82 height 32
drag, startPoint x: 665, startPoint y: 343, endPoint x: 593, endPoint y: 337, distance: 71.7
click at [593, 337] on datatable-body-cell "$ 231.573,08" at bounding box center [628, 336] width 82 height 32
click at [600, 337] on span "$ 231.573,08" at bounding box center [626, 335] width 67 height 13
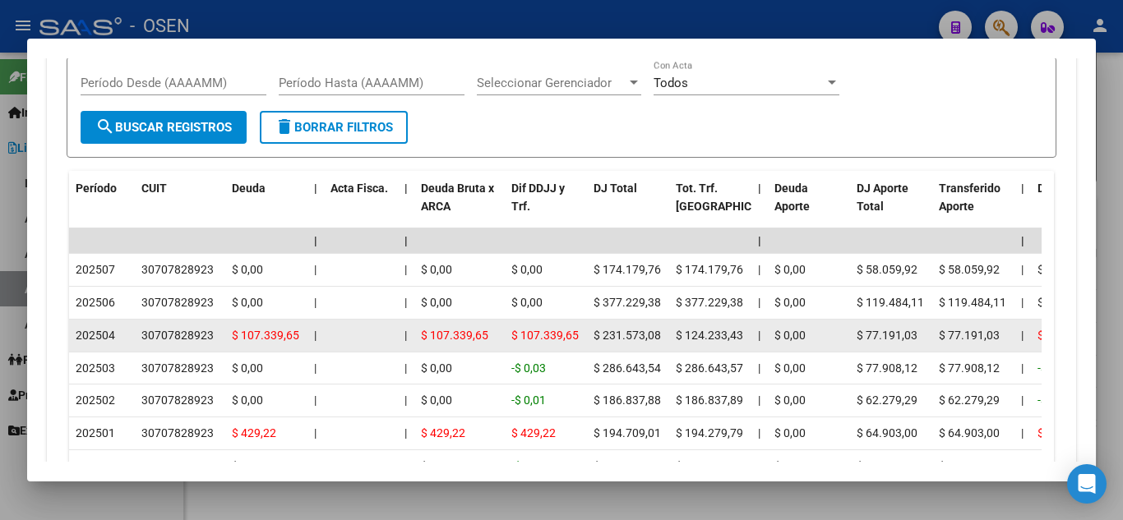
drag, startPoint x: 639, startPoint y: 339, endPoint x: 592, endPoint y: 339, distance: 47.7
click at [592, 339] on datatable-body-cell "$ 231.573,08" at bounding box center [628, 336] width 82 height 32
click at [626, 335] on span "$ 231.573,08" at bounding box center [626, 335] width 67 height 13
drag, startPoint x: 593, startPoint y: 333, endPoint x: 670, endPoint y: 337, distance: 76.5
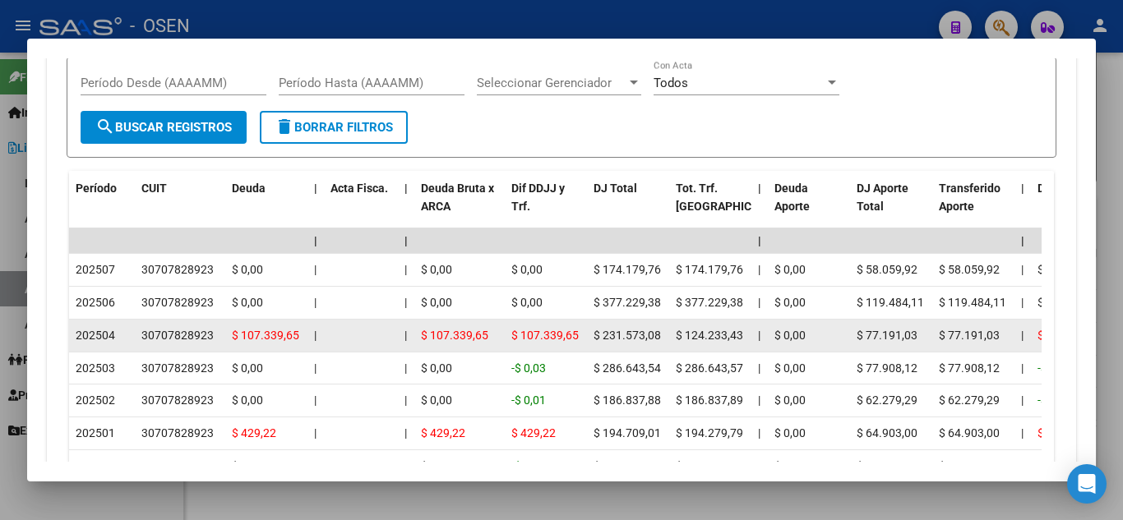
click at [658, 334] on span "$ 231.573,08" at bounding box center [626, 335] width 67 height 13
drag, startPoint x: 595, startPoint y: 337, endPoint x: 653, endPoint y: 339, distance: 58.4
click at [653, 339] on span "$ 231.573,08" at bounding box center [626, 335] width 67 height 13
click at [634, 335] on span "$ 231.573,08" at bounding box center [626, 335] width 67 height 13
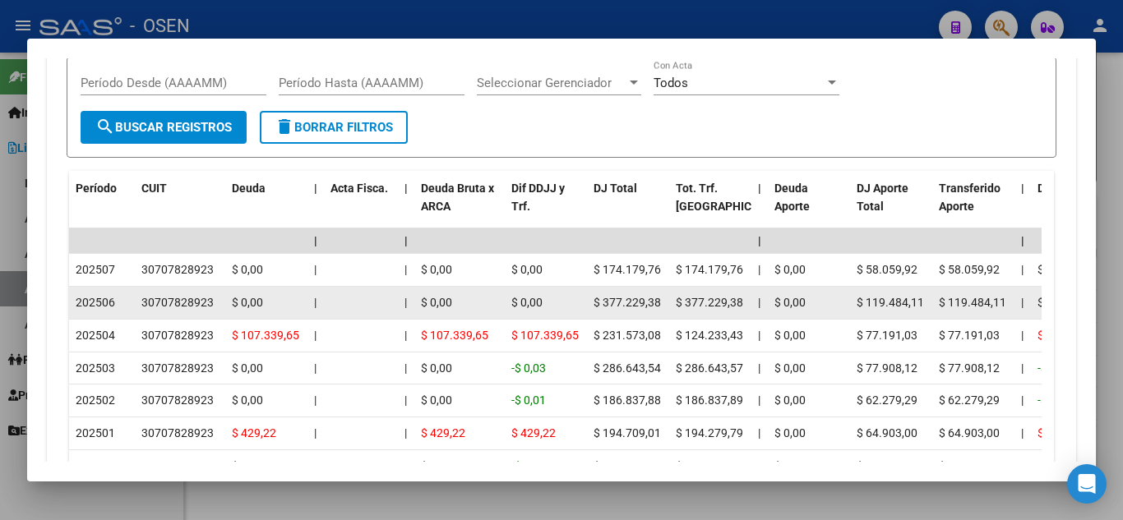
click at [643, 307] on span "$ 377.229,38" at bounding box center [626, 302] width 67 height 13
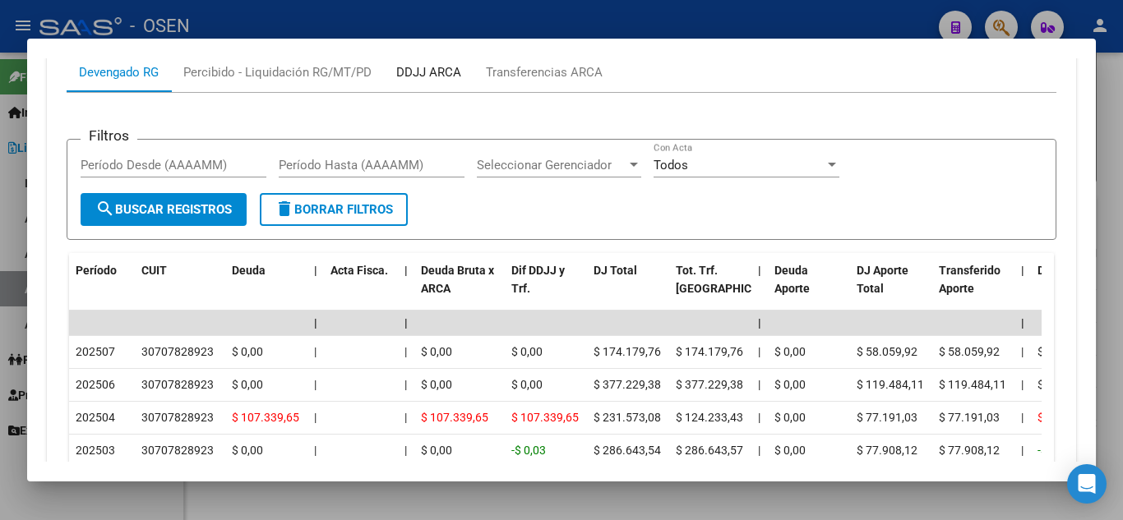
click at [440, 76] on div "DDJJ ARCA" at bounding box center [428, 72] width 65 height 18
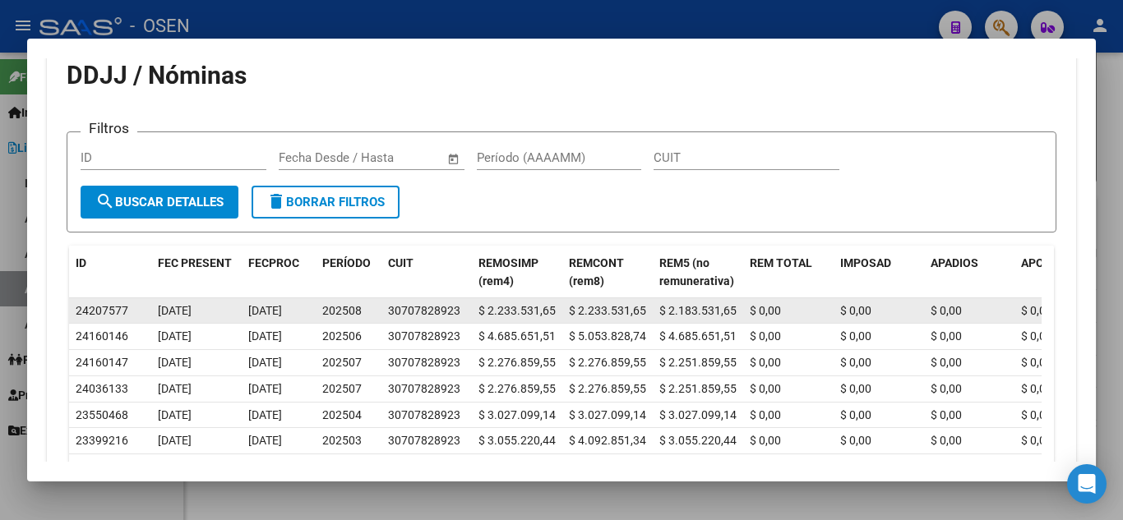
scroll to position [1561, 0]
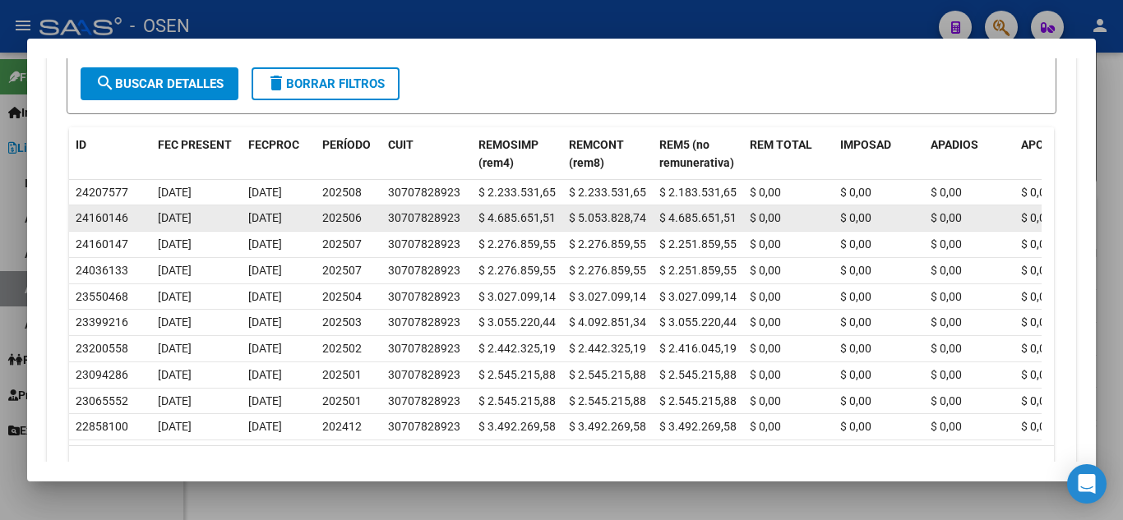
drag, startPoint x: 374, startPoint y: 215, endPoint x: 325, endPoint y: 213, distance: 49.4
click at [325, 213] on div "202506" at bounding box center [348, 218] width 53 height 19
click at [363, 214] on div "202506" at bounding box center [348, 218] width 53 height 19
drag, startPoint x: 363, startPoint y: 219, endPoint x: 318, endPoint y: 219, distance: 45.2
click at [318, 219] on datatable-body-cell "202506" at bounding box center [349, 217] width 66 height 25
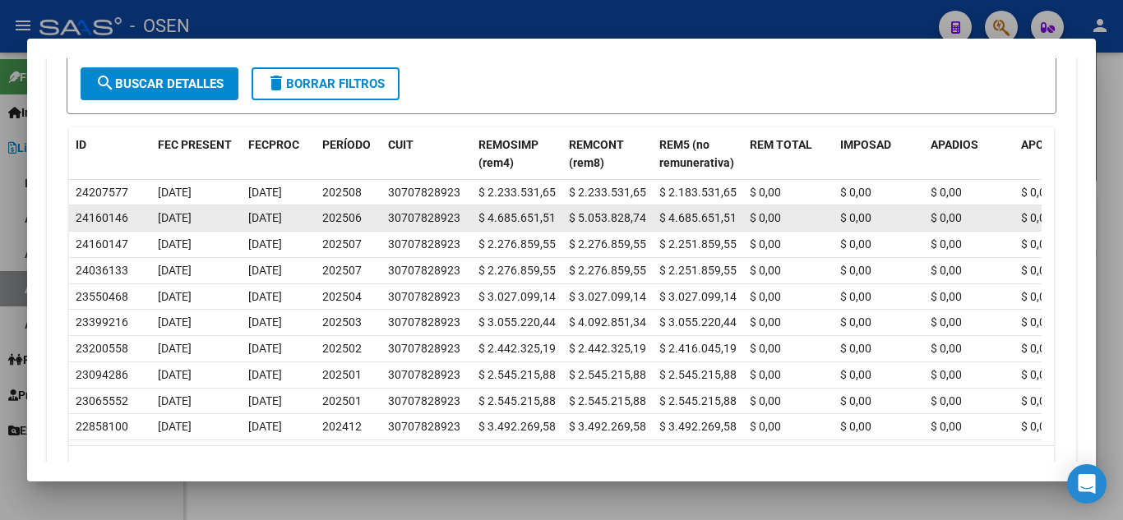
click at [356, 219] on span "202506" at bounding box center [341, 217] width 39 height 13
drag, startPoint x: 314, startPoint y: 219, endPoint x: 250, endPoint y: 219, distance: 64.1
click at [250, 219] on datatable-body-cell "02/09/2025" at bounding box center [279, 217] width 74 height 25
click at [369, 221] on div "202506" at bounding box center [348, 218] width 53 height 19
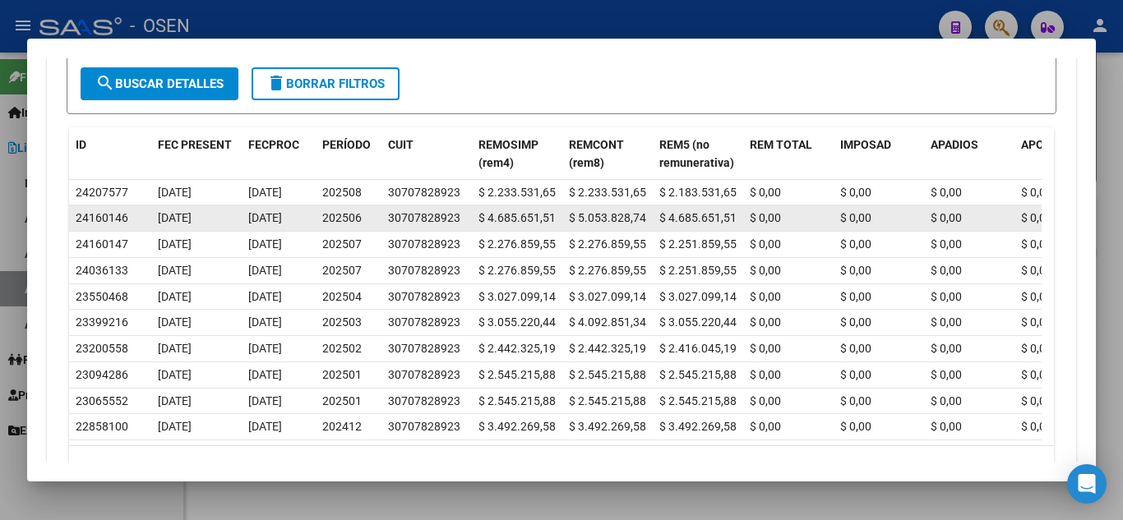
drag, startPoint x: 368, startPoint y: 221, endPoint x: 324, endPoint y: 222, distance: 44.4
click at [324, 222] on div "202506" at bounding box center [348, 218] width 53 height 19
drag, startPoint x: 307, startPoint y: 222, endPoint x: 226, endPoint y: 210, distance: 81.4
click at [369, 214] on div "202506" at bounding box center [348, 218] width 53 height 19
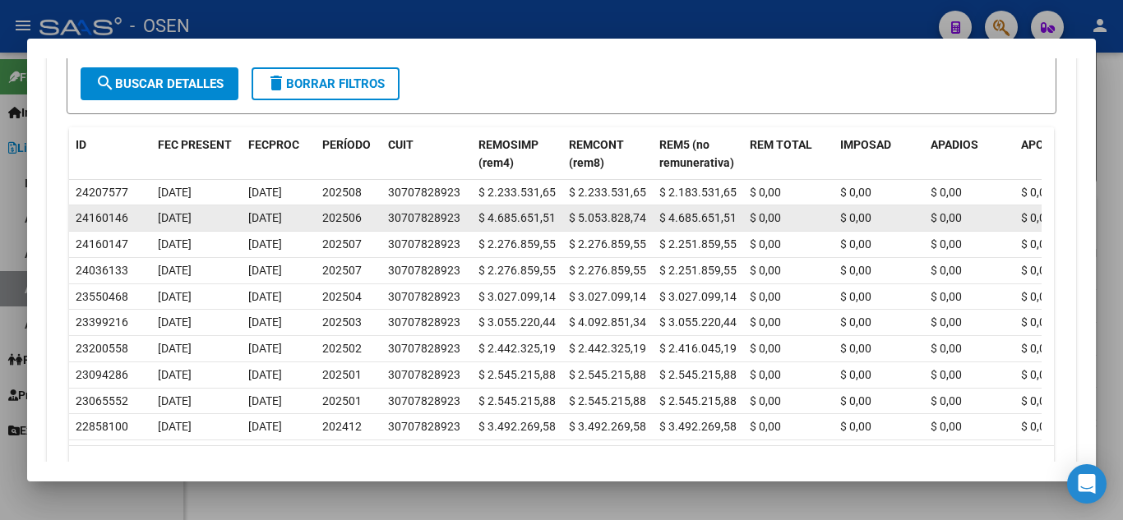
drag, startPoint x: 370, startPoint y: 216, endPoint x: 323, endPoint y: 215, distance: 46.9
click at [323, 215] on div "202506" at bounding box center [348, 218] width 53 height 19
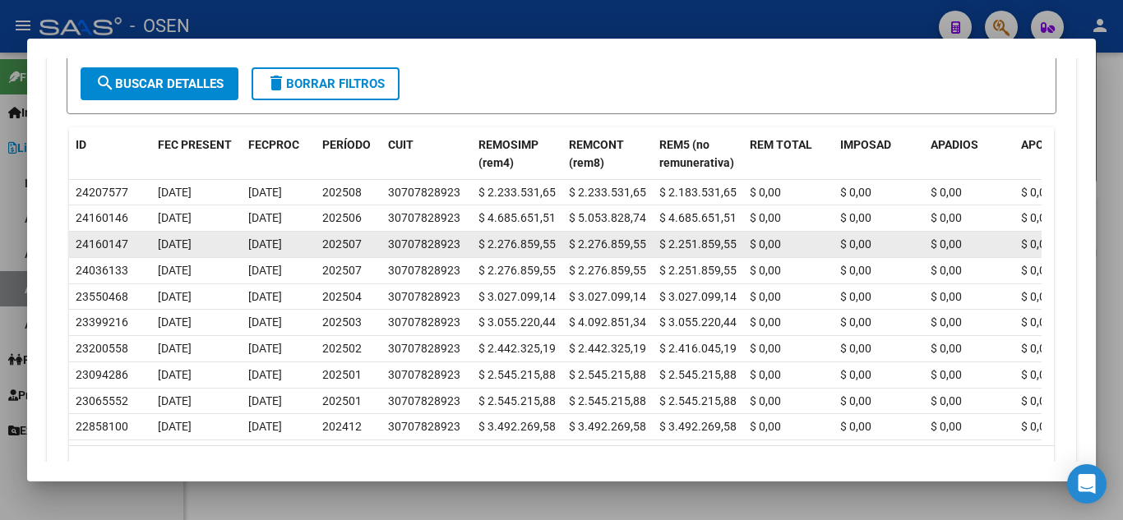
drag, startPoint x: 366, startPoint y: 247, endPoint x: 305, endPoint y: 250, distance: 60.9
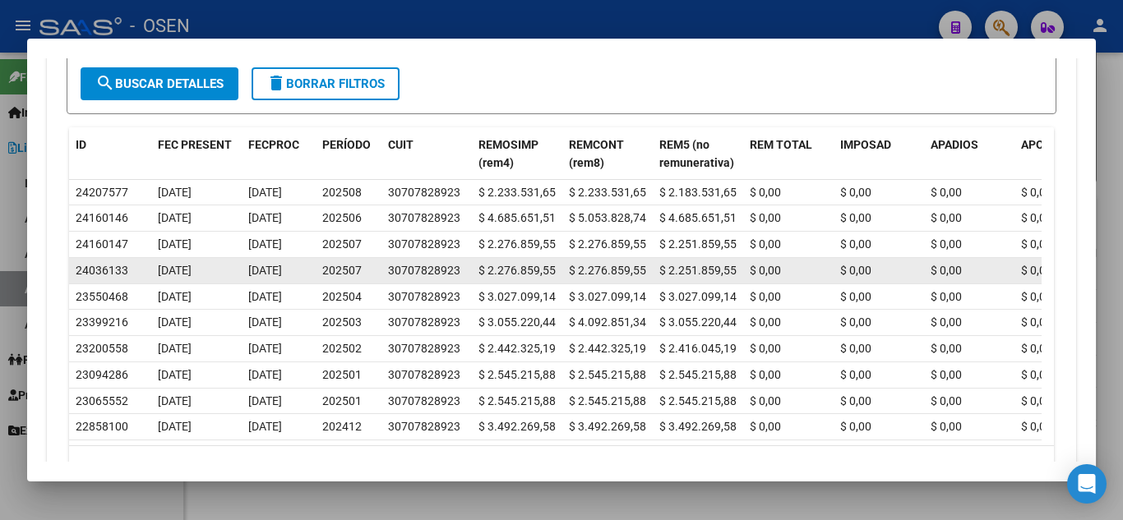
drag, startPoint x: 369, startPoint y: 268, endPoint x: 321, endPoint y: 271, distance: 48.6
click at [321, 271] on datatable-body-cell "202507" at bounding box center [349, 270] width 66 height 25
drag, startPoint x: 307, startPoint y: 271, endPoint x: 228, endPoint y: 266, distance: 79.0
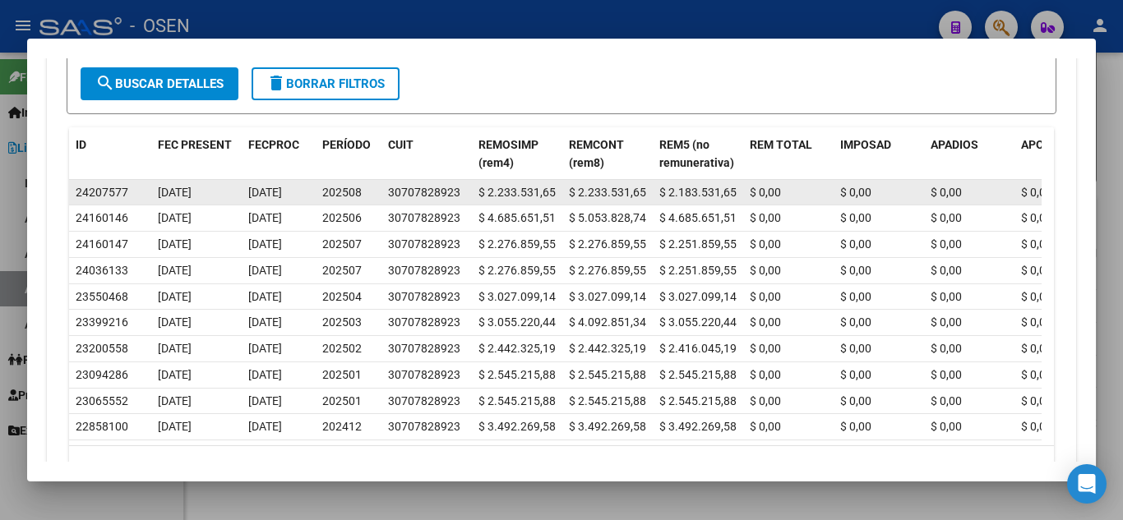
drag, startPoint x: 462, startPoint y: 195, endPoint x: 385, endPoint y: 195, distance: 77.3
click at [385, 195] on datatable-body-cell "30707828923" at bounding box center [426, 192] width 90 height 25
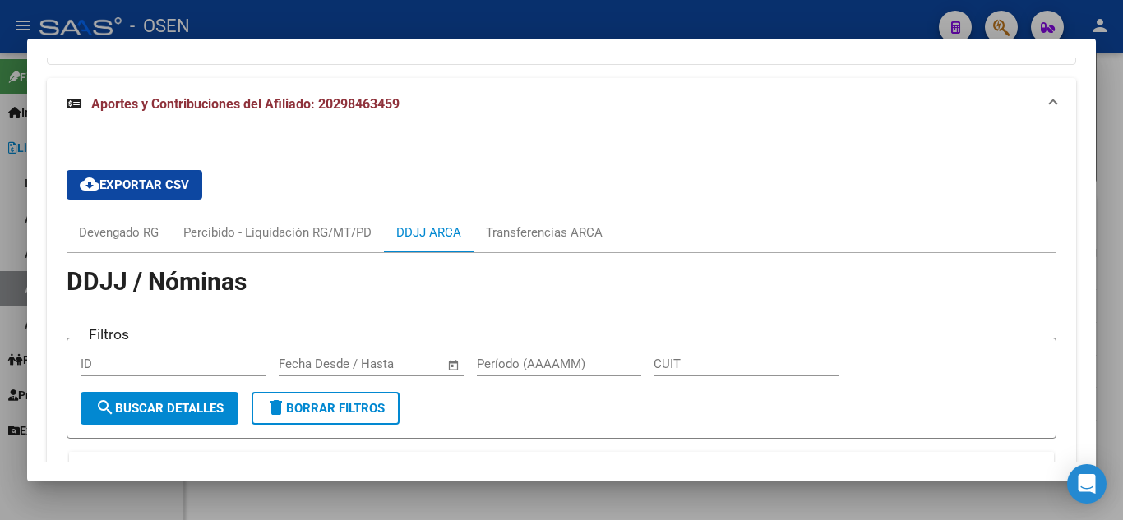
scroll to position [1233, 0]
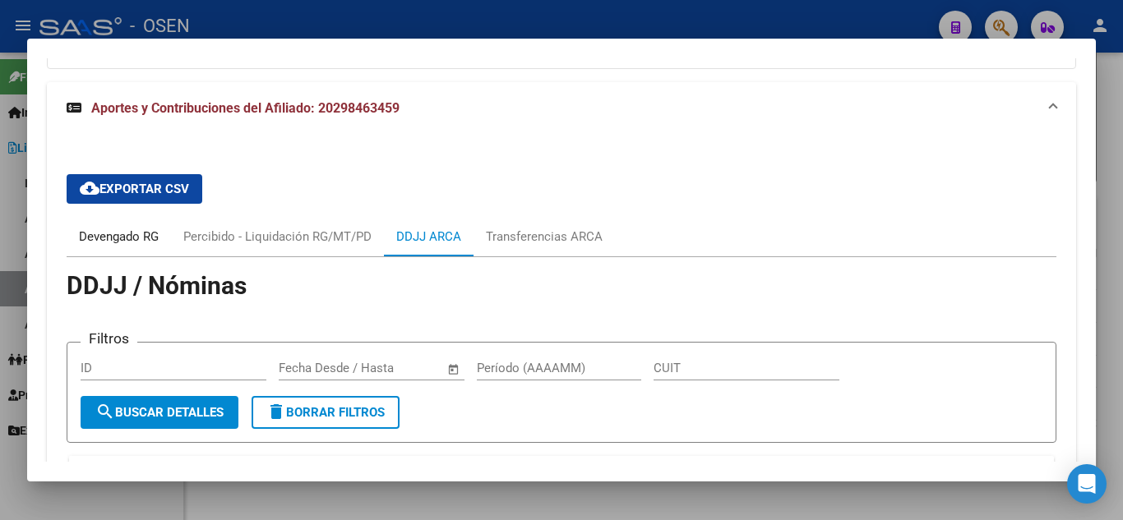
click at [126, 238] on div "Devengado RG" at bounding box center [119, 237] width 80 height 18
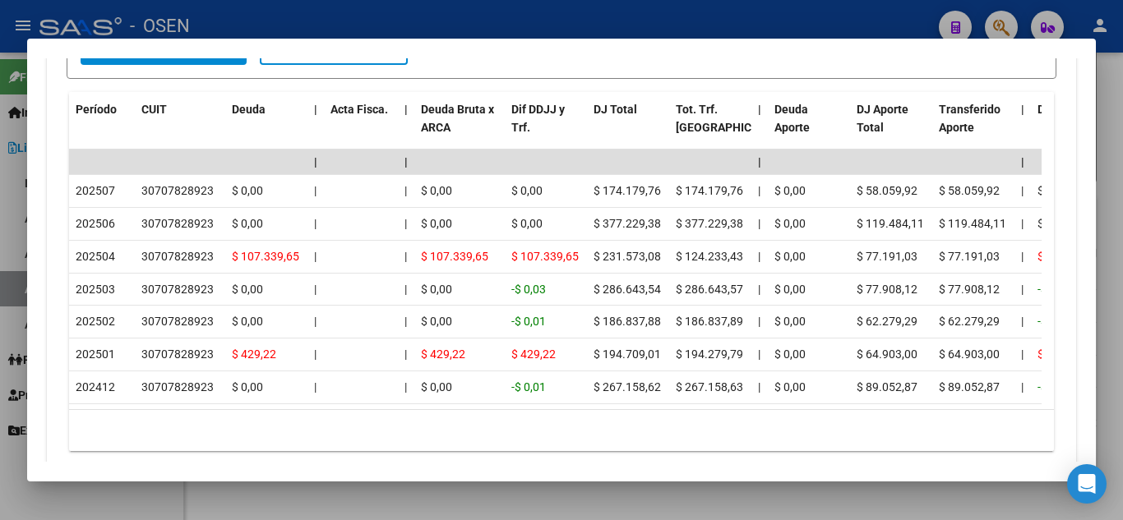
scroll to position [1560, 0]
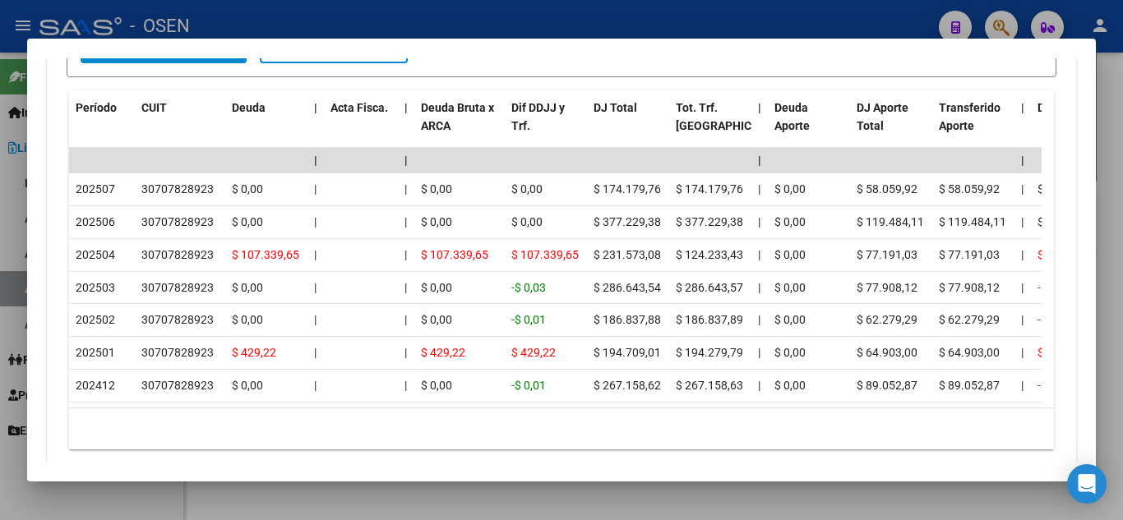
click at [644, 440] on div "10 total 1" at bounding box center [561, 428] width 985 height 41
click at [694, 442] on div "10 total 1" at bounding box center [561, 428] width 985 height 41
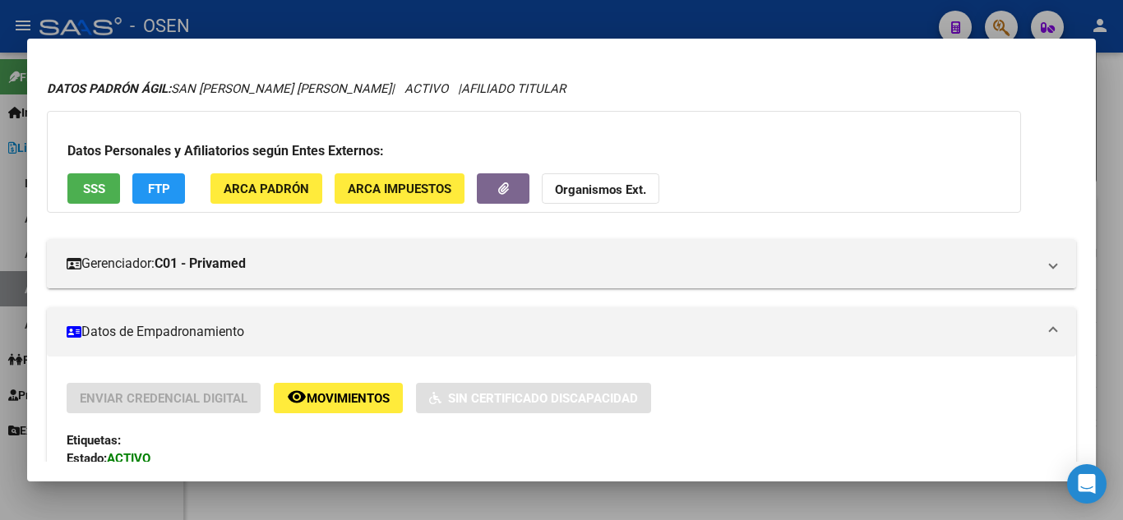
scroll to position [0, 0]
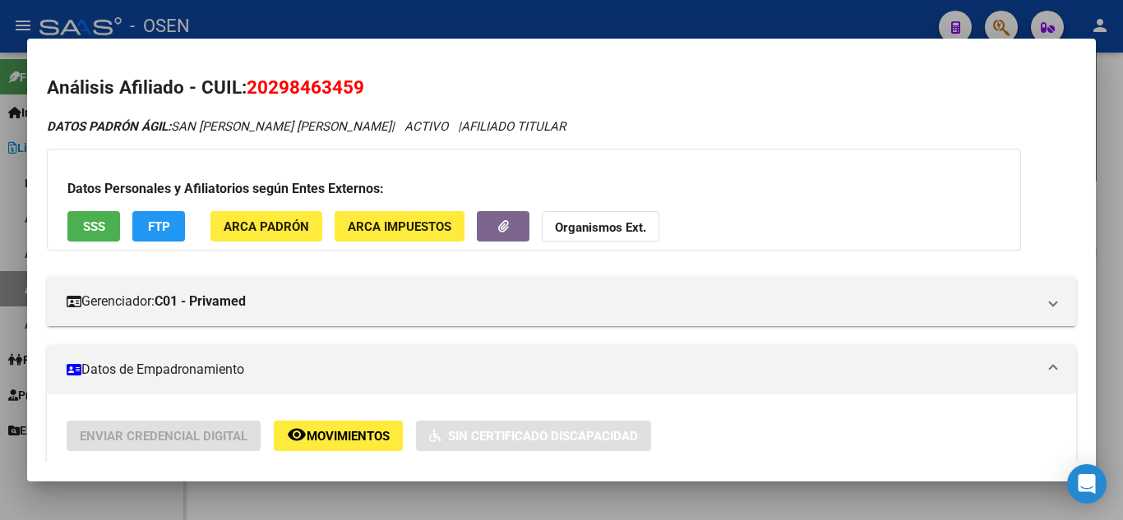
click at [95, 227] on span "SSS" at bounding box center [94, 226] width 22 height 15
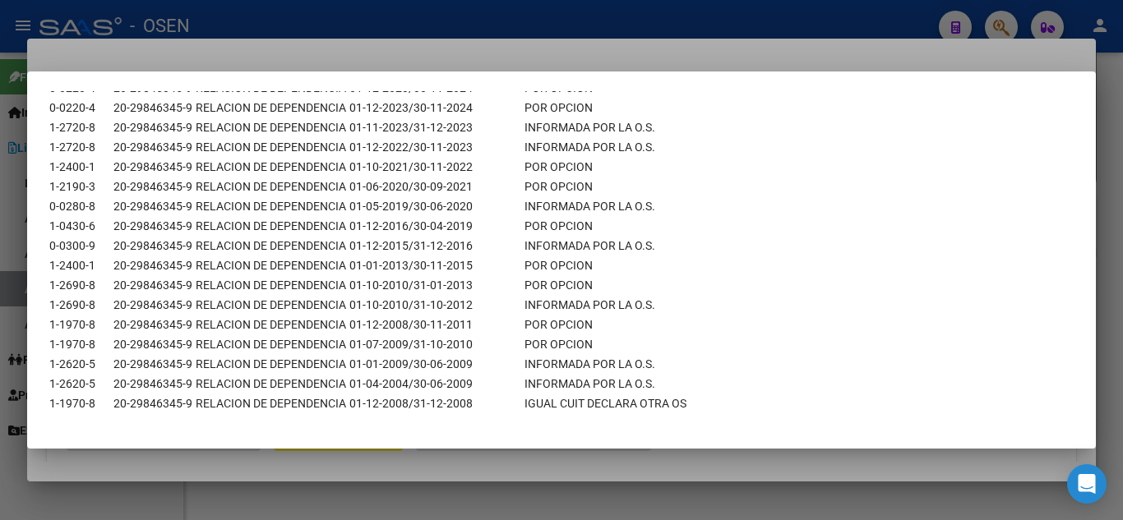
scroll to position [1043, 0]
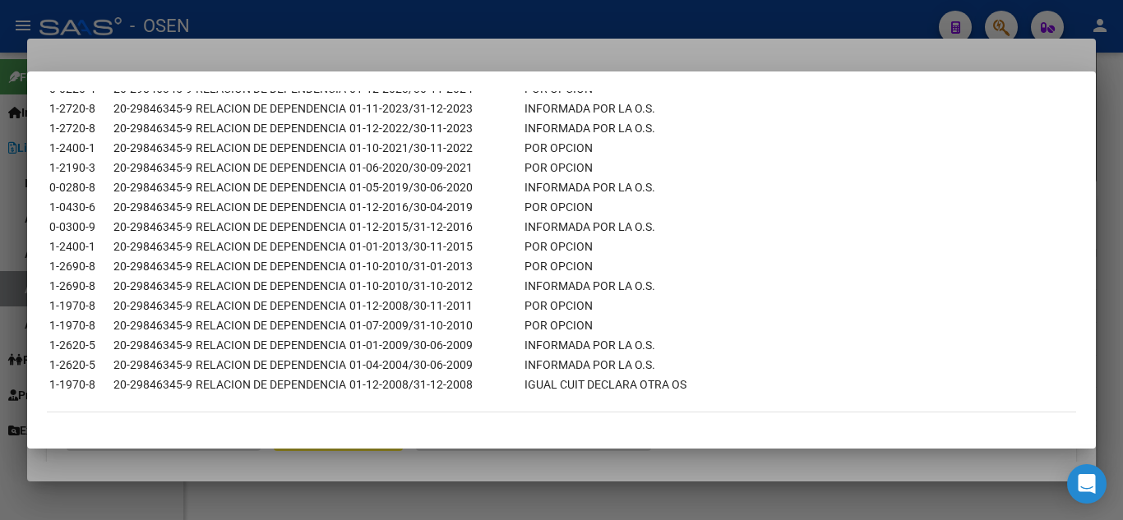
click at [377, 62] on div at bounding box center [561, 260] width 1123 height 520
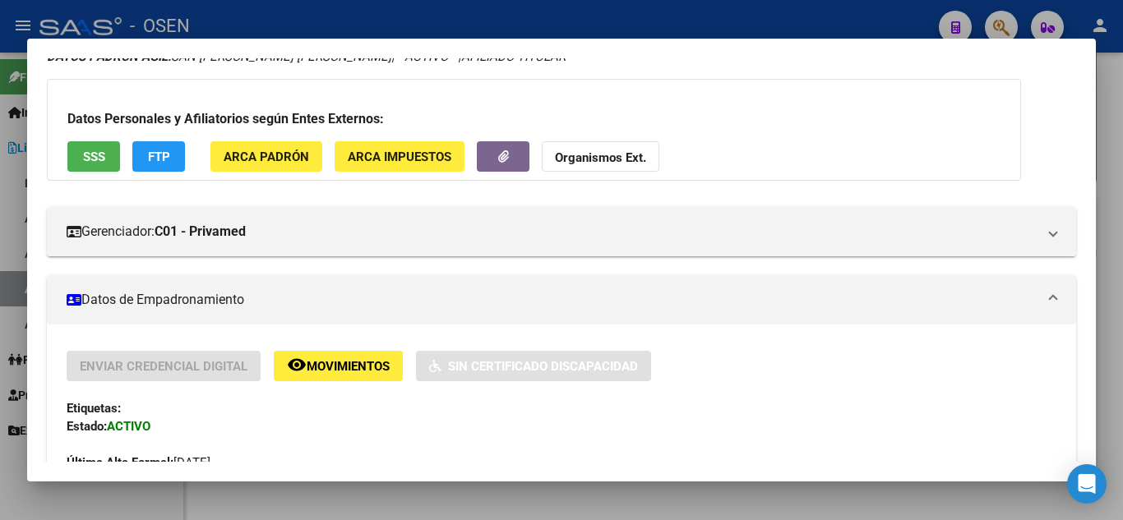
scroll to position [164, 0]
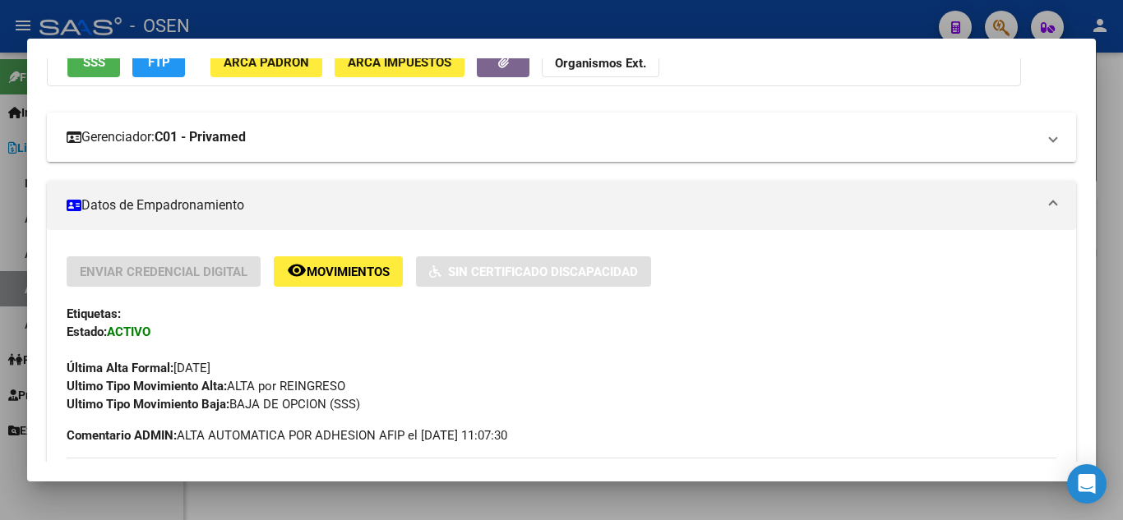
click at [823, 147] on mat-panel-title "Gerenciador: C01 - Privamed" at bounding box center [552, 137] width 970 height 20
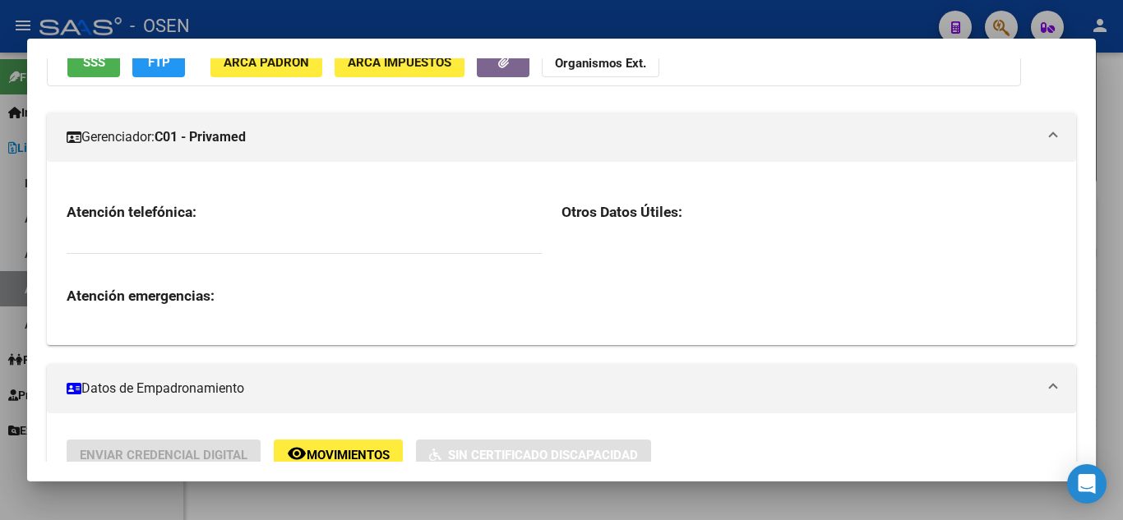
click at [823, 147] on mat-panel-title "Gerenciador: C01 - Privamed" at bounding box center [552, 137] width 970 height 20
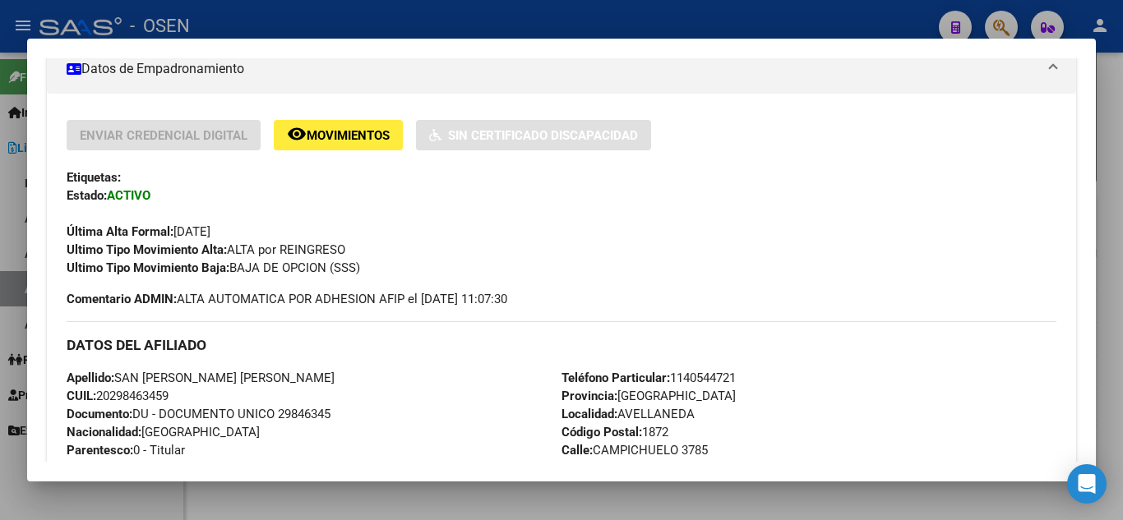
scroll to position [329, 0]
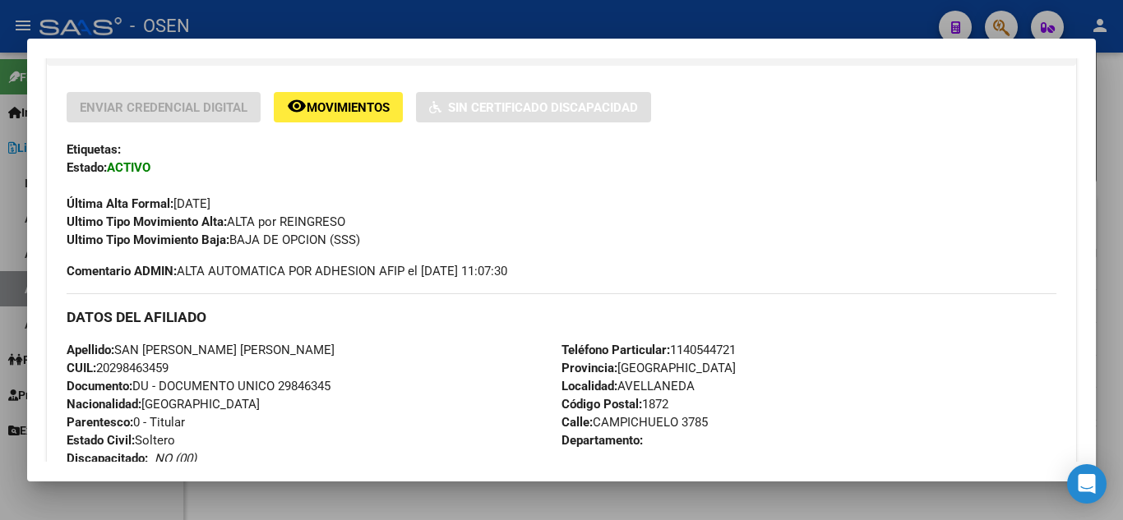
drag, startPoint x: 182, startPoint y: 368, endPoint x: 99, endPoint y: 368, distance: 82.2
click at [99, 368] on div "Apellido: SAN MARTIN GABRIEL RODRIGO CUIL: 20298463459 Documento: DU - DOCUMENT…" at bounding box center [314, 431] width 495 height 181
copy span "20298463459"
